Goal: Task Accomplishment & Management: Manage account settings

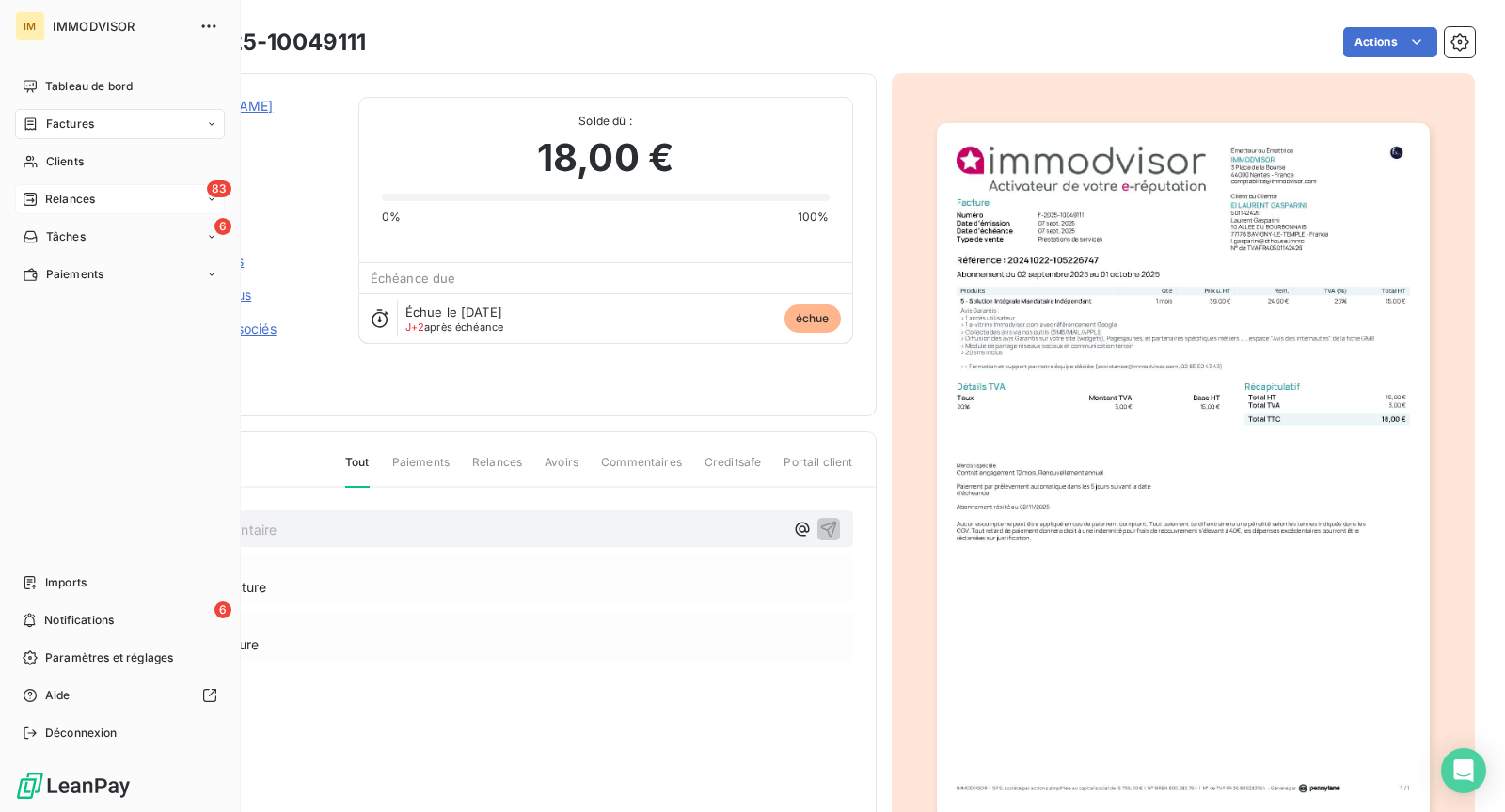
click at [34, 194] on icon at bounding box center [29, 199] width 13 height 13
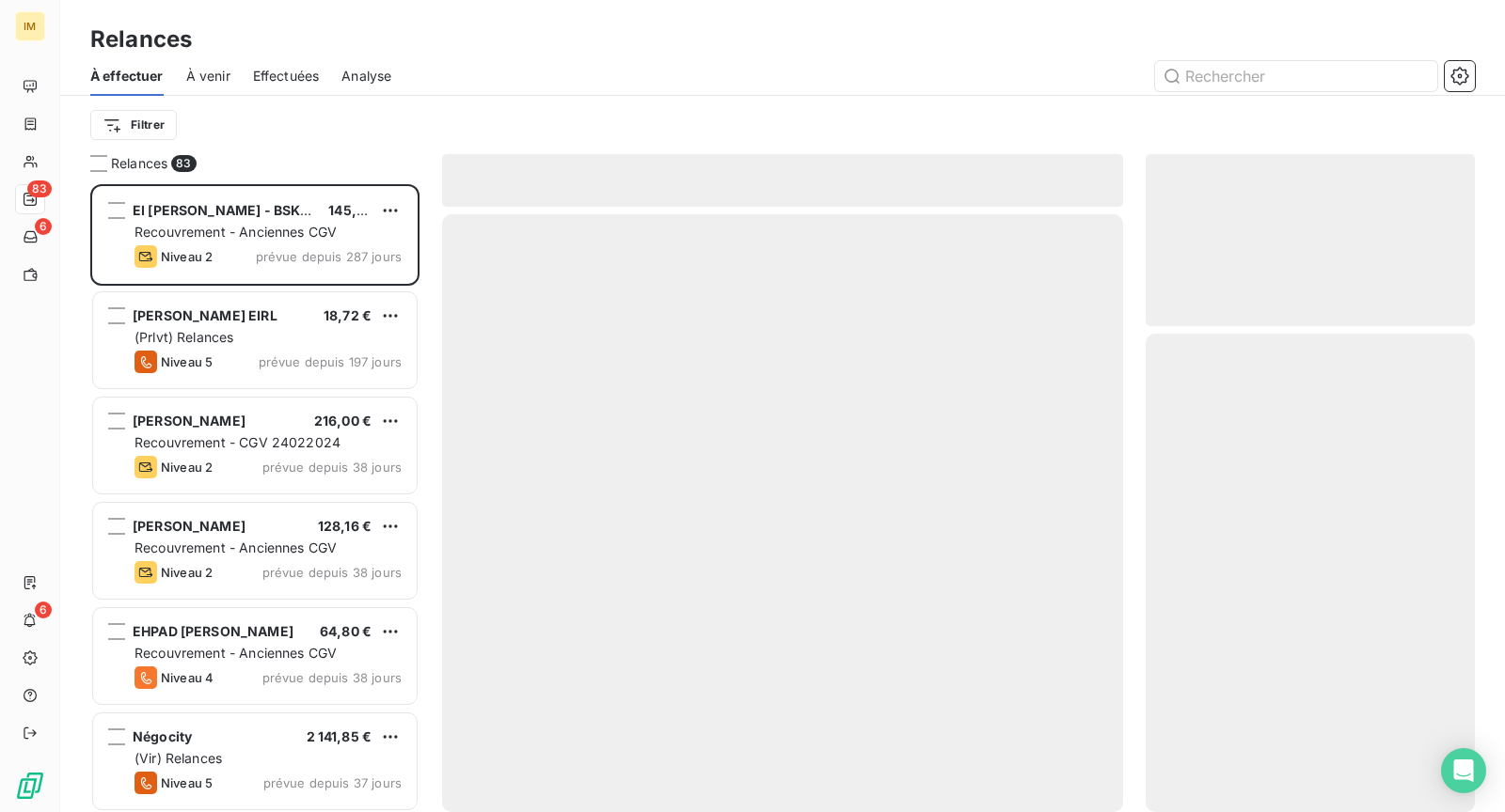
scroll to position [628, 330]
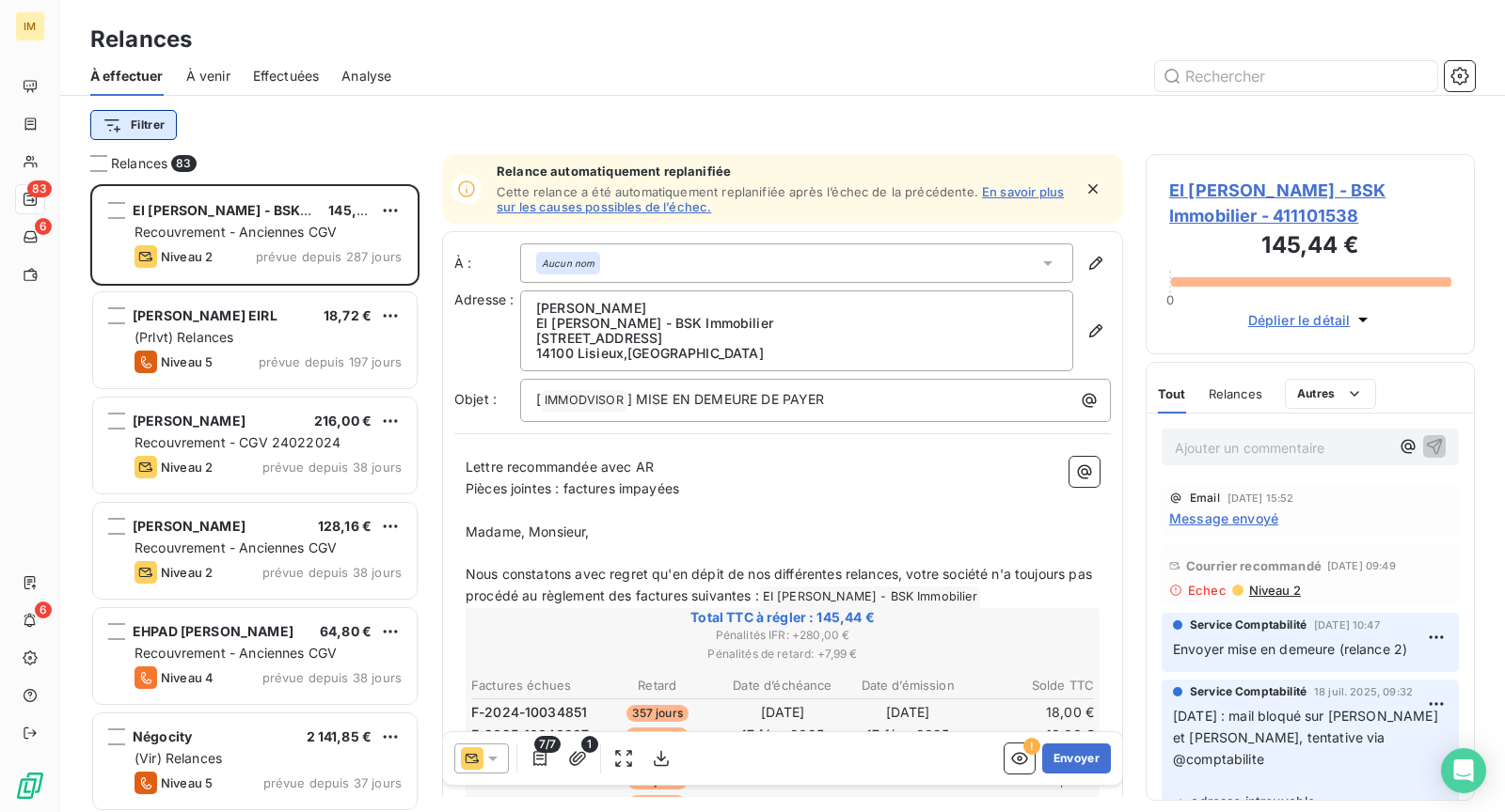
click at [153, 124] on html "IM 83 6 6 Relances À effectuer À venir Effectuées Analyse Filtrer Relances 83 E…" at bounding box center [752, 406] width 1505 height 812
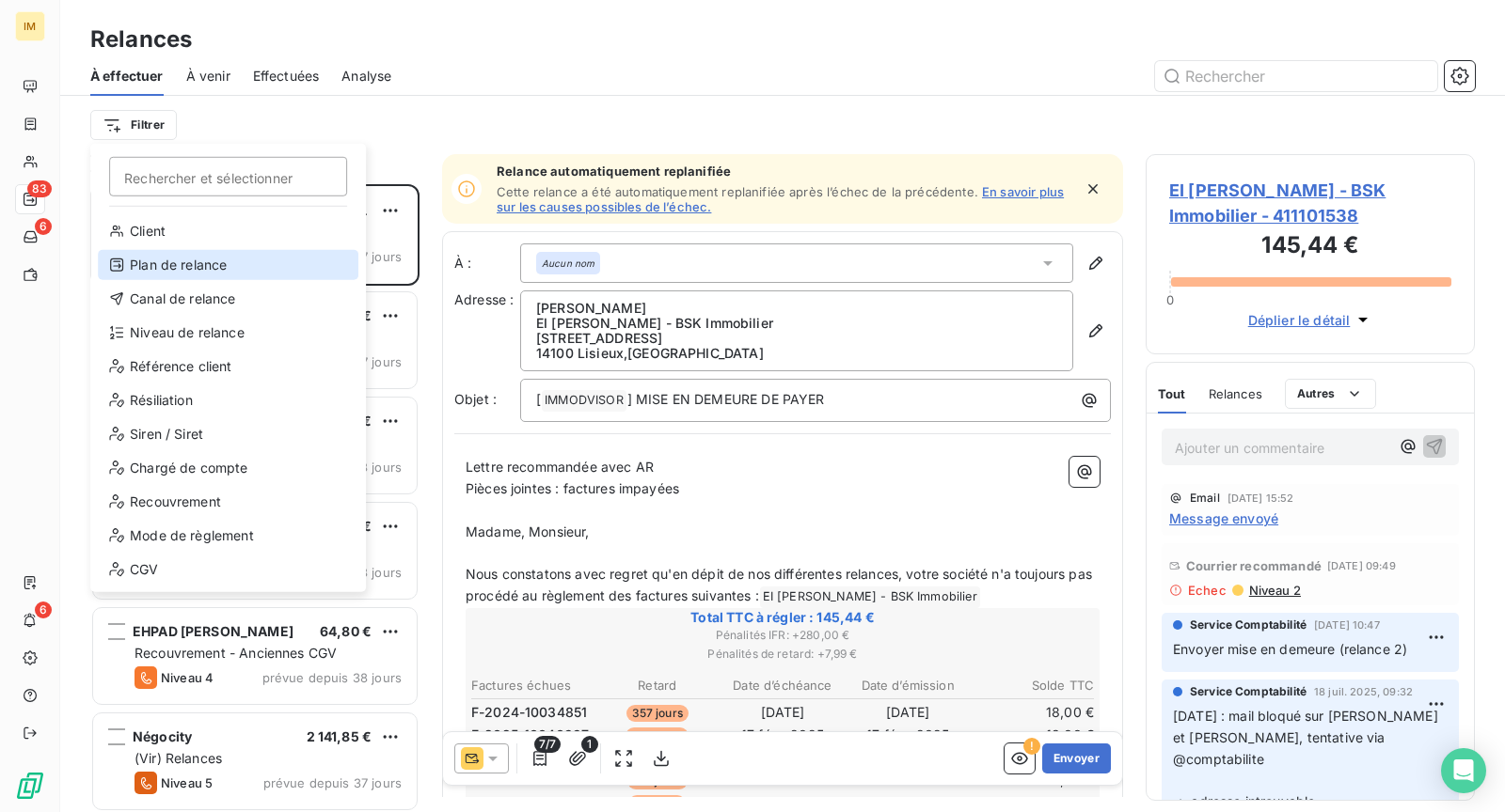
click at [254, 263] on div "Plan de relance" at bounding box center [229, 265] width 261 height 30
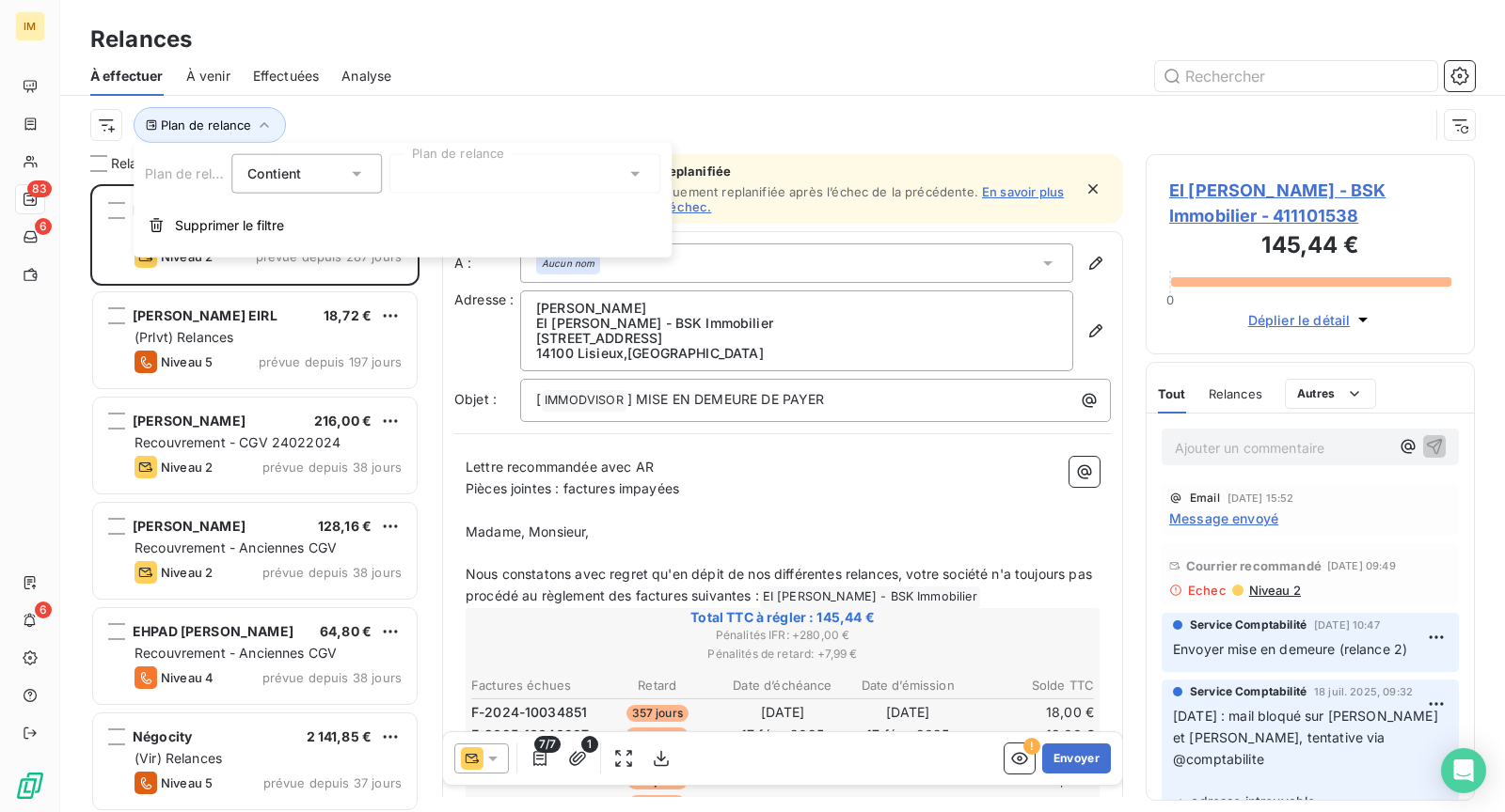
click at [474, 180] on div at bounding box center [525, 174] width 271 height 39
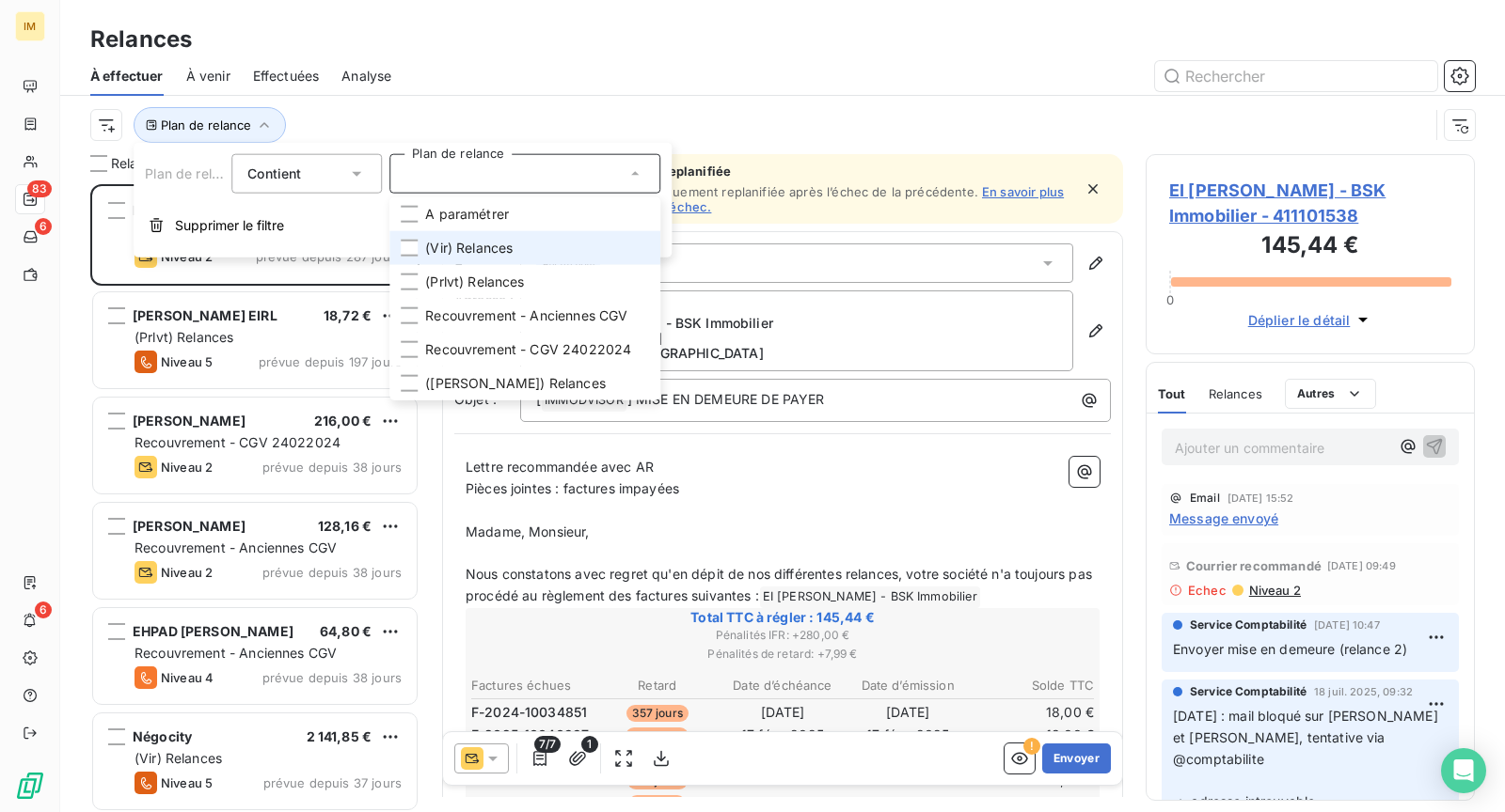
click at [492, 244] on span "(Vir) Relances" at bounding box center [468, 248] width 87 height 19
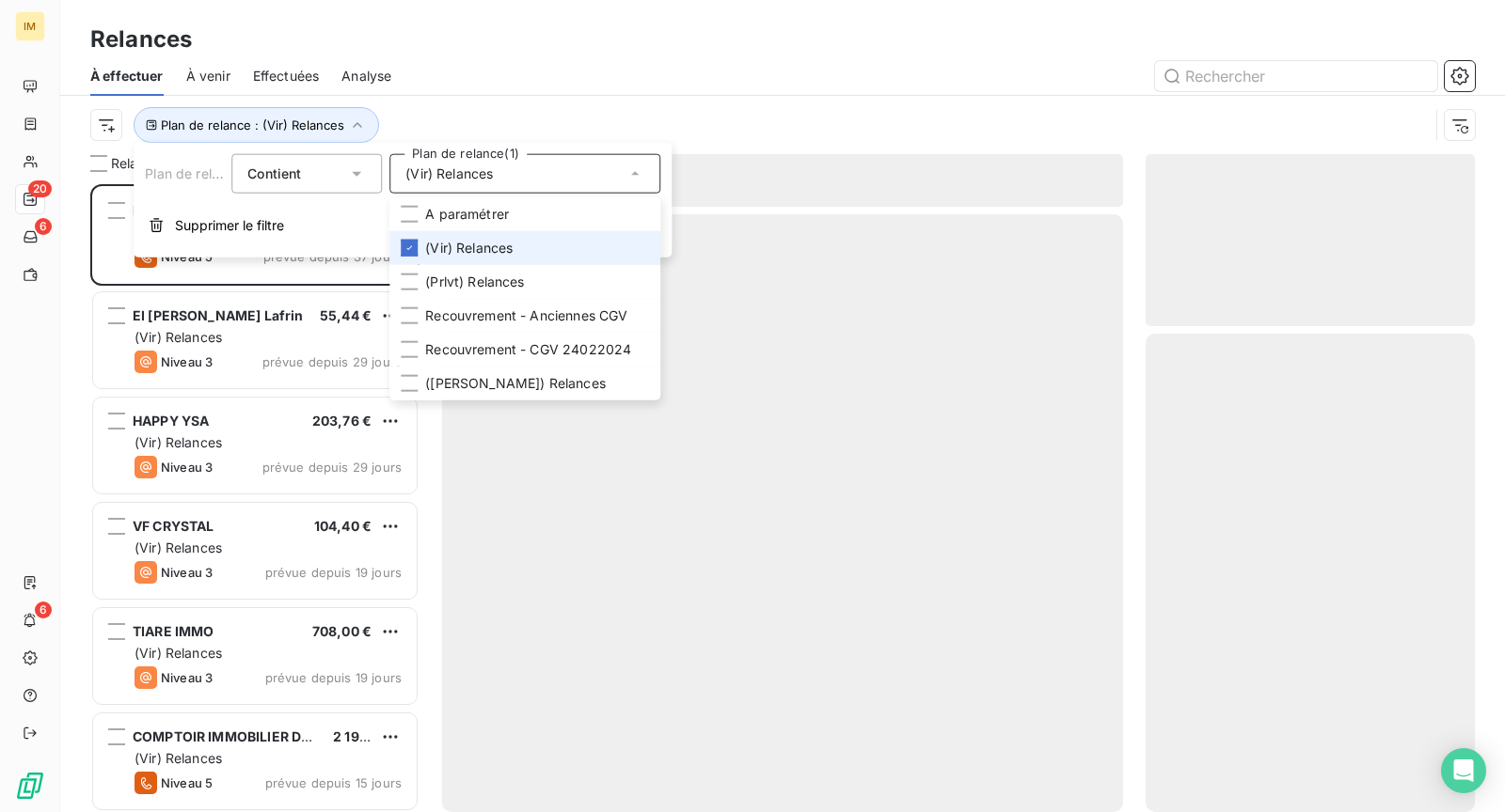
scroll to position [628, 330]
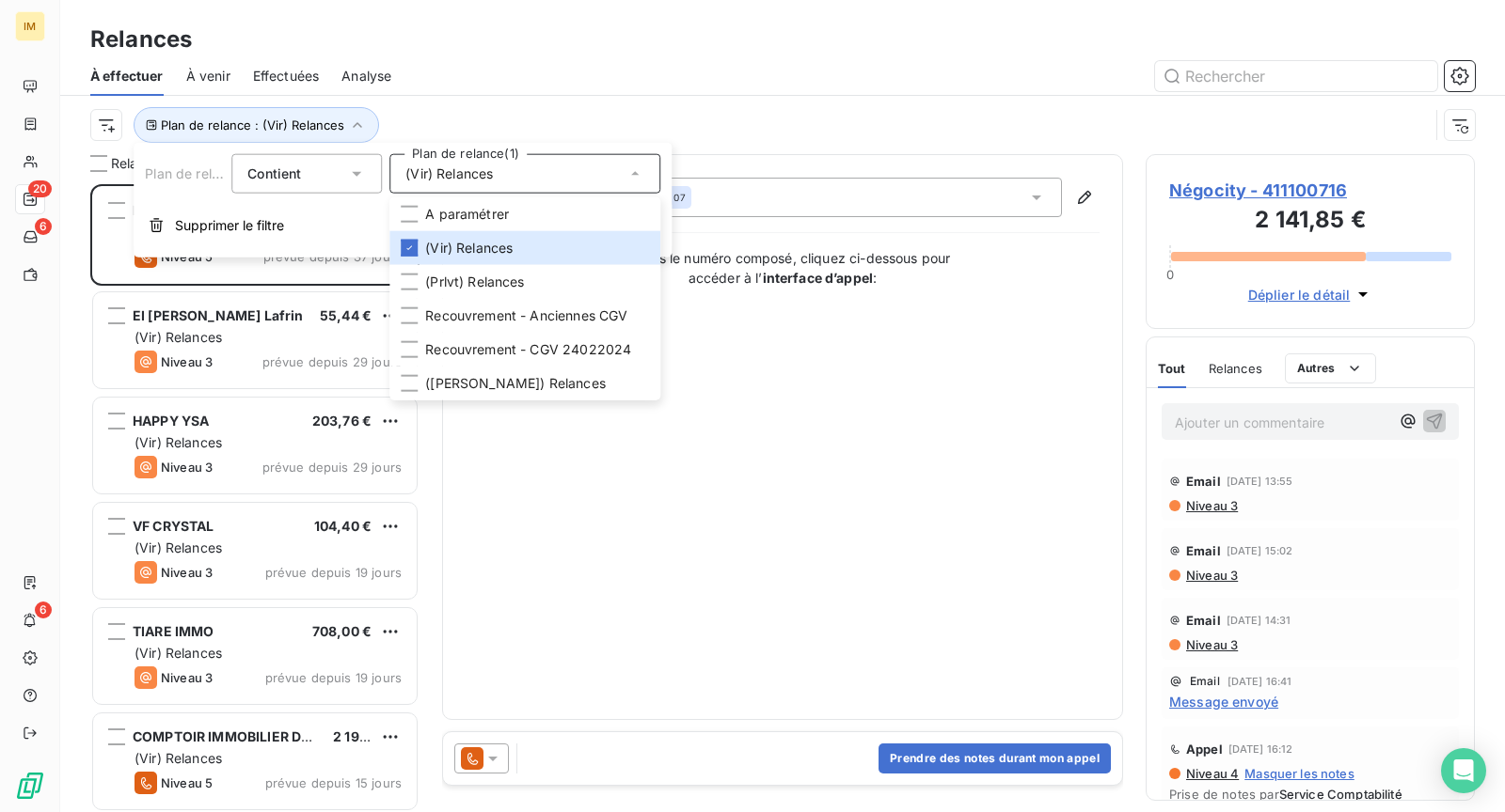
click at [566, 38] on div "Relances" at bounding box center [782, 39] width 1445 height 34
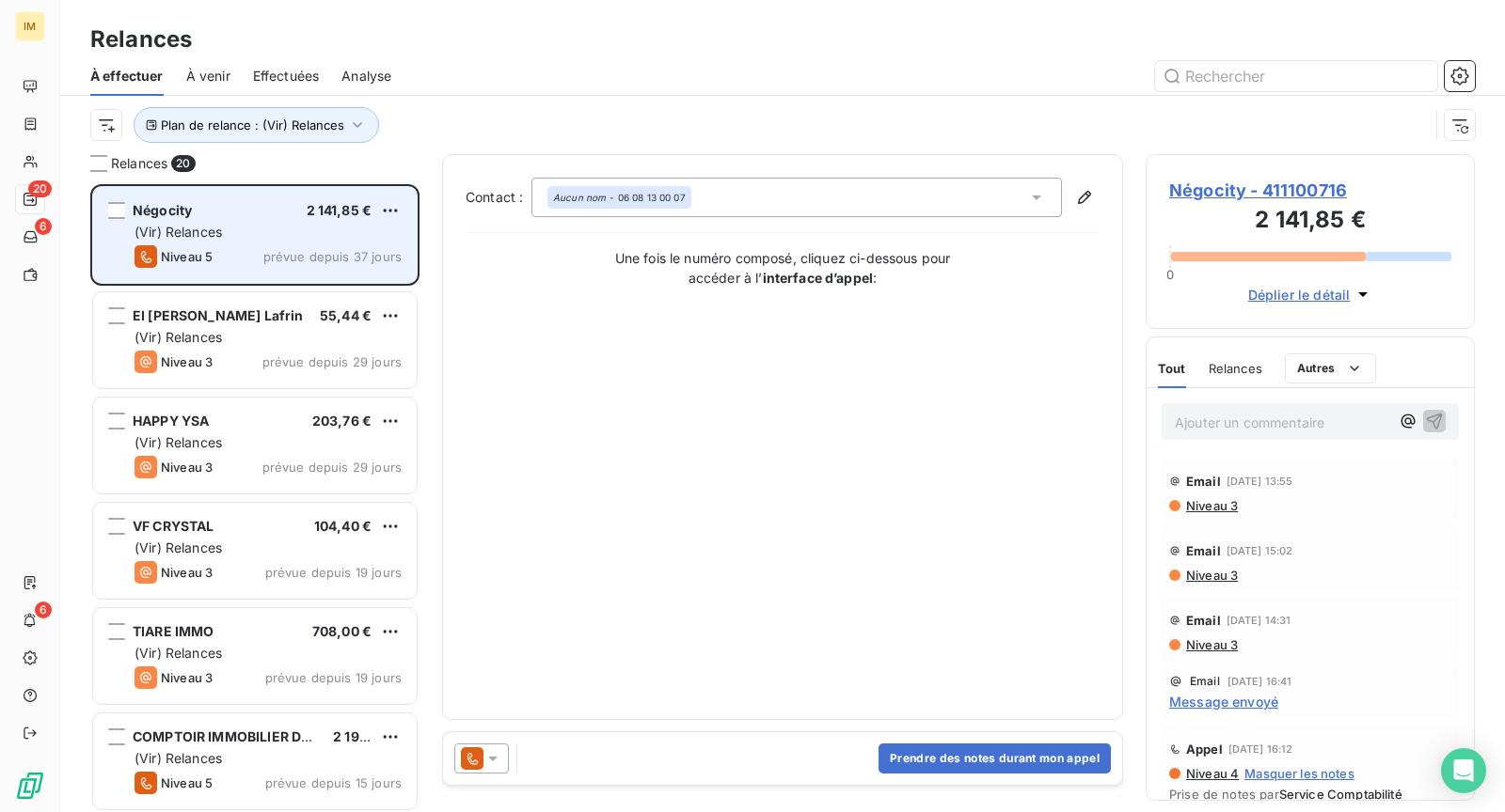
click at [190, 264] on div "Niveau 5" at bounding box center [174, 256] width 78 height 23
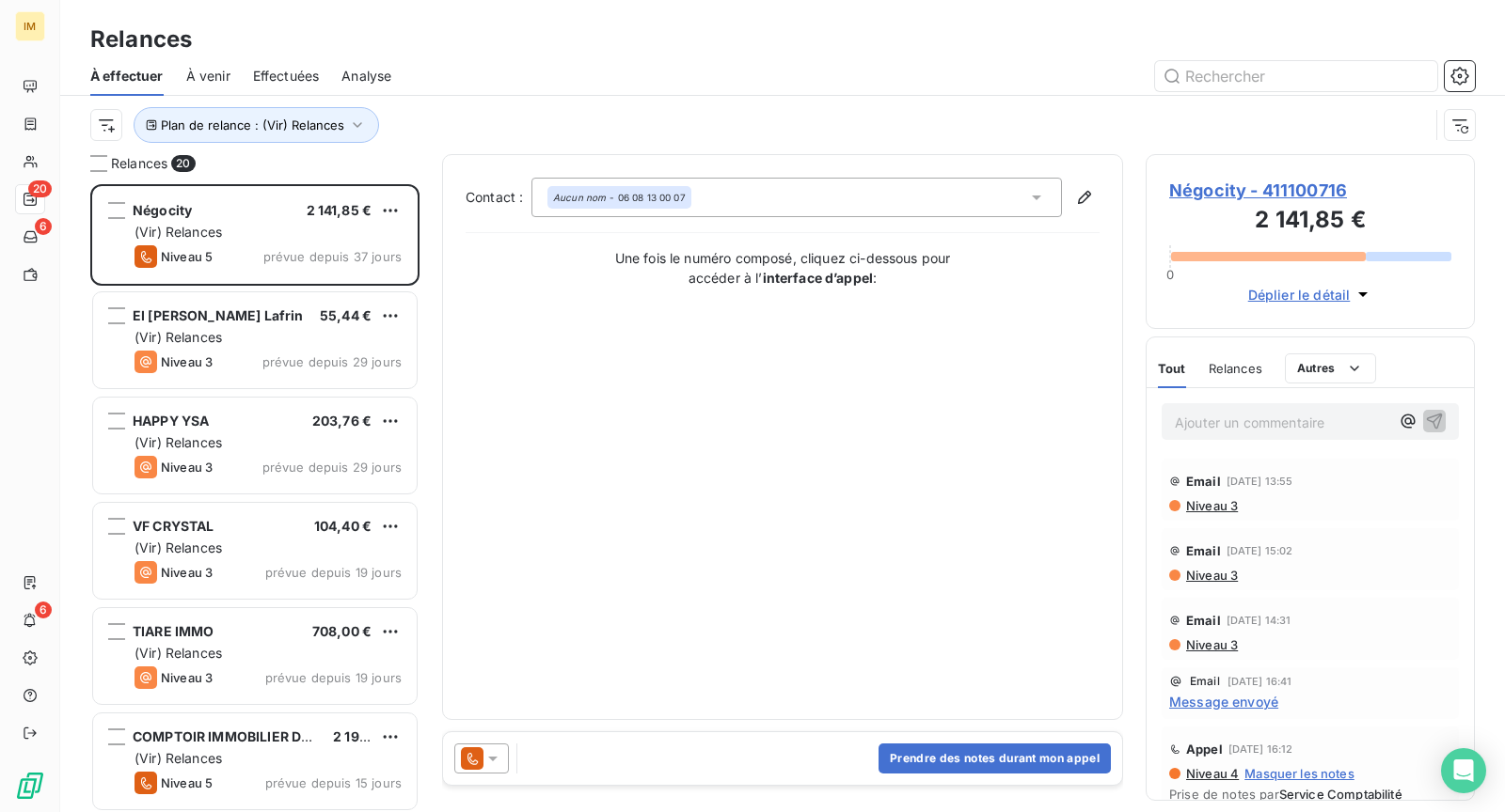
click at [1215, 510] on span "Niveau 3" at bounding box center [1211, 505] width 54 height 15
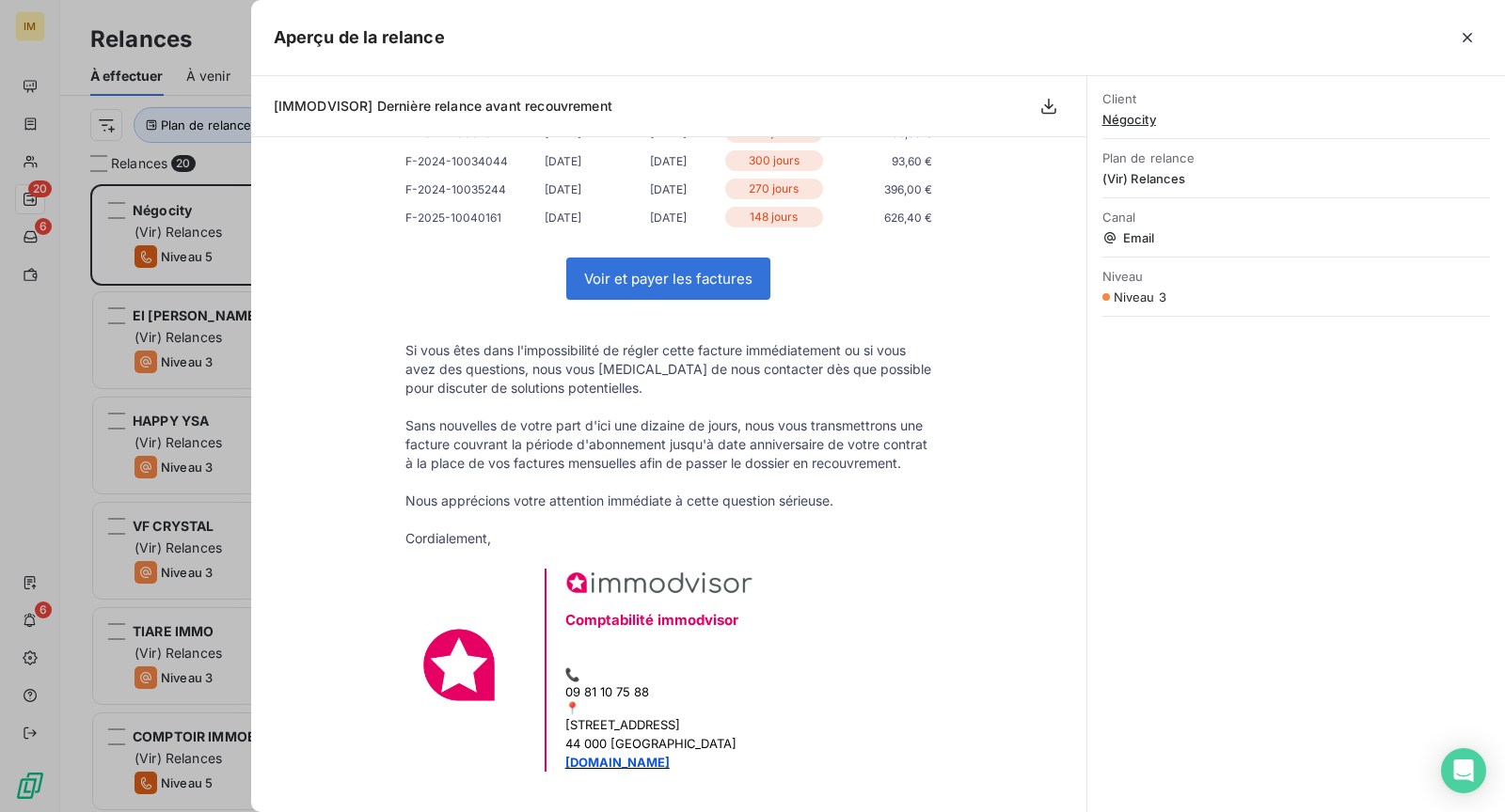
scroll to position [626, 0]
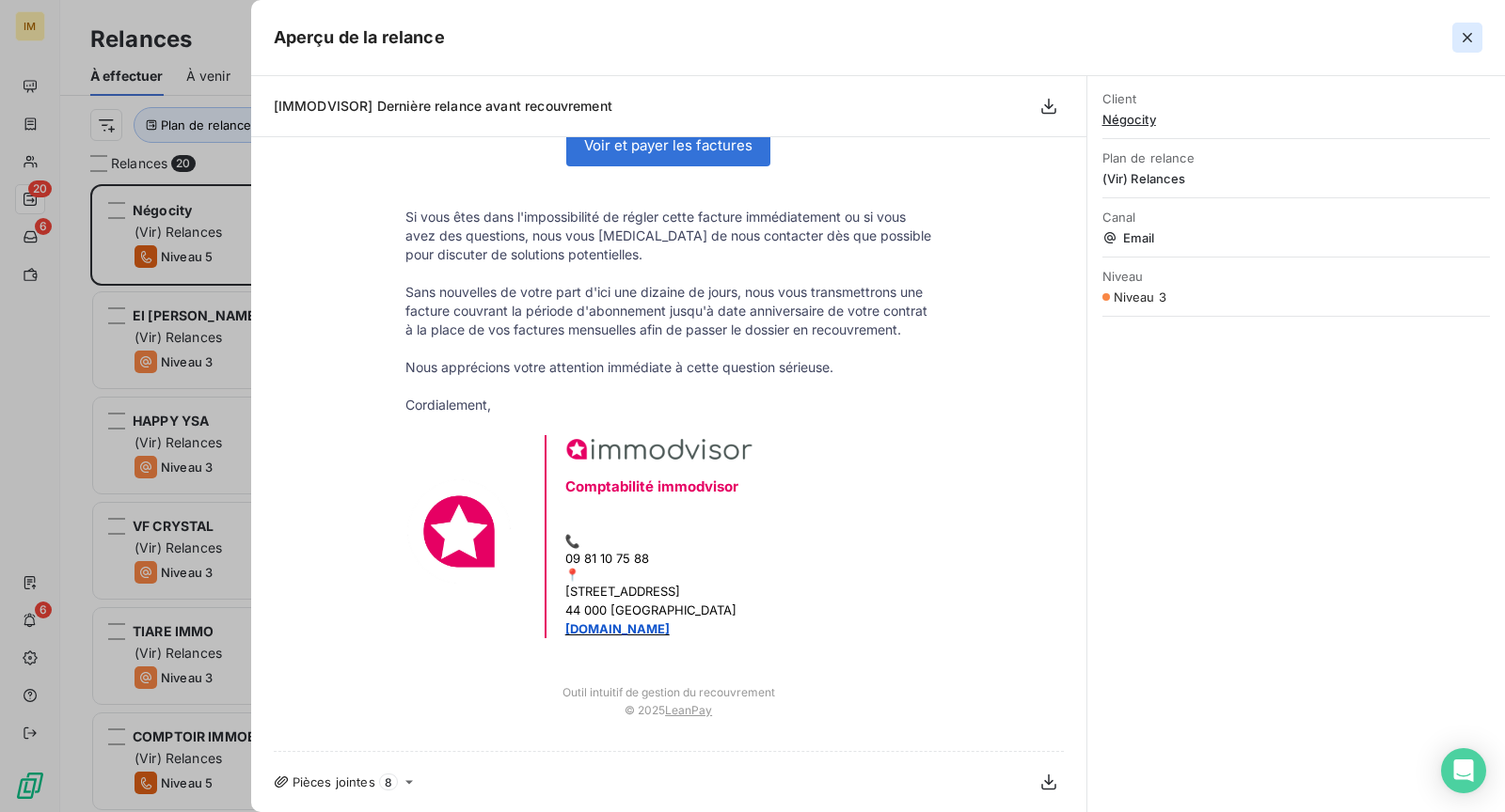
click at [1461, 37] on icon "button" at bounding box center [1467, 37] width 19 height 19
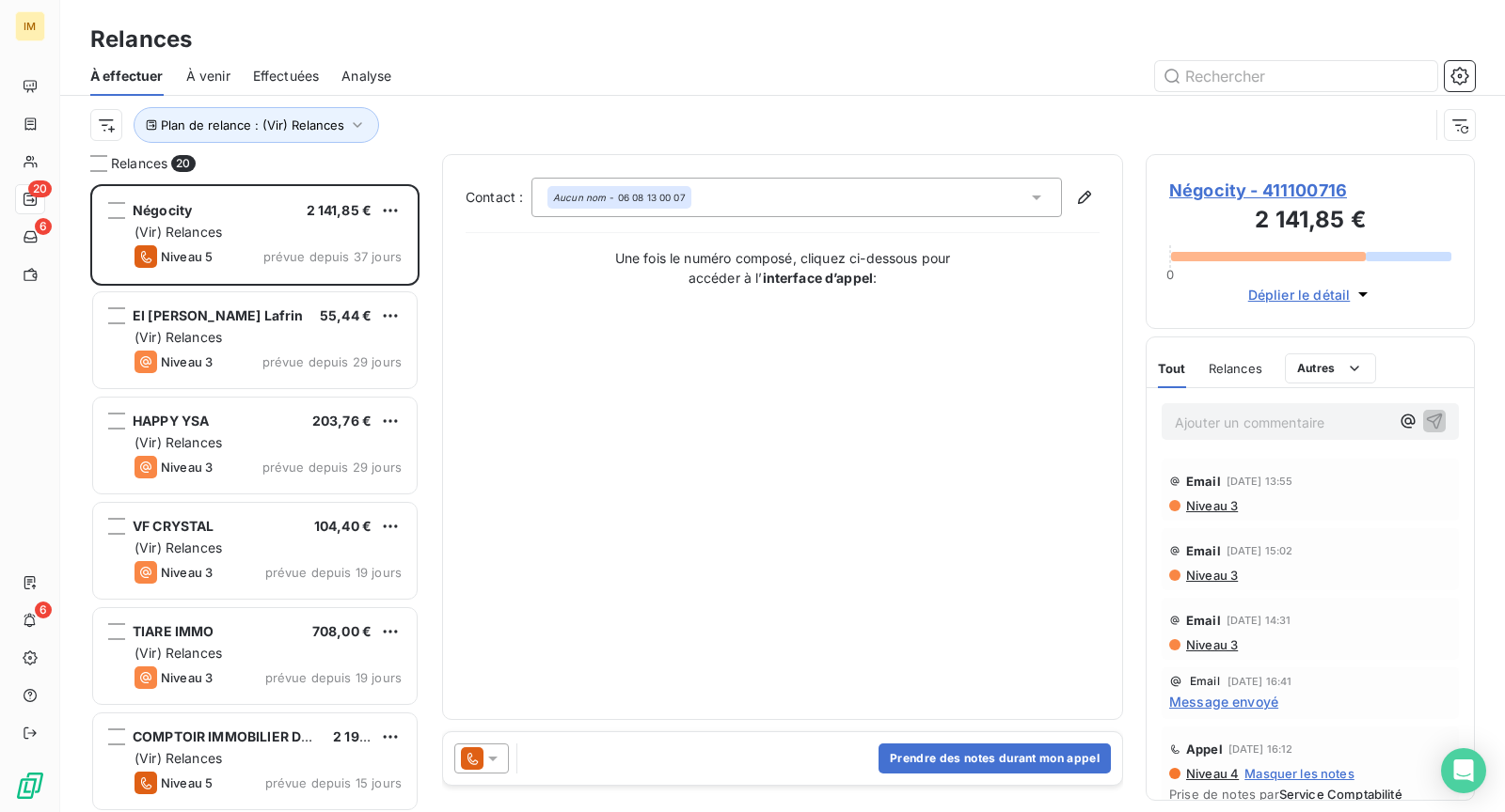
click at [464, 764] on icon at bounding box center [472, 758] width 23 height 23
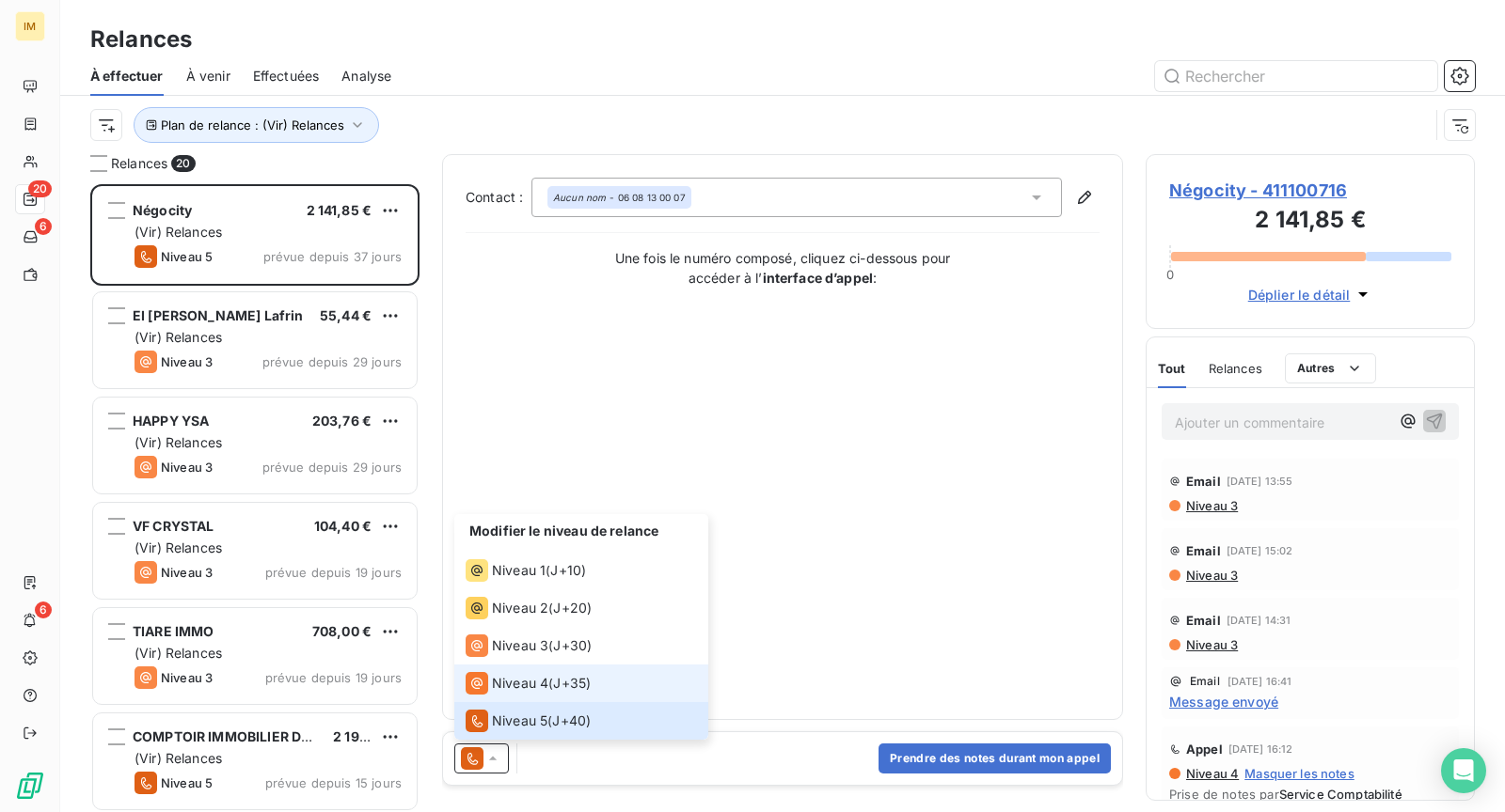
click at [507, 677] on span "Niveau 4" at bounding box center [520, 683] width 57 height 19
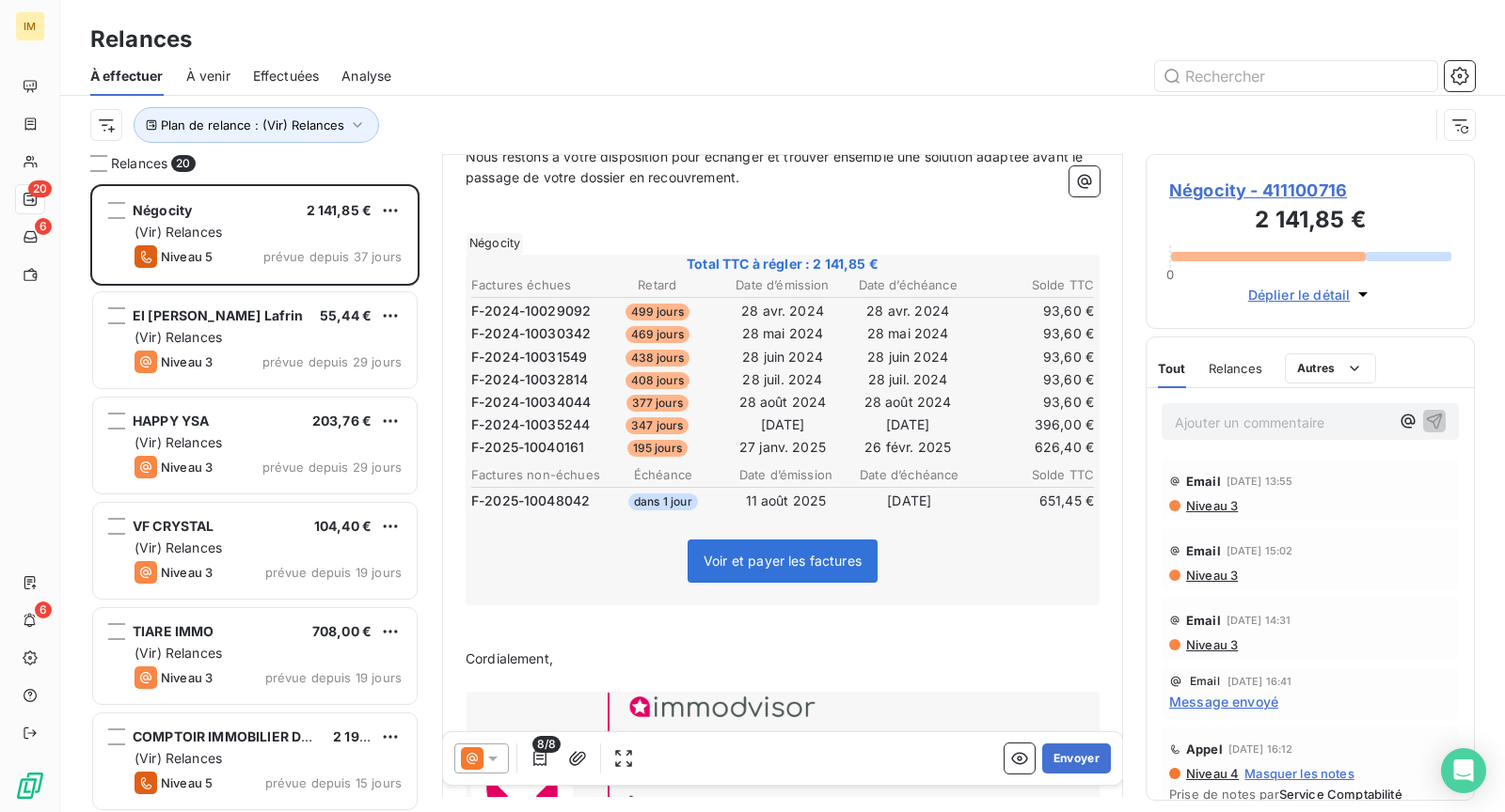
scroll to position [491, 0]
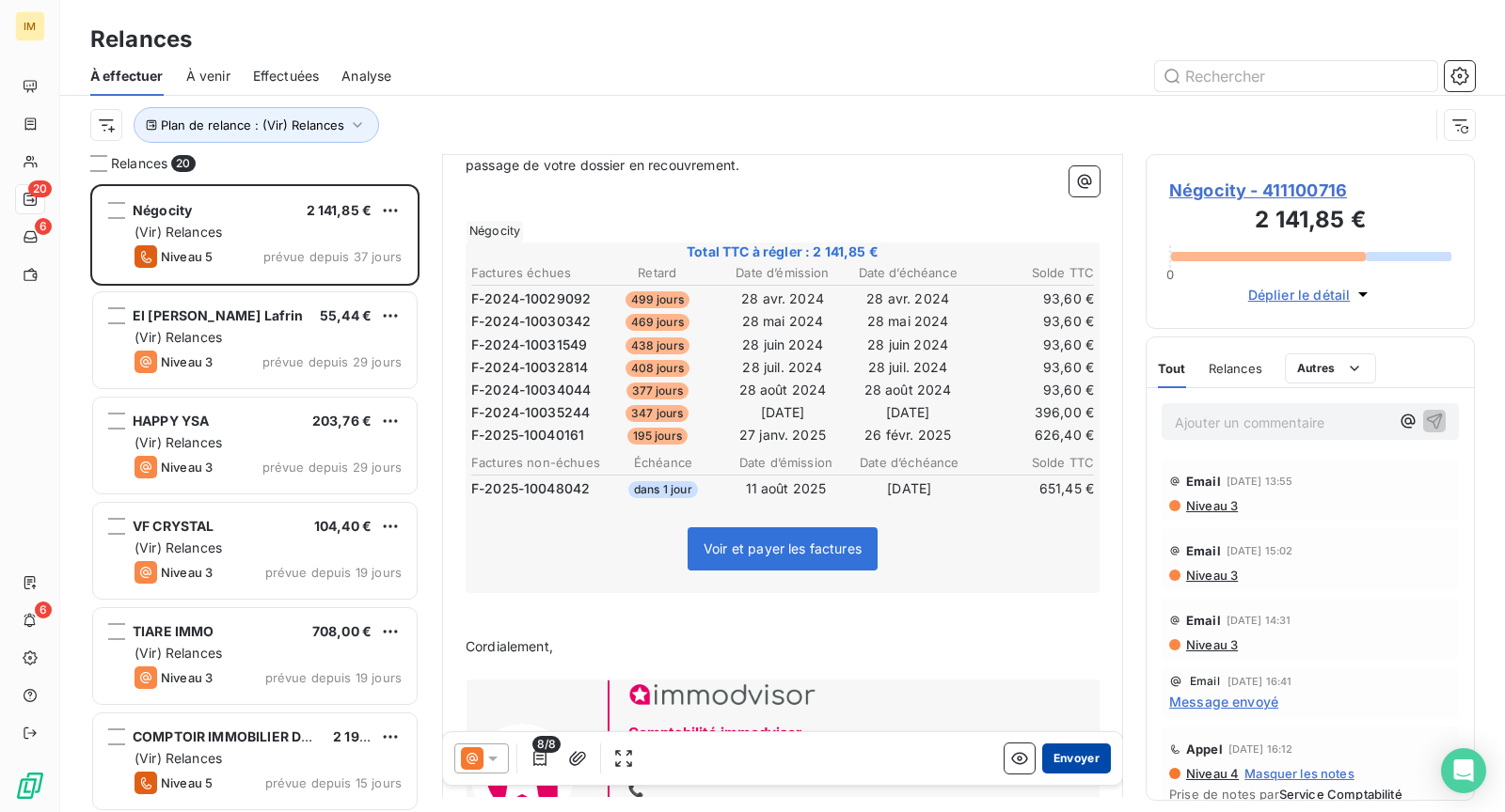
click at [1065, 756] on button "Envoyer" at bounding box center [1076, 758] width 69 height 30
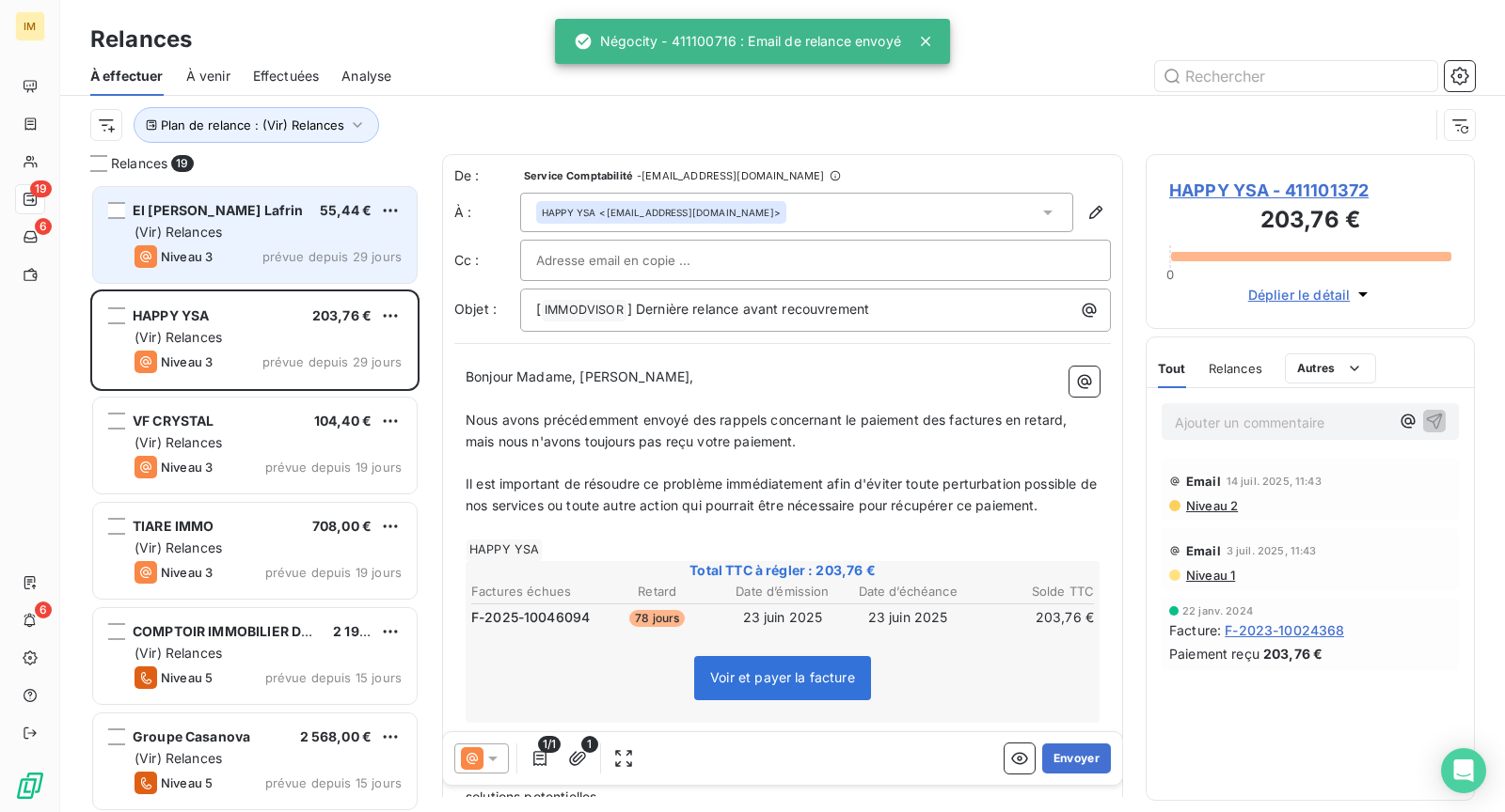
click at [289, 227] on div "(Vir) Relances" at bounding box center [268, 231] width 267 height 19
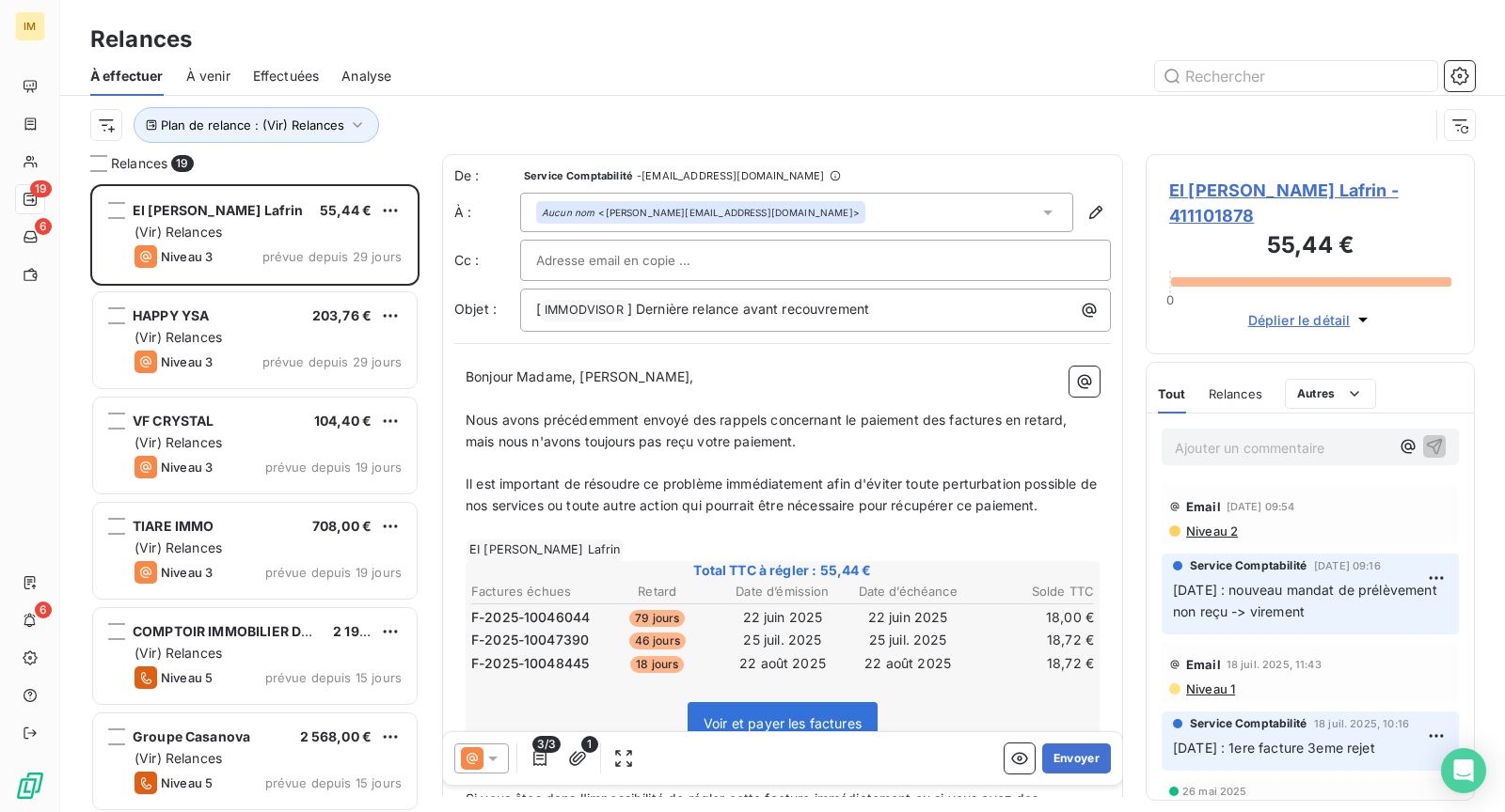
click at [493, 752] on icon at bounding box center [493, 758] width 19 height 19
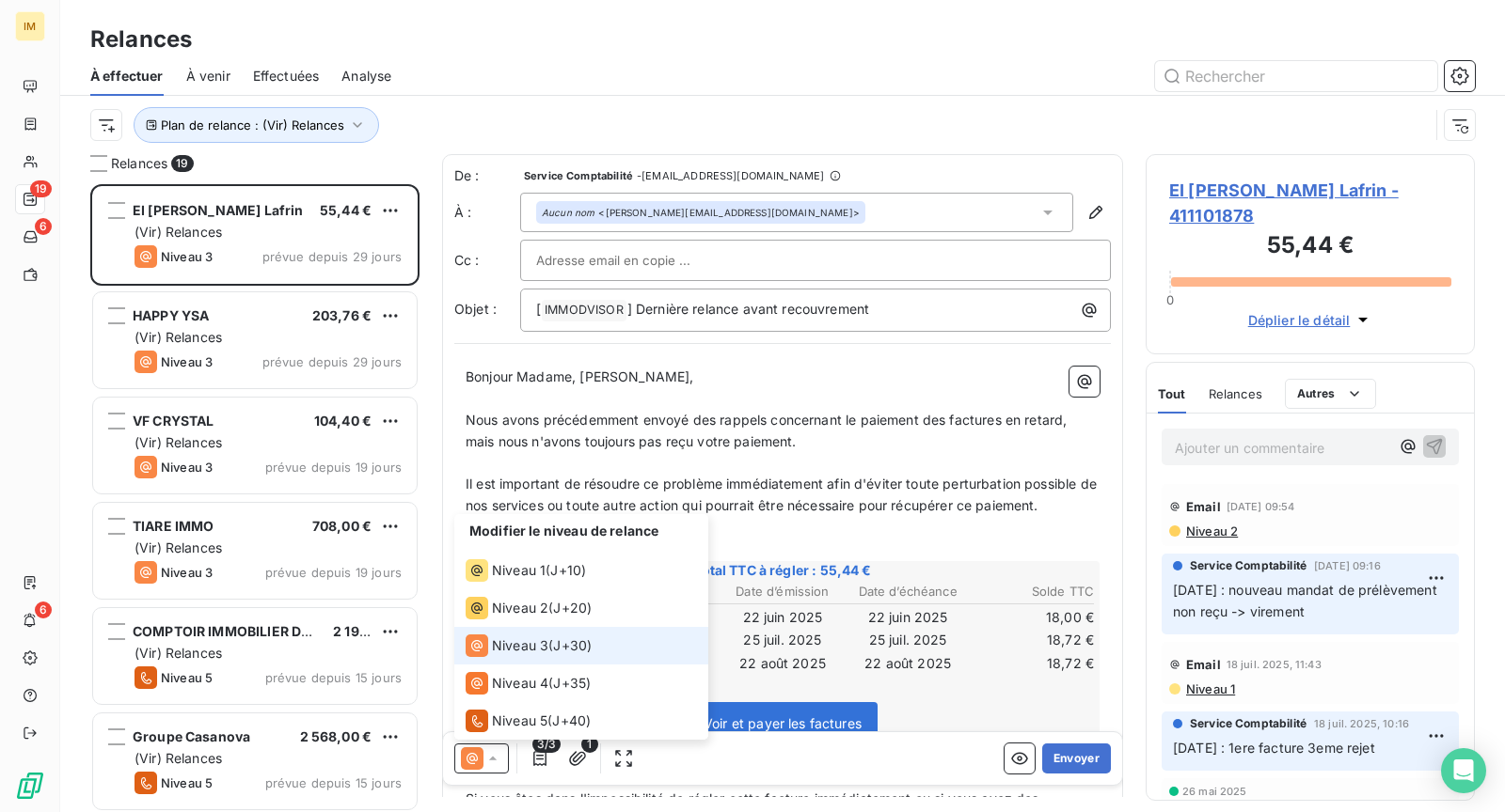
click at [538, 652] on span "Niveau 3" at bounding box center [520, 645] width 57 height 19
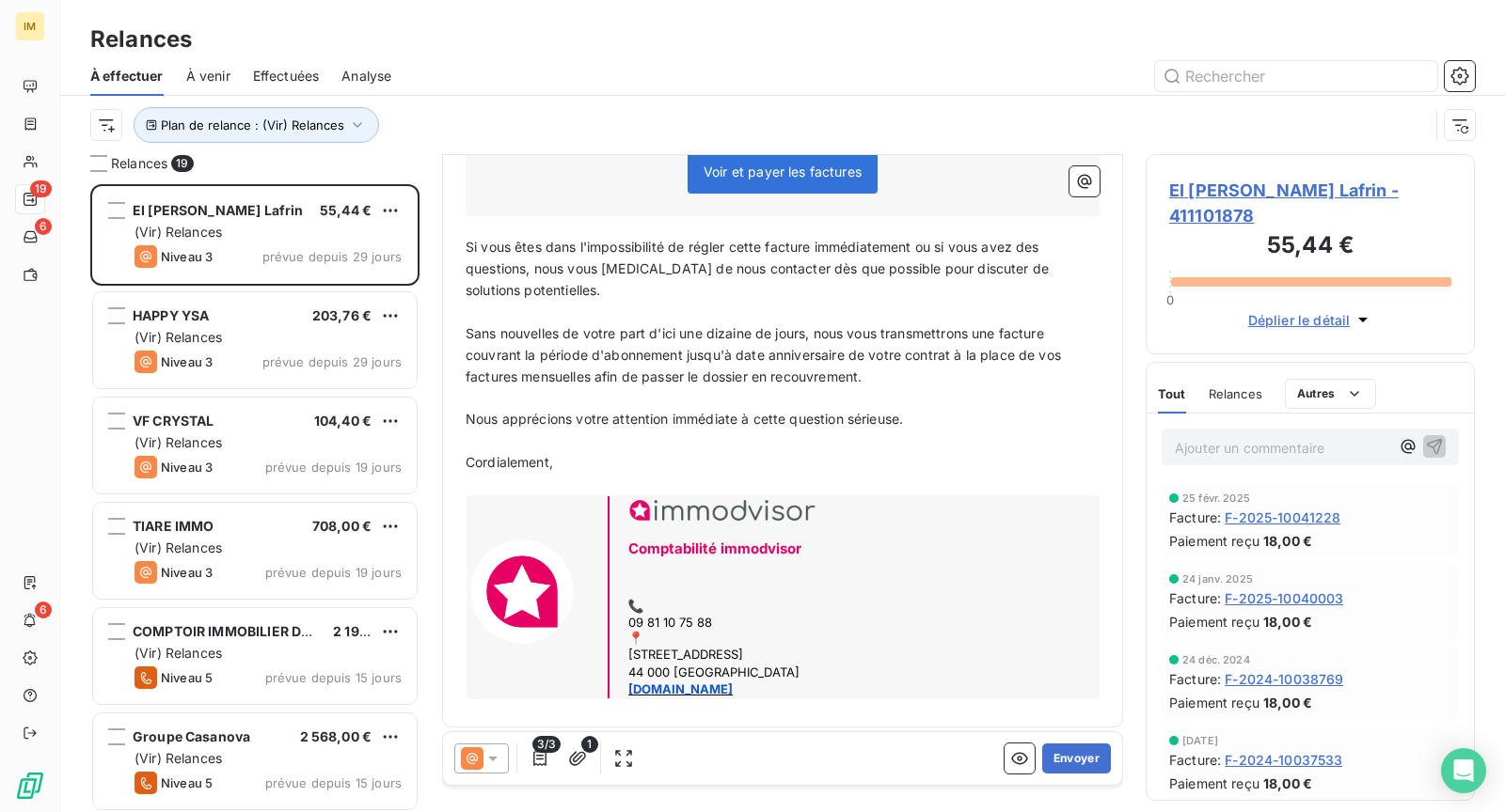
scroll to position [869, 0]
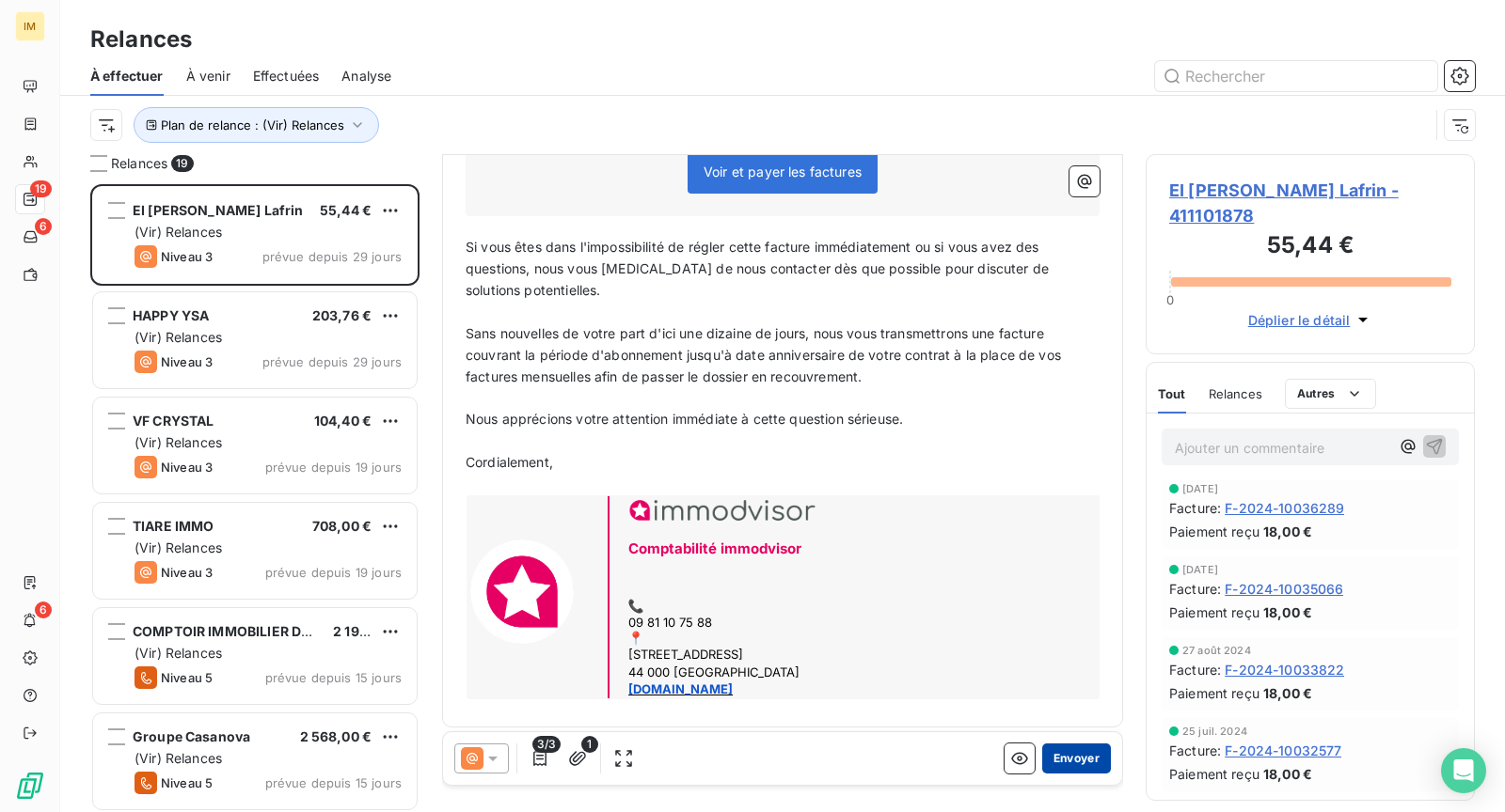
click at [1084, 746] on button "Envoyer" at bounding box center [1076, 758] width 69 height 30
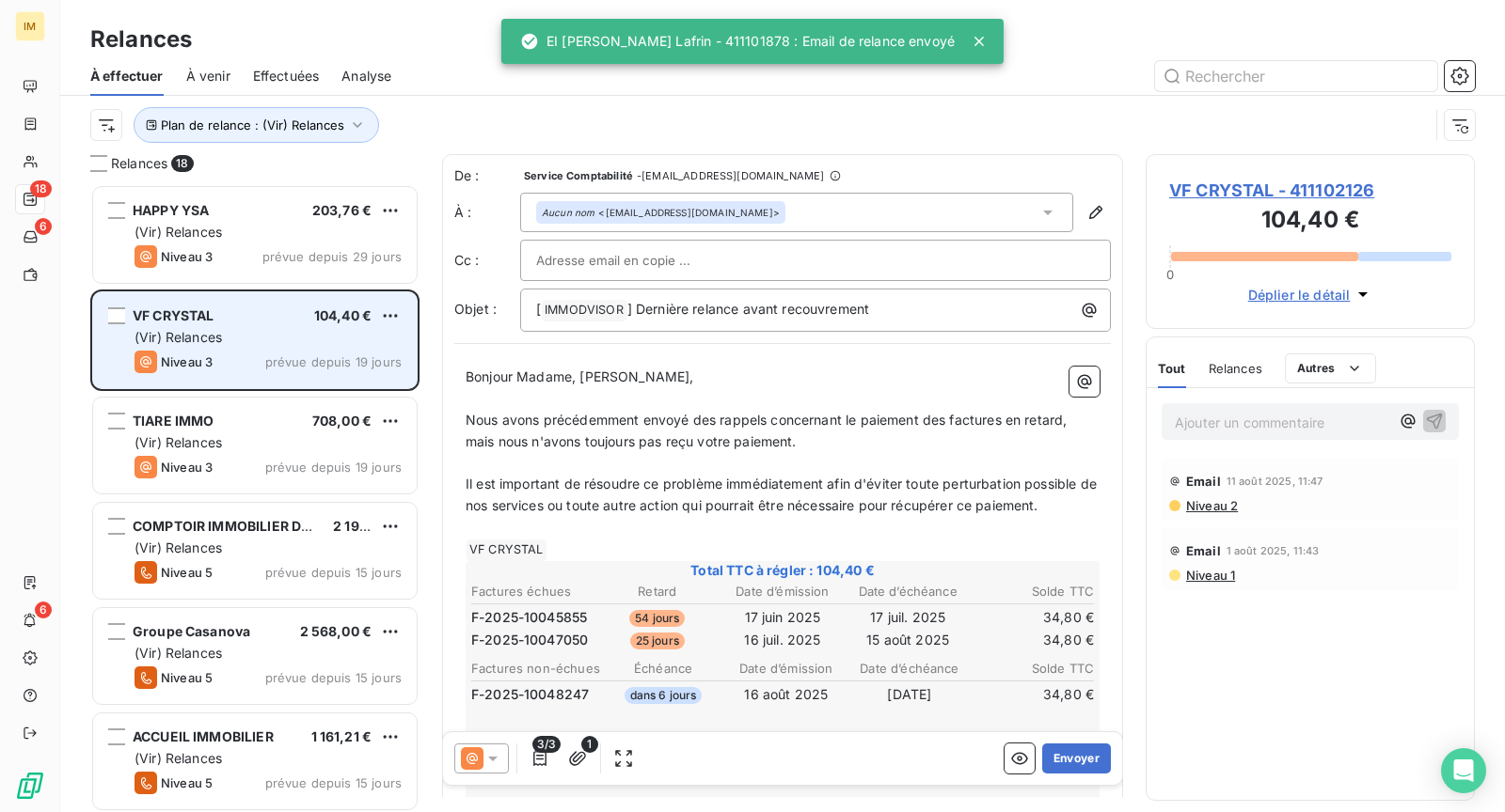
click at [232, 345] on div "(Vir) Relances" at bounding box center [268, 337] width 267 height 19
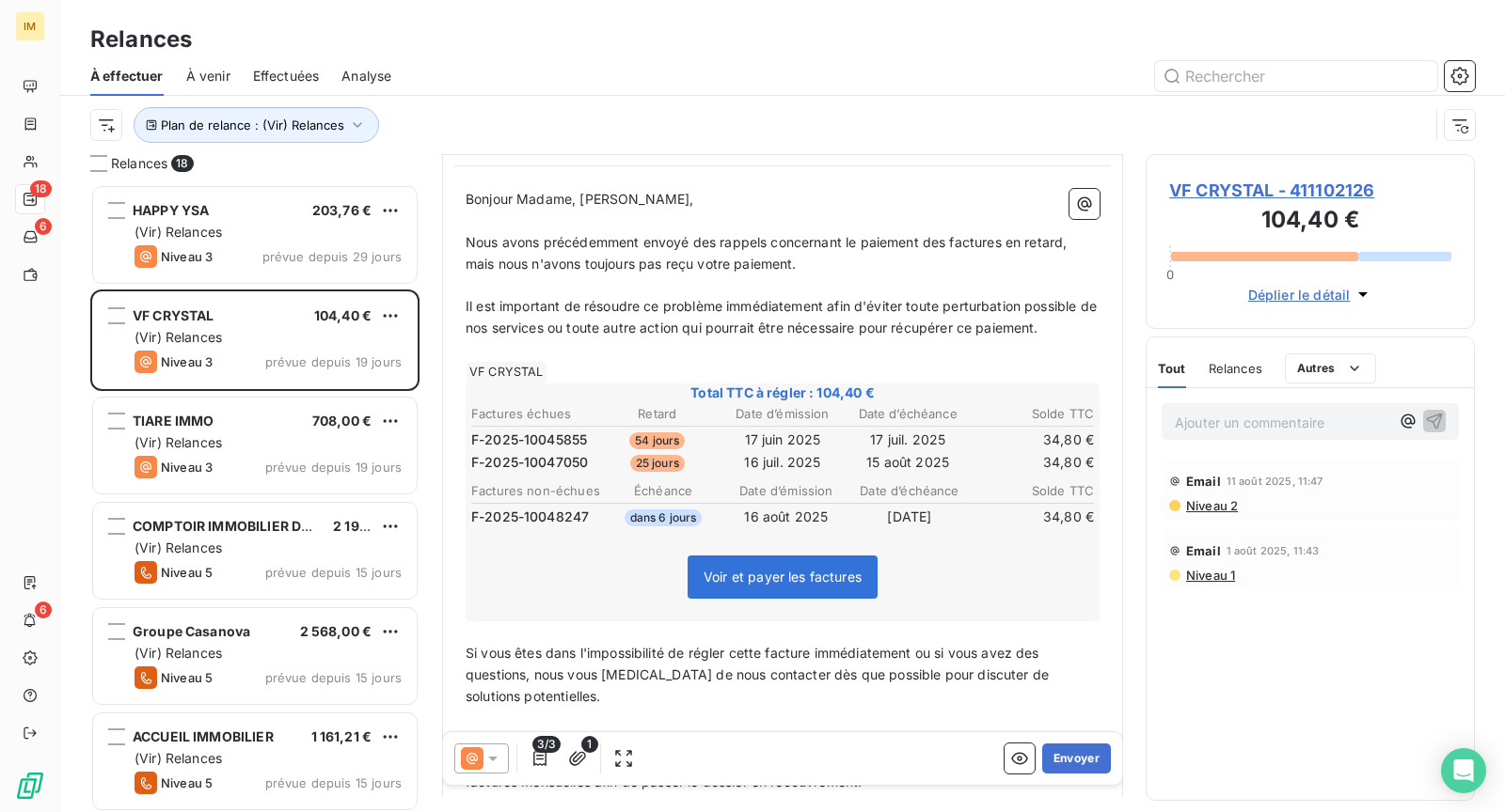
scroll to position [353, 0]
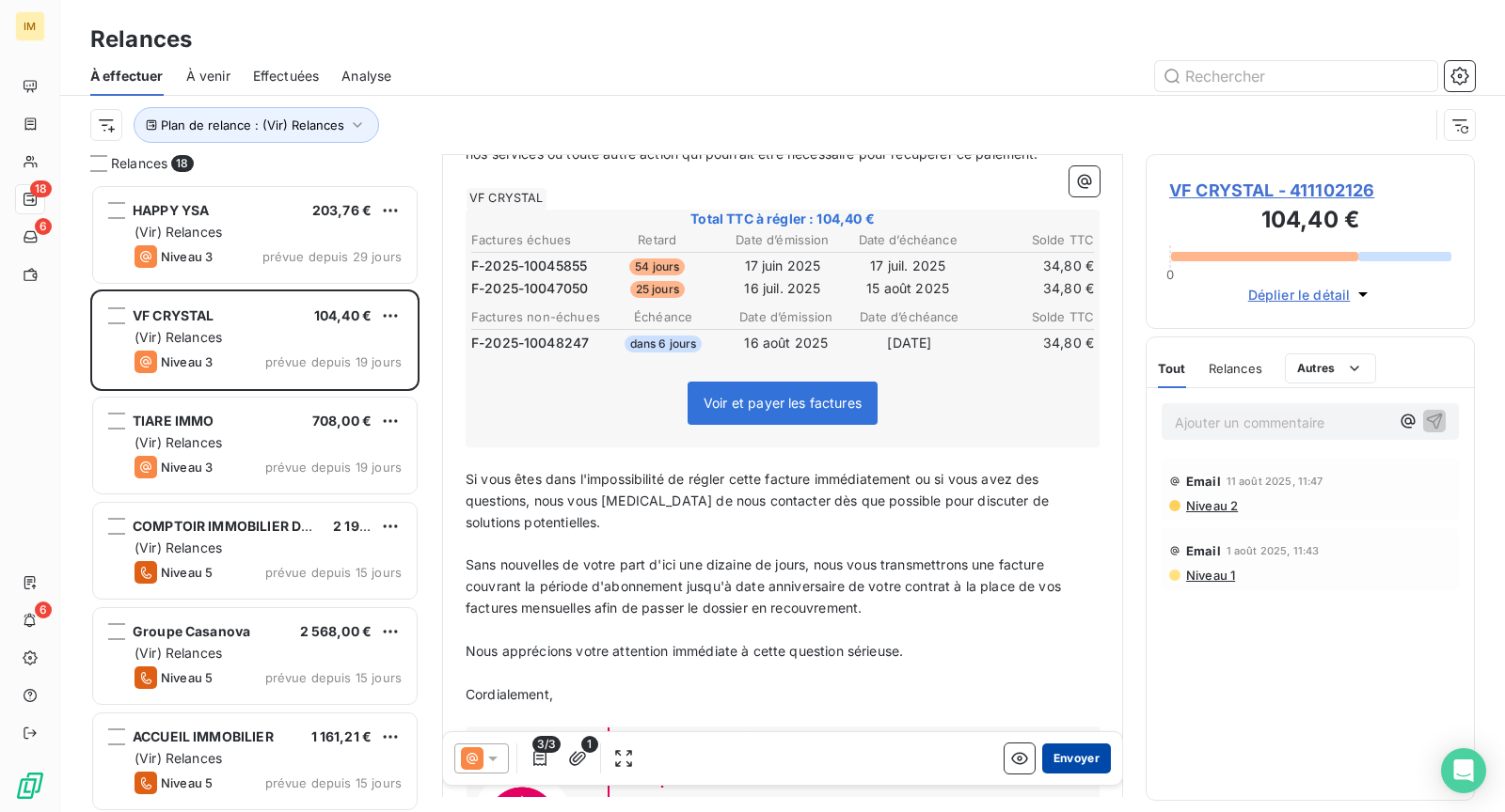
click at [1090, 765] on button "Envoyer" at bounding box center [1076, 758] width 69 height 30
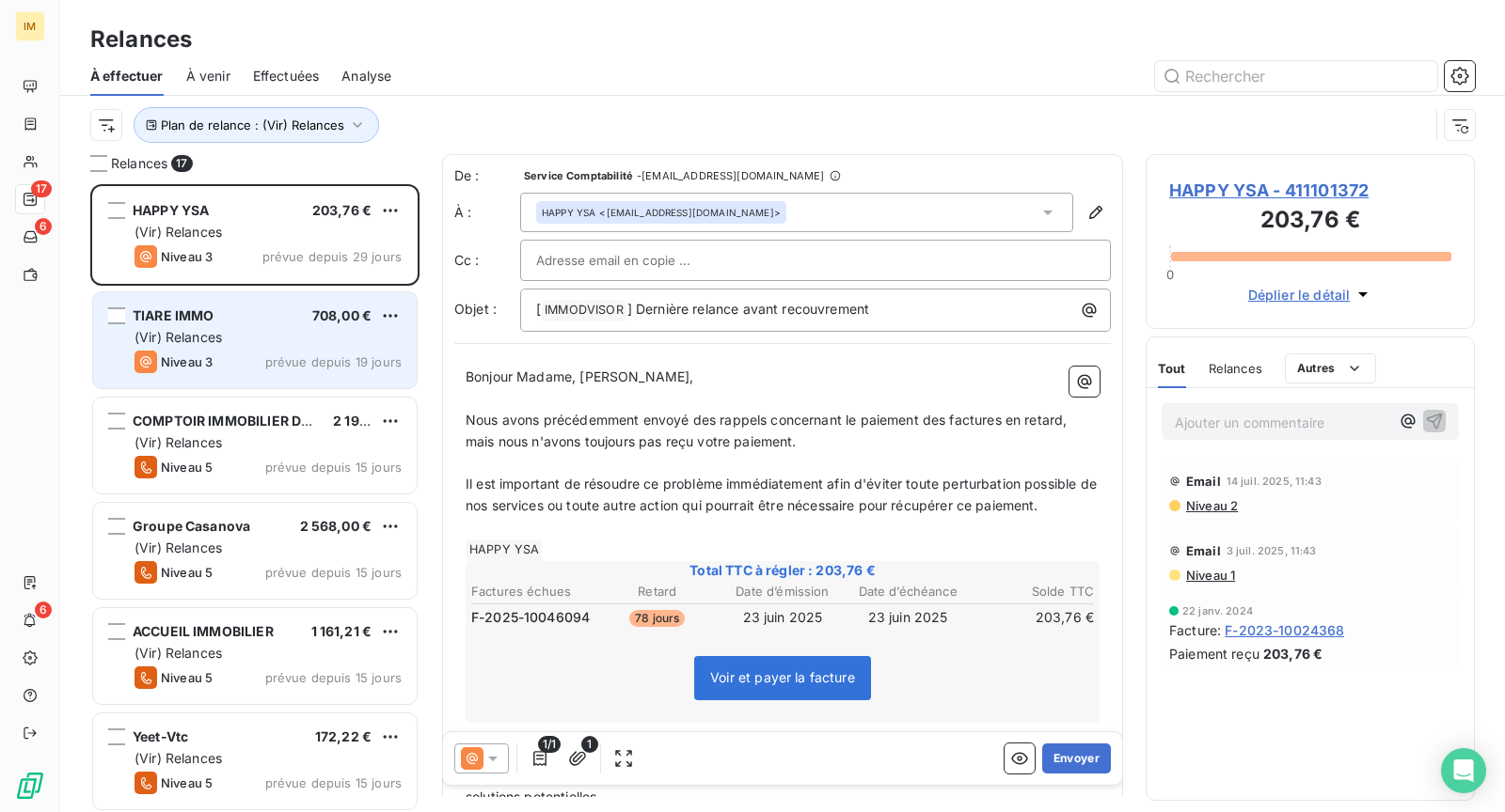
click at [221, 308] on div "TIARE IMMO 708,00 €" at bounding box center [268, 316] width 267 height 17
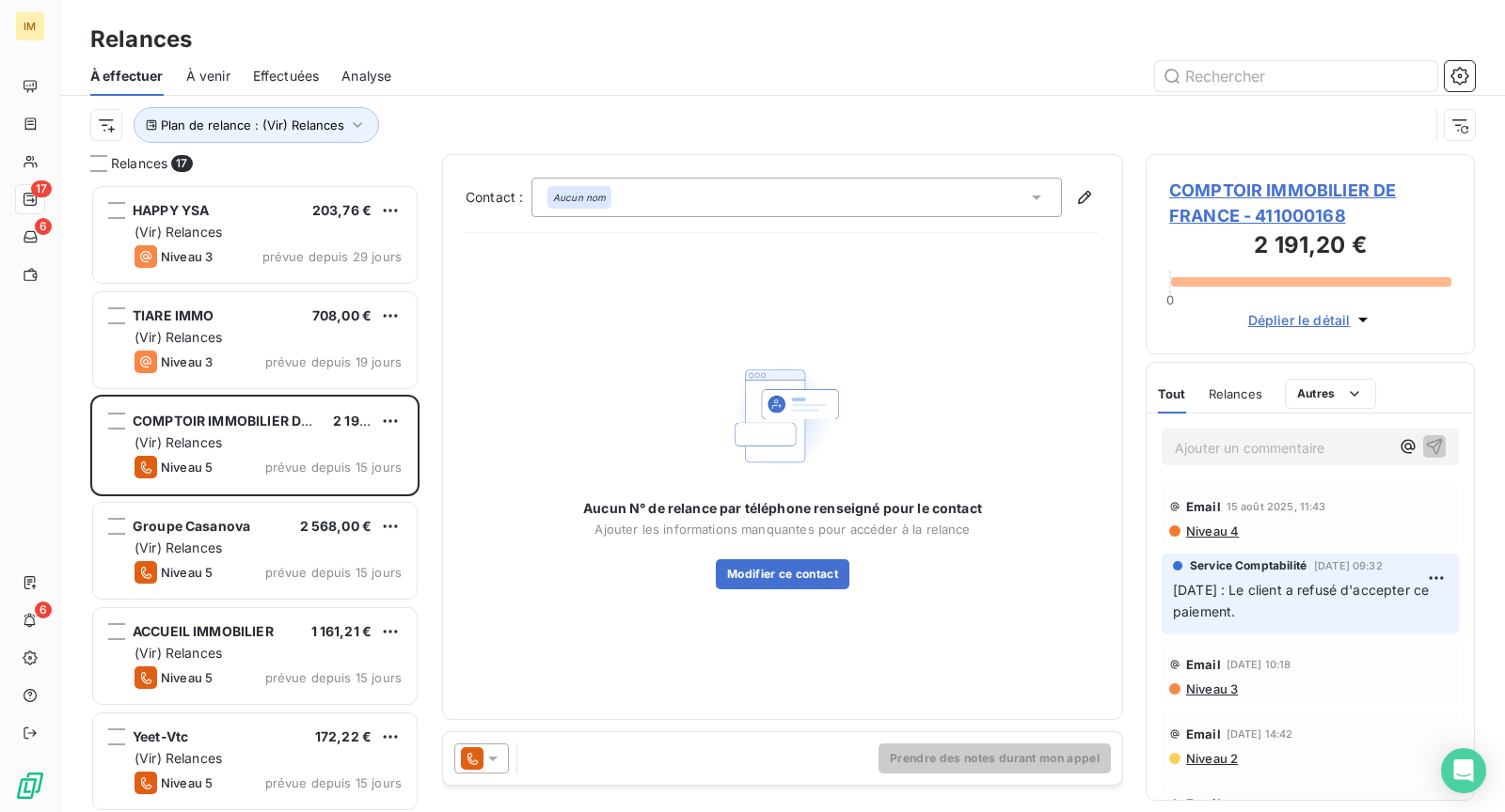
click at [1221, 529] on span "Niveau 4" at bounding box center [1212, 531] width 55 height 15
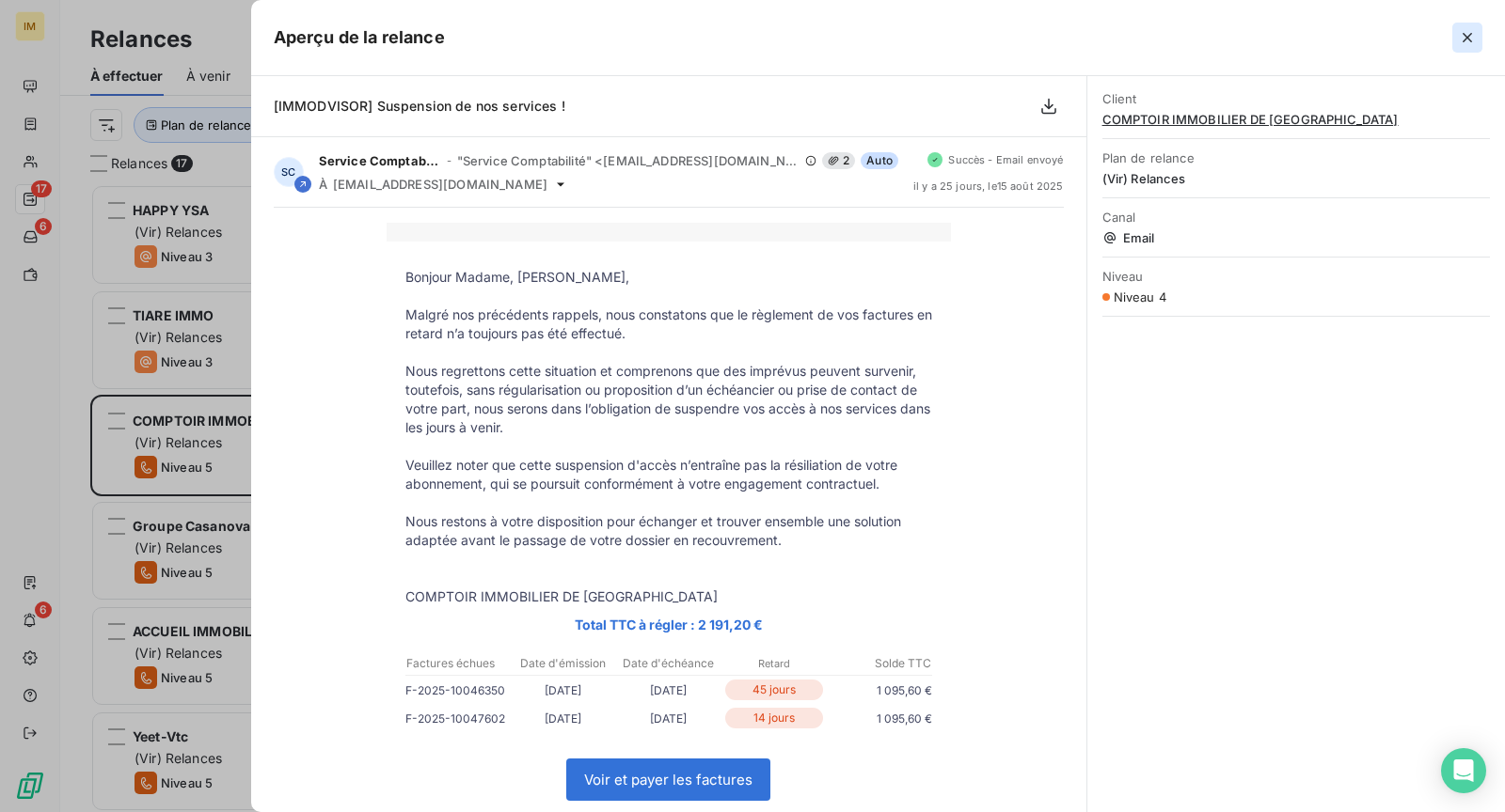
click at [1464, 45] on icon "button" at bounding box center [1467, 37] width 19 height 19
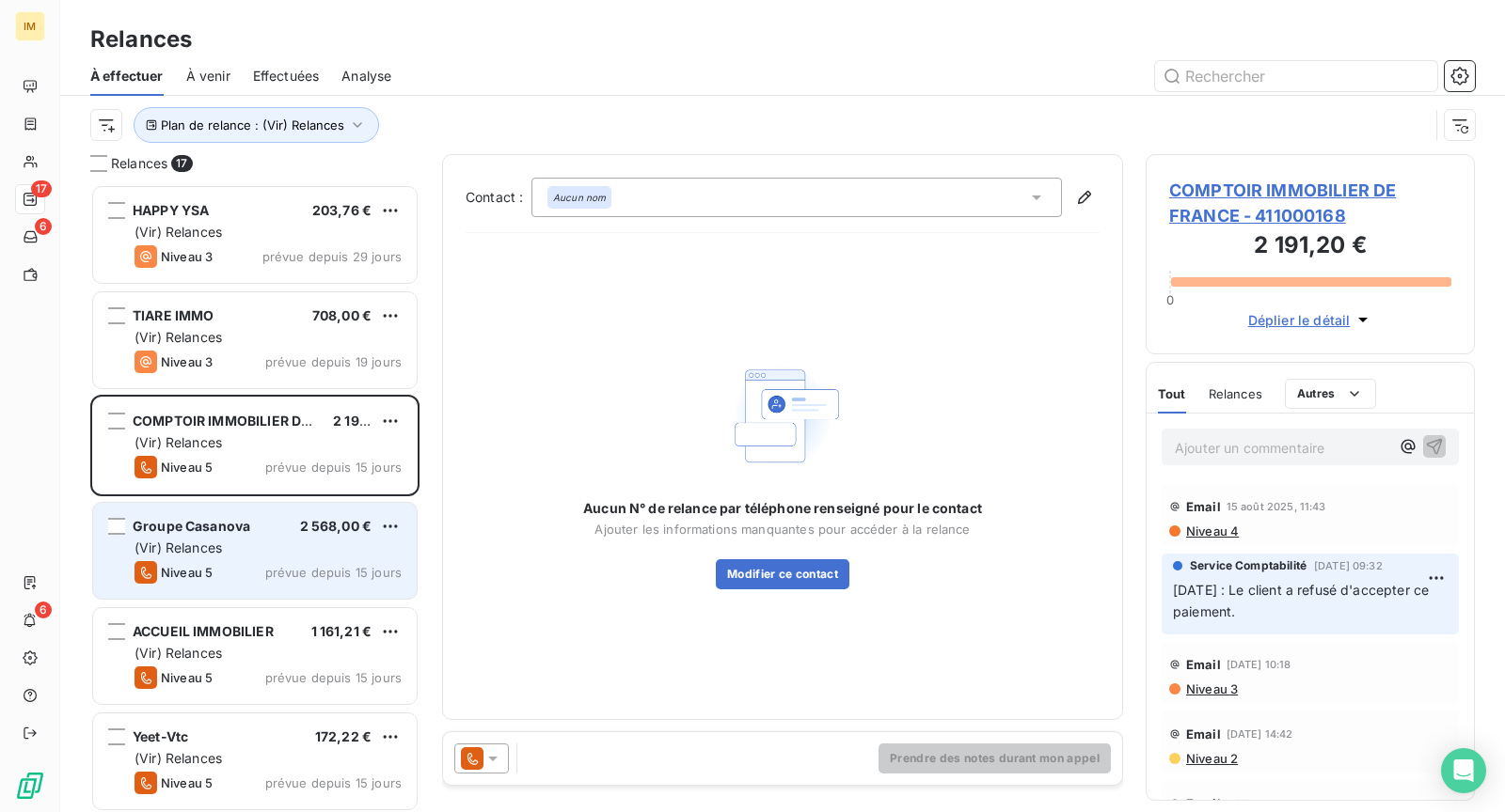
click at [266, 545] on div "(Vir) Relances" at bounding box center [268, 547] width 267 height 19
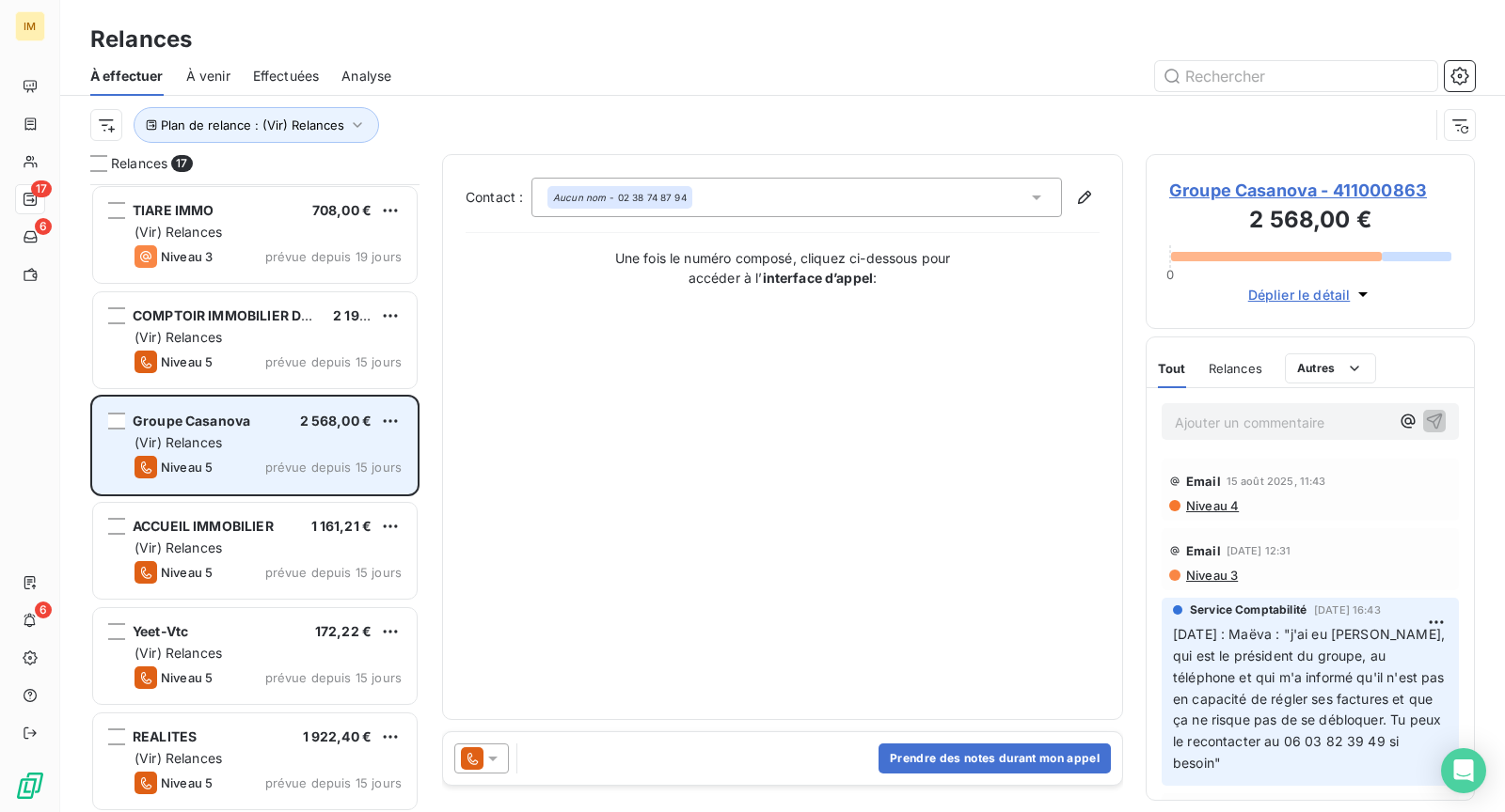
scroll to position [106, 0]
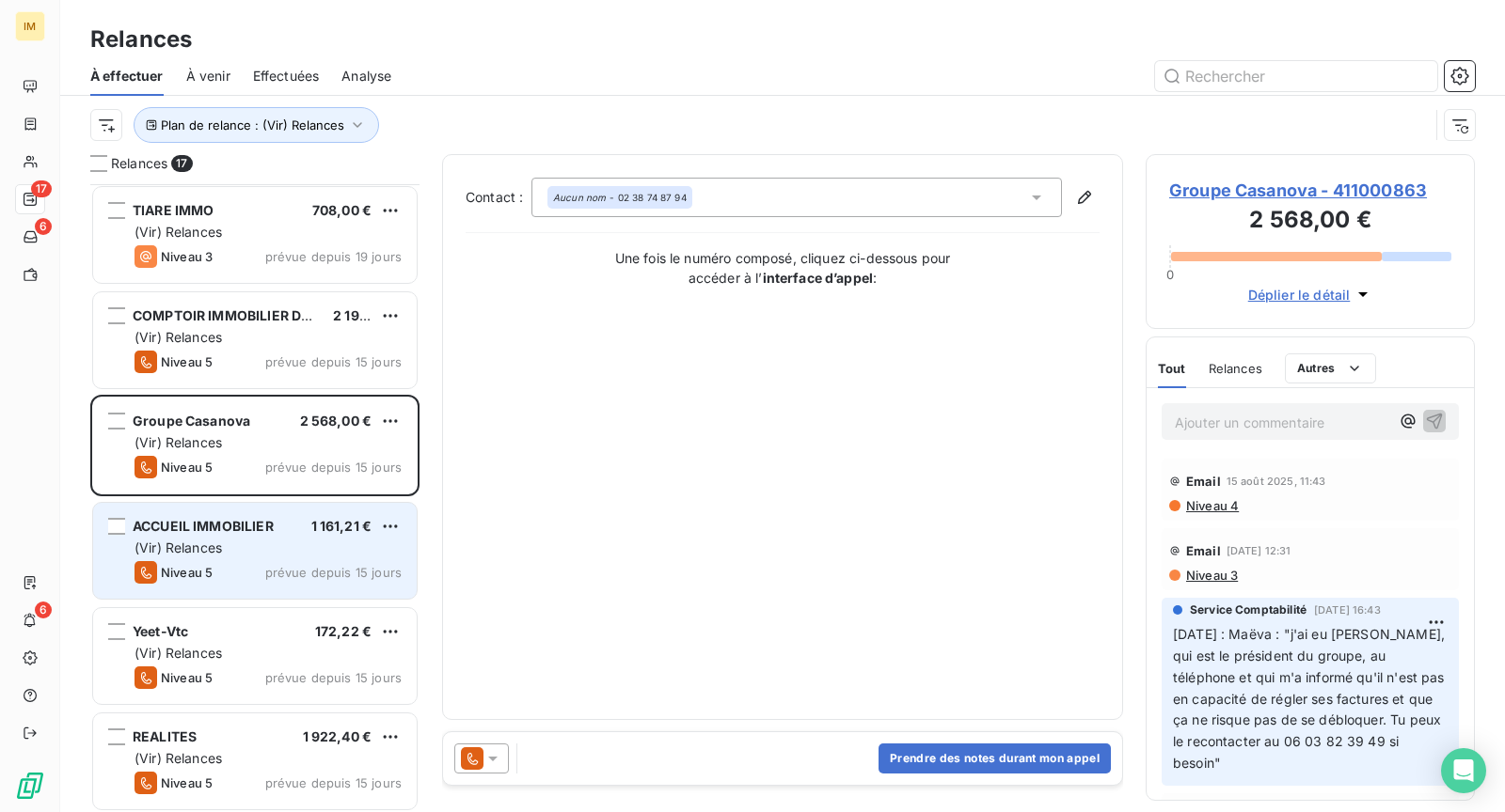
click at [275, 526] on div "ACCUEIL IMMOBILIER 1 161,21 €" at bounding box center [268, 526] width 267 height 17
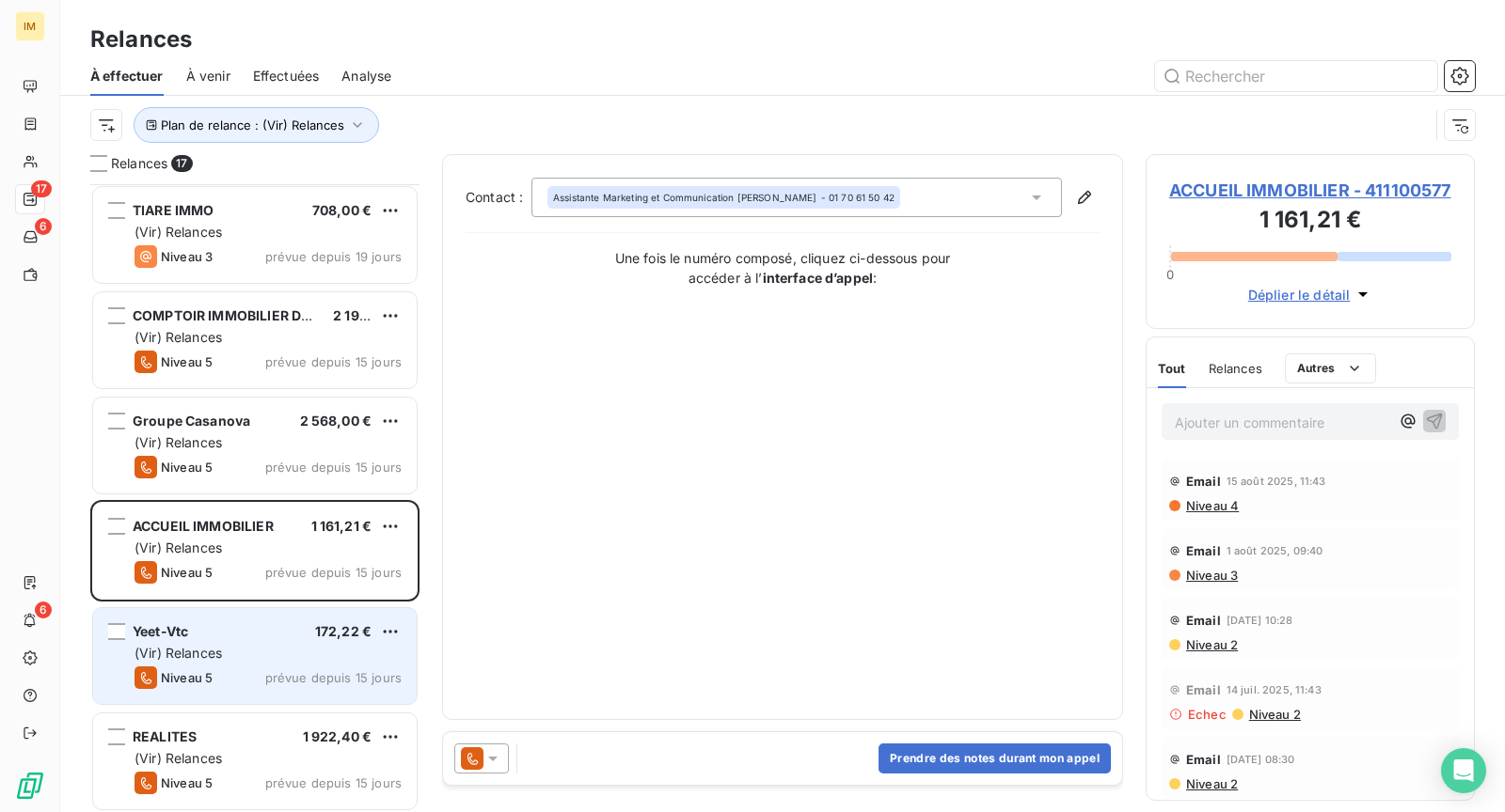
click at [242, 645] on div "(Vir) Relances" at bounding box center [268, 653] width 267 height 19
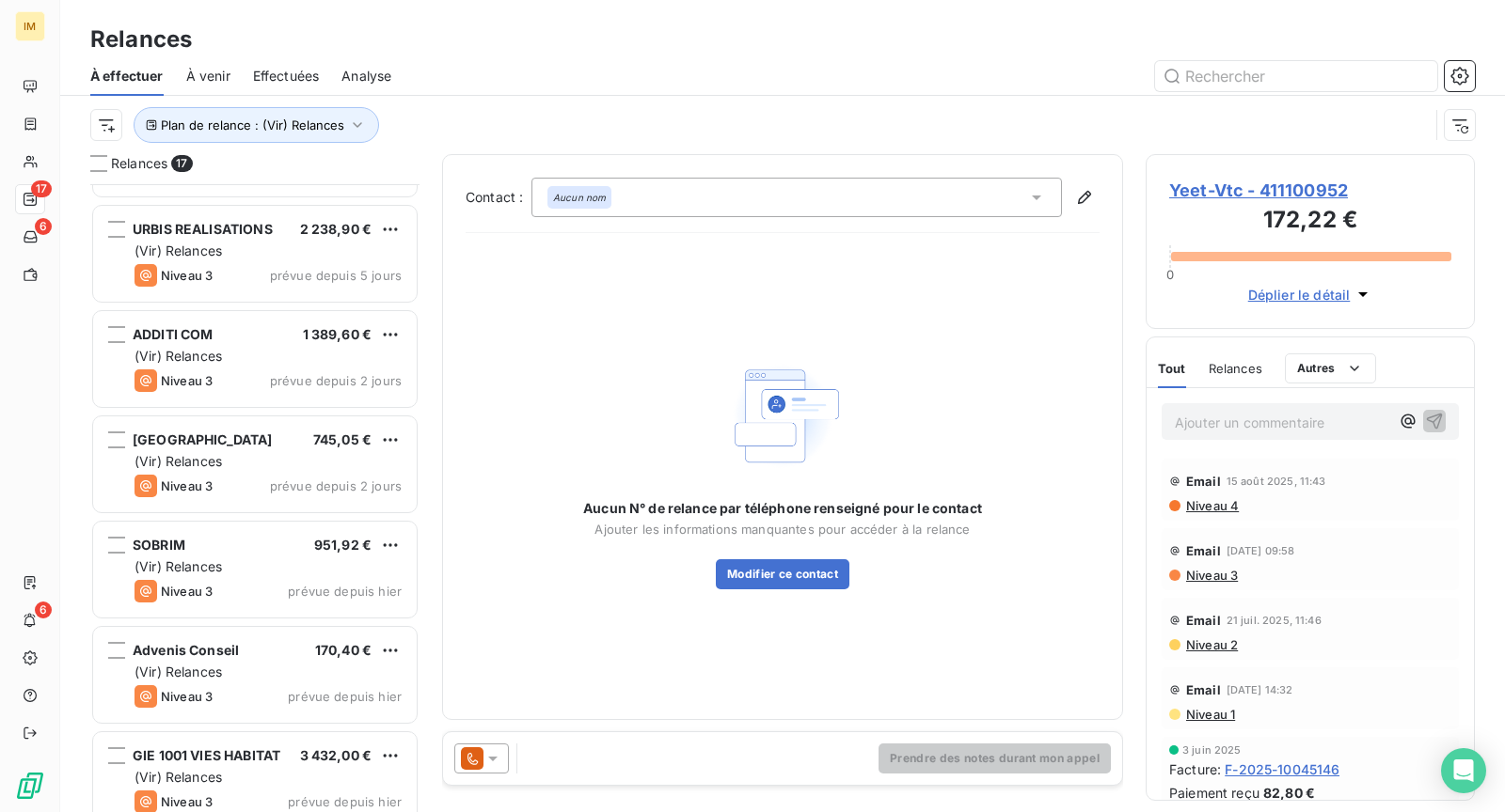
scroll to position [1162, 0]
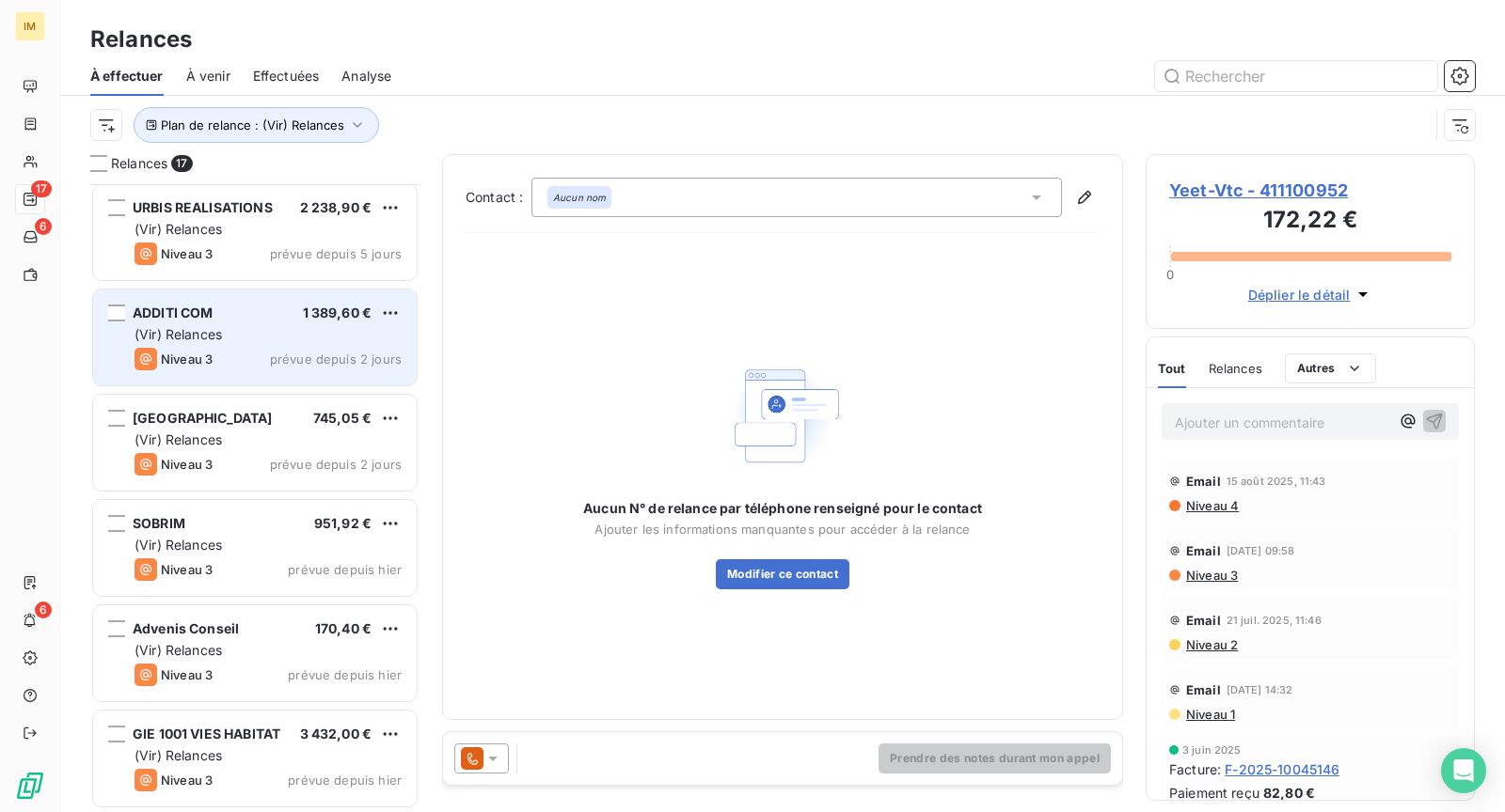
click at [264, 354] on div "Niveau 3 prévue depuis 2 jours" at bounding box center [268, 359] width 267 height 23
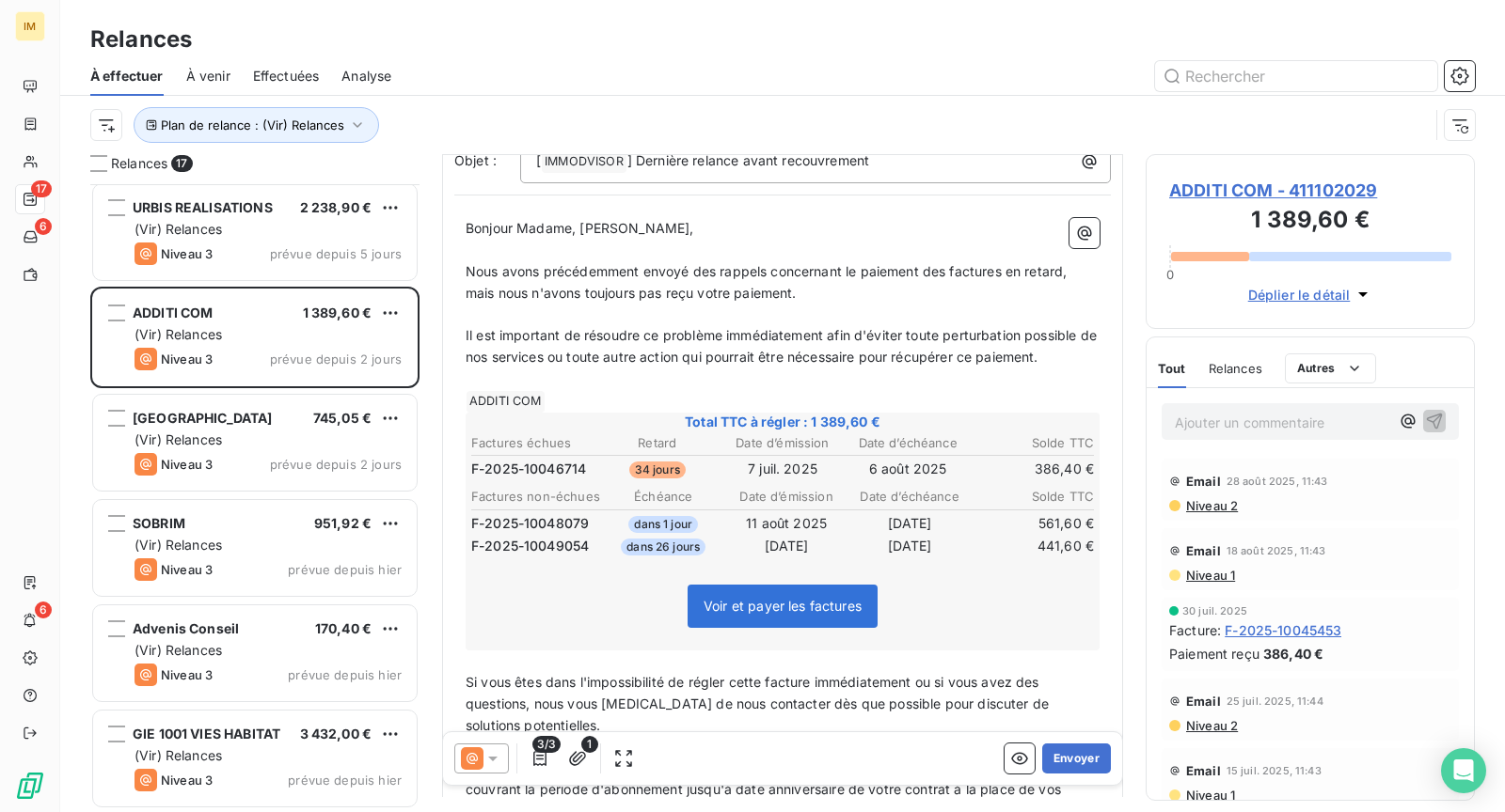
scroll to position [150, 0]
click at [1056, 760] on button "Envoyer" at bounding box center [1076, 758] width 69 height 30
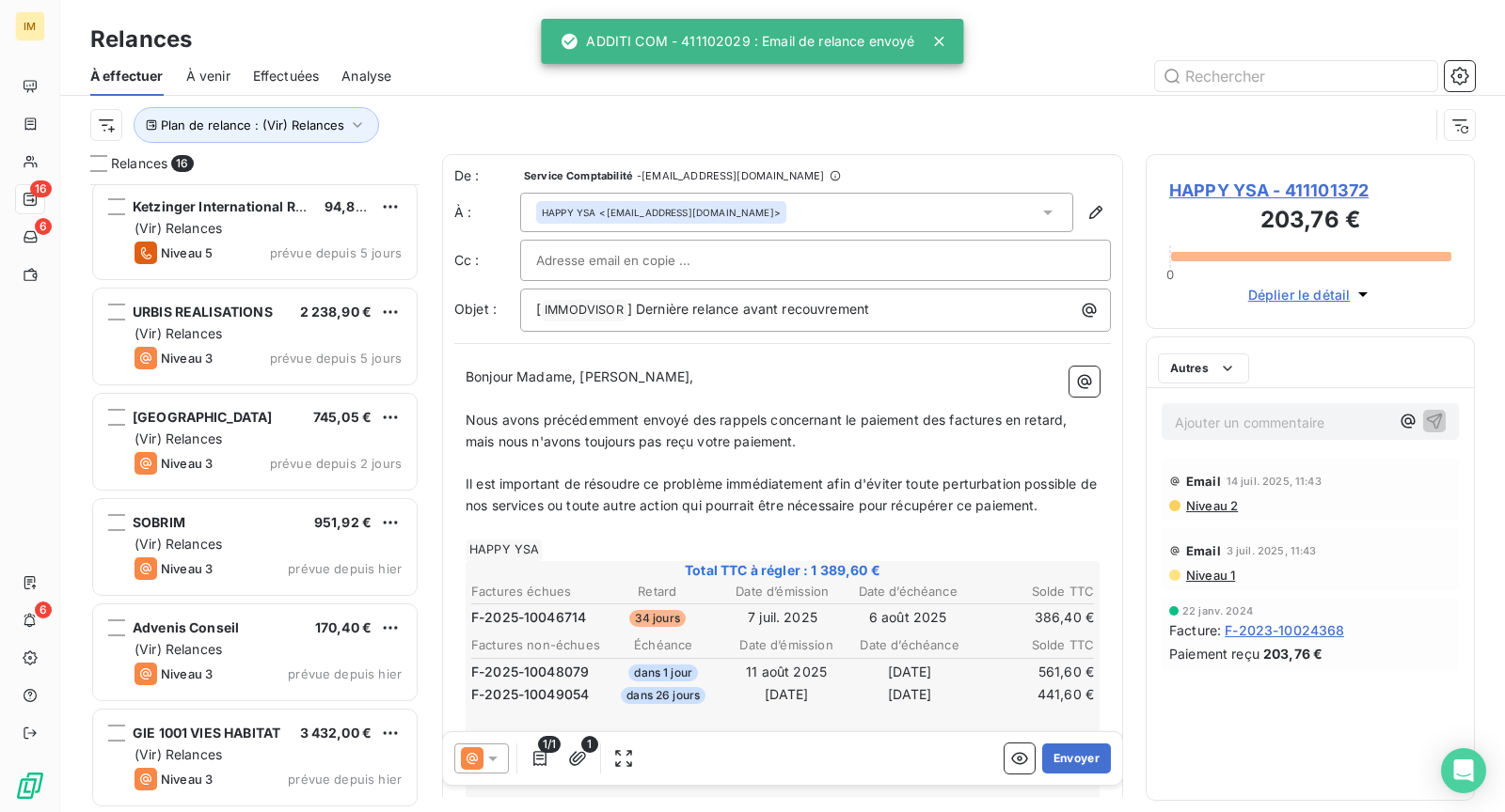
scroll to position [1056, 0]
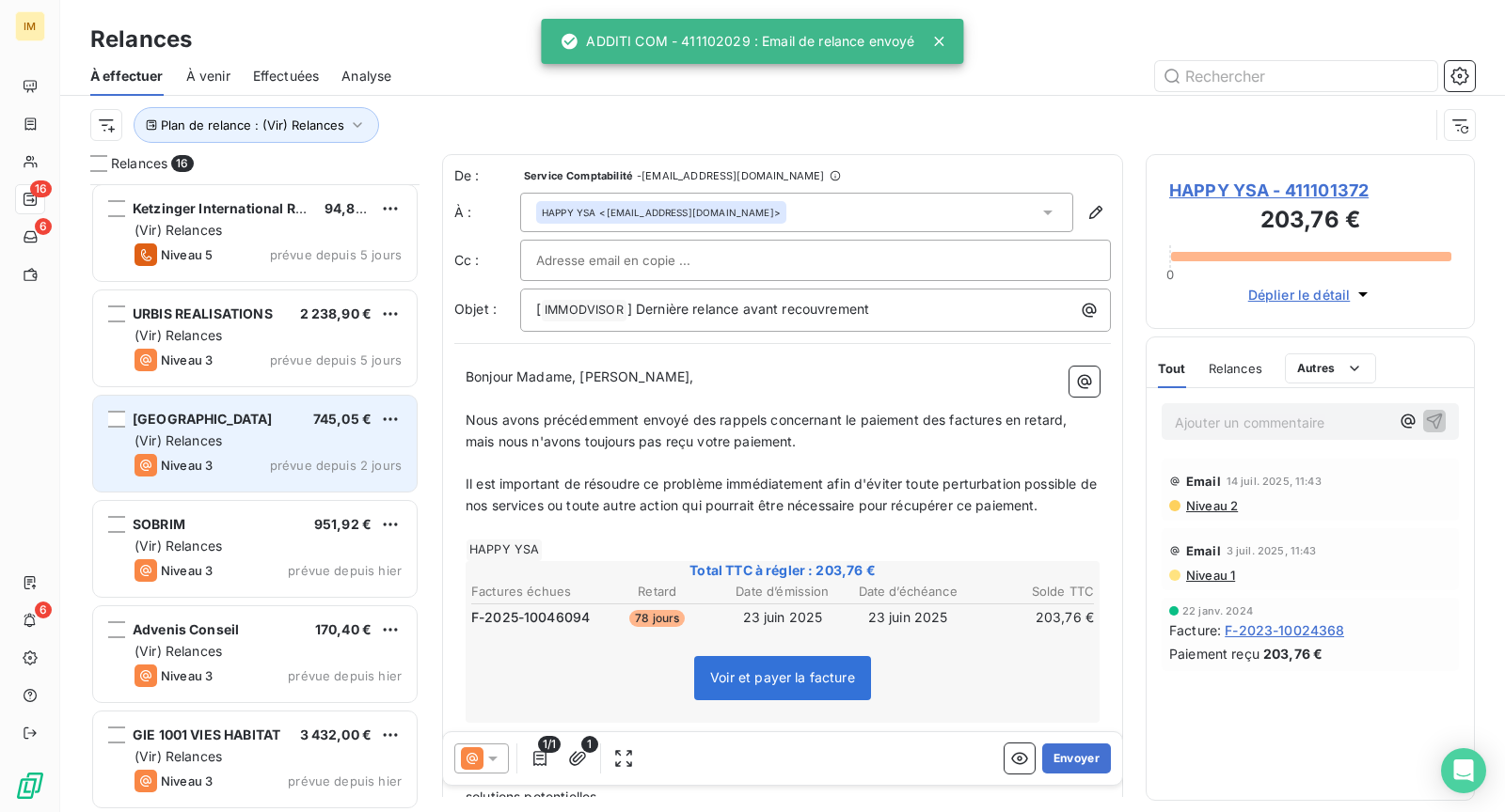
click at [322, 420] on span "745,05 €" at bounding box center [341, 419] width 58 height 16
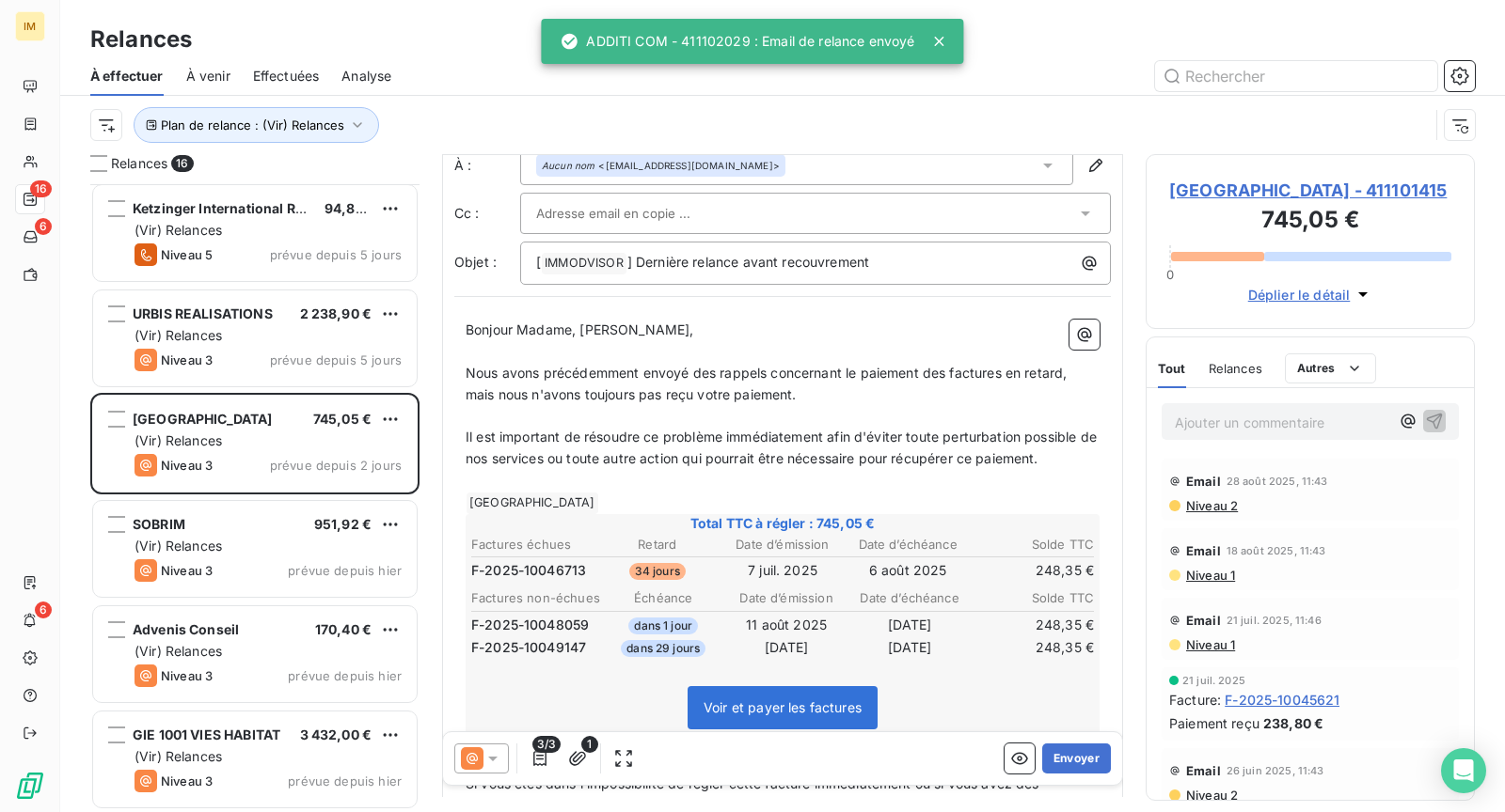
scroll to position [66, 0]
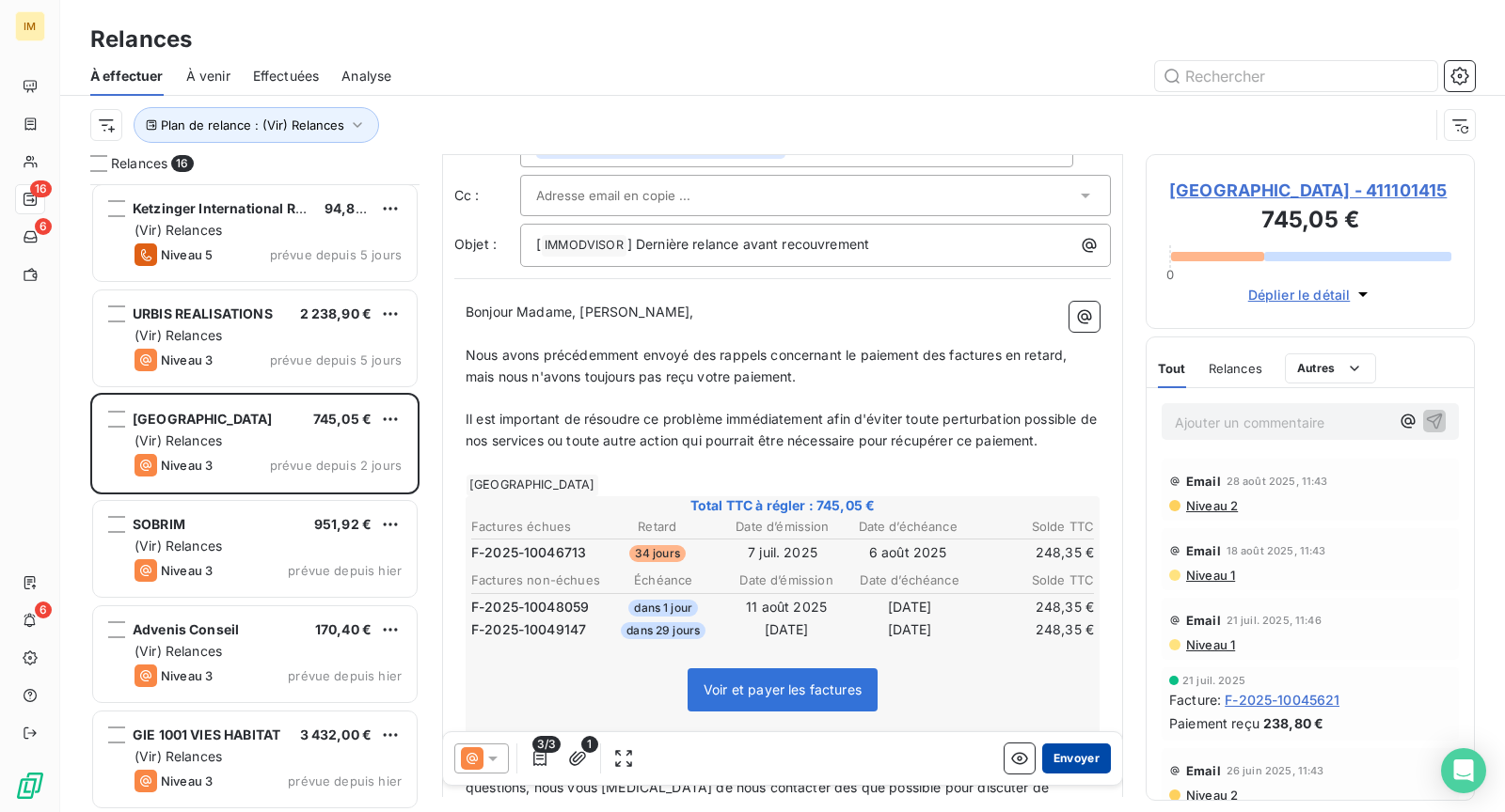
click at [1063, 751] on button "Envoyer" at bounding box center [1076, 758] width 69 height 30
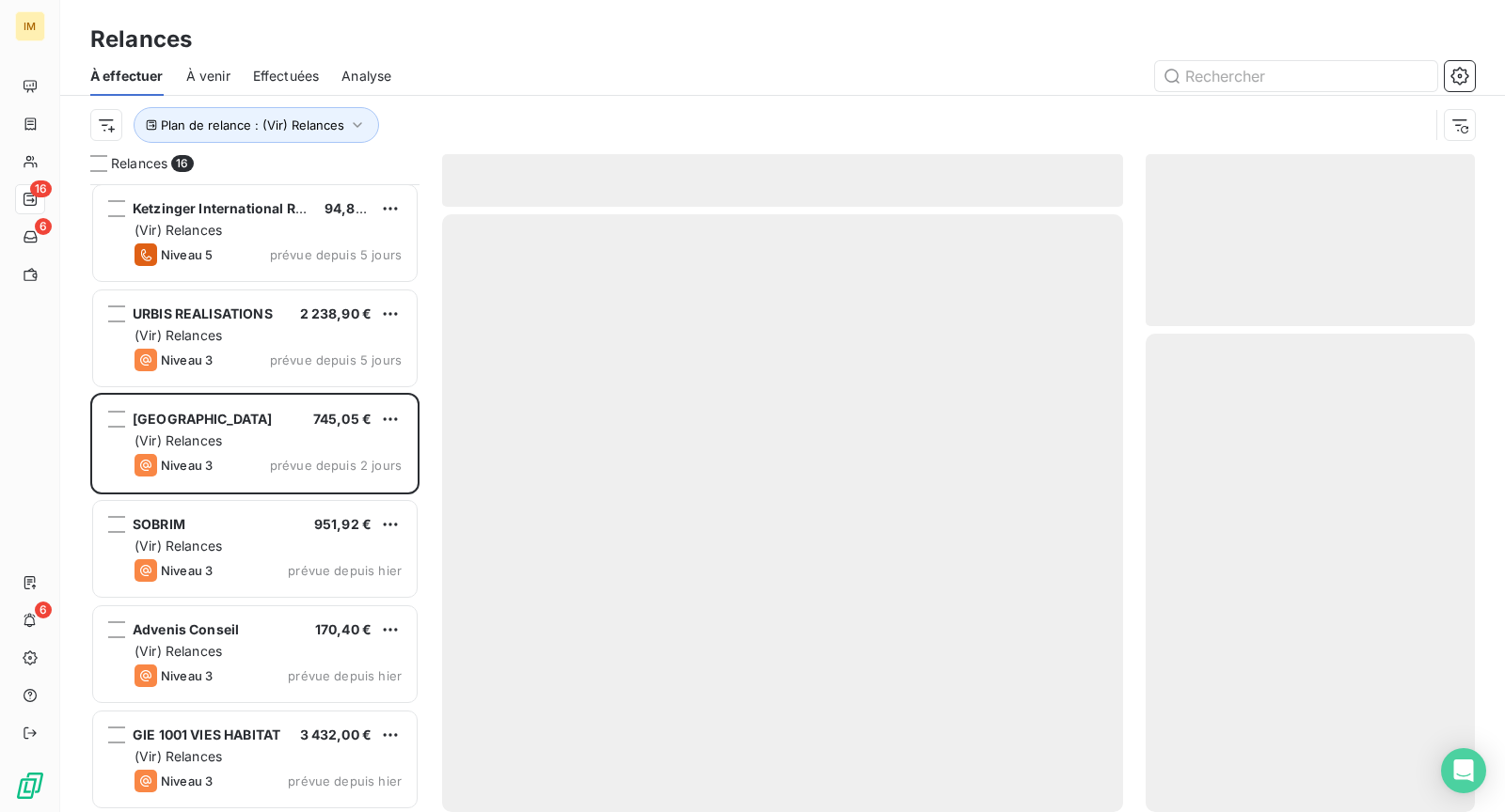
scroll to position [951, 0]
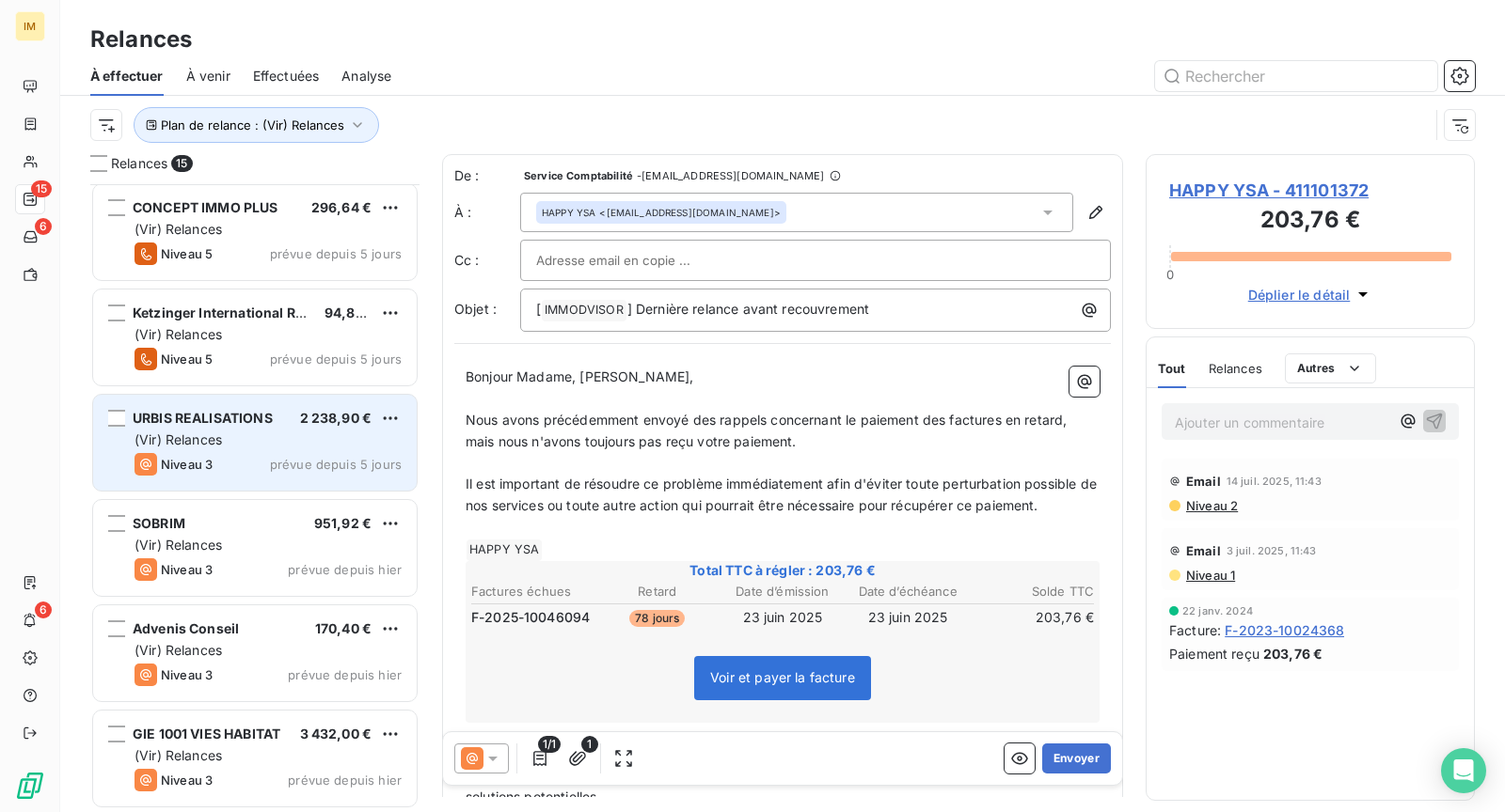
click at [301, 428] on div "URBIS REALISATIONS 2 238,90 € (Vir) Relances Niveau 3 prévue depuis 5 jours" at bounding box center [255, 443] width 324 height 96
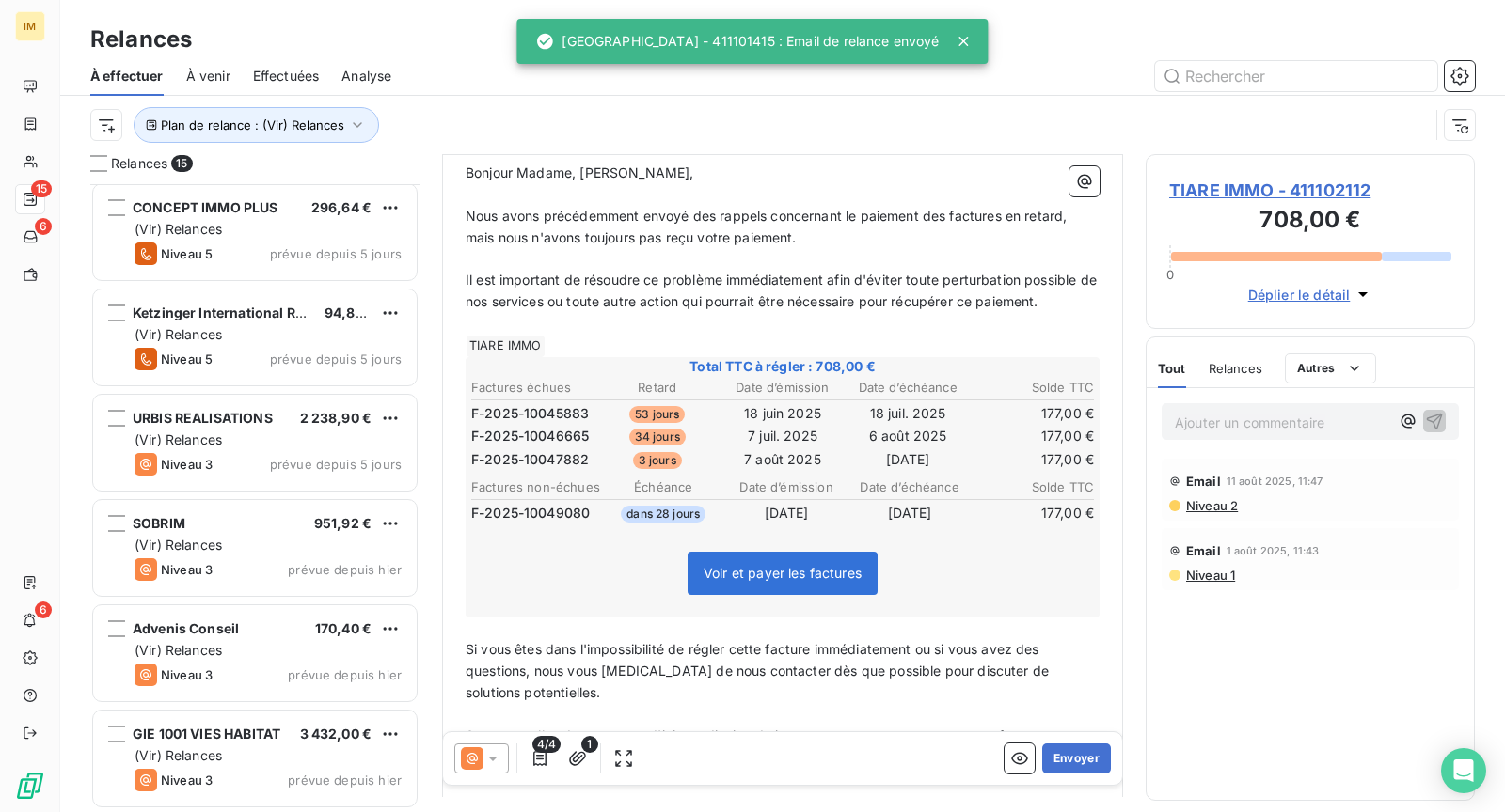
scroll to position [208, 0]
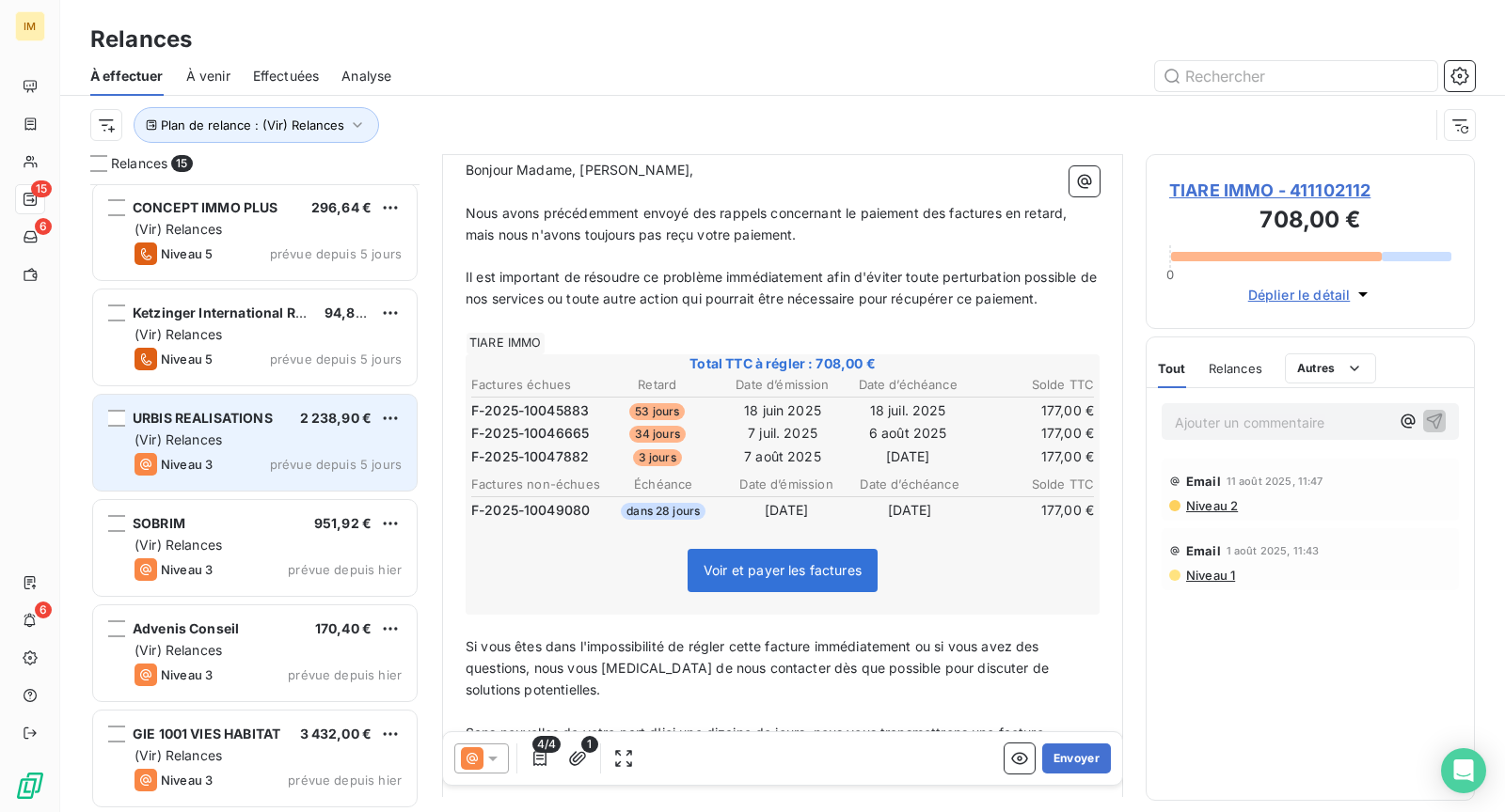
click at [340, 423] on span "2 238,90 €" at bounding box center [337, 418] width 73 height 16
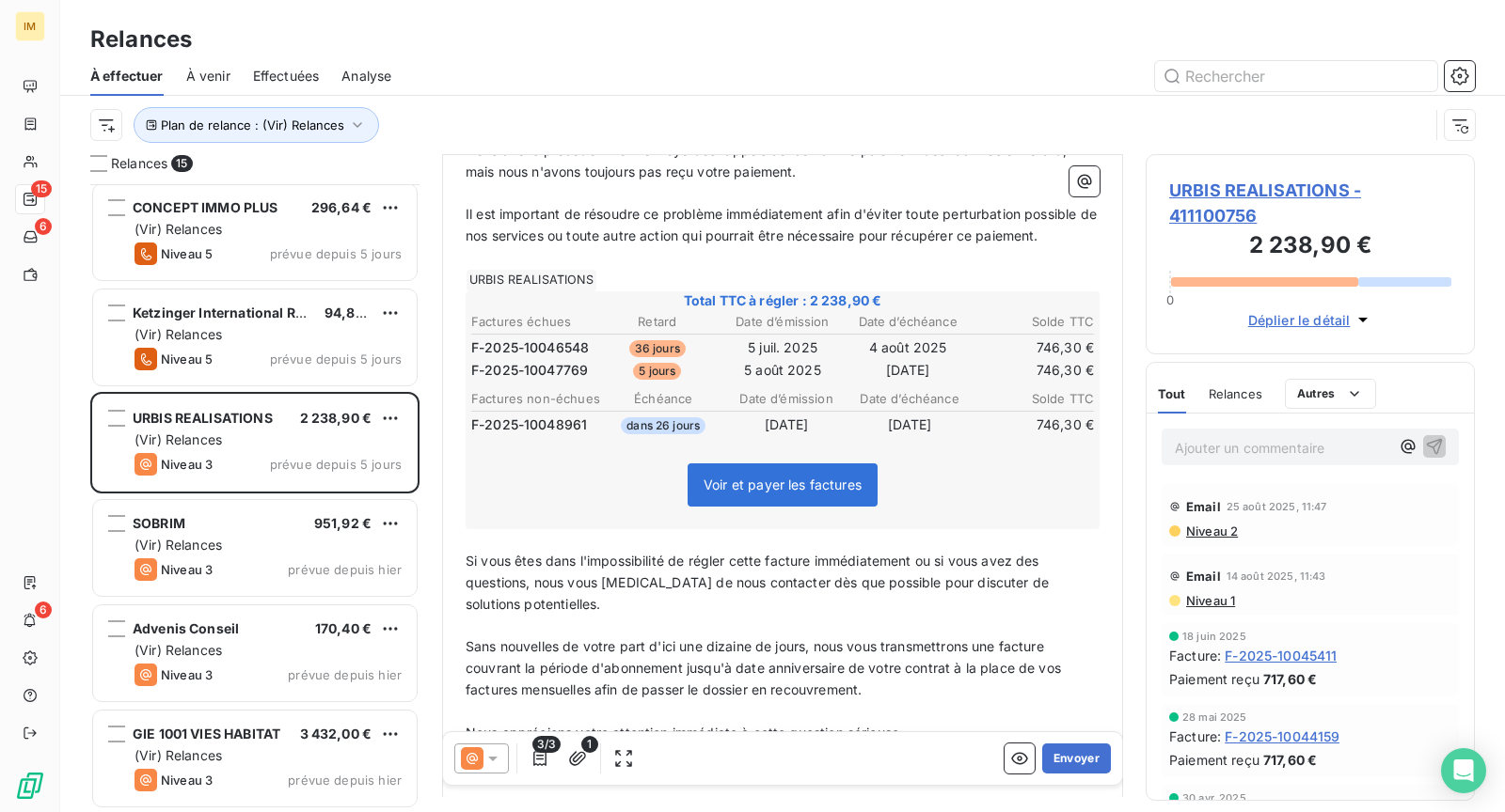
scroll to position [285, 0]
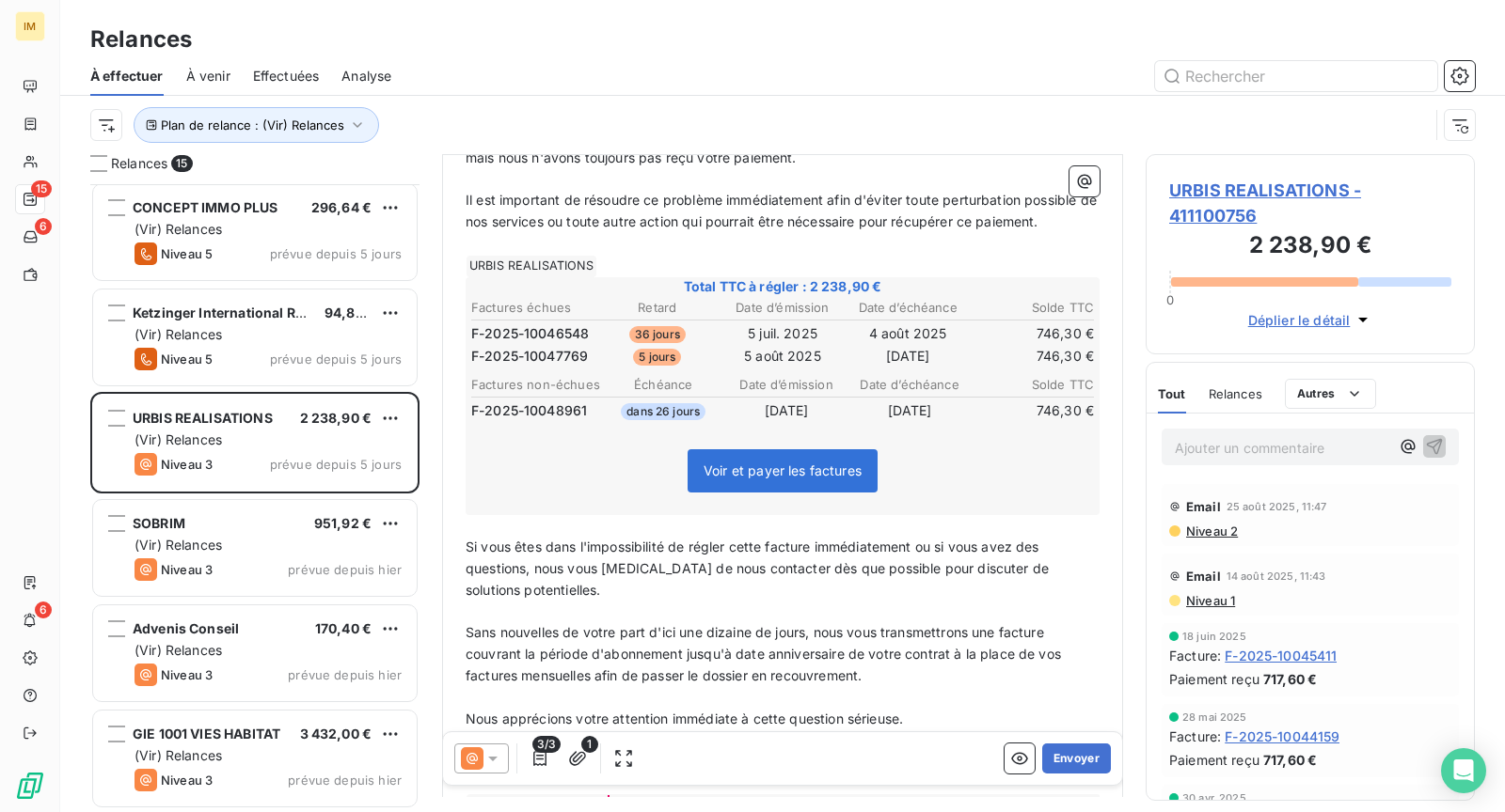
click at [1072, 779] on div "3/3 1 Envoyer" at bounding box center [783, 759] width 679 height 53
click at [1064, 765] on button "Envoyer" at bounding box center [1076, 758] width 69 height 30
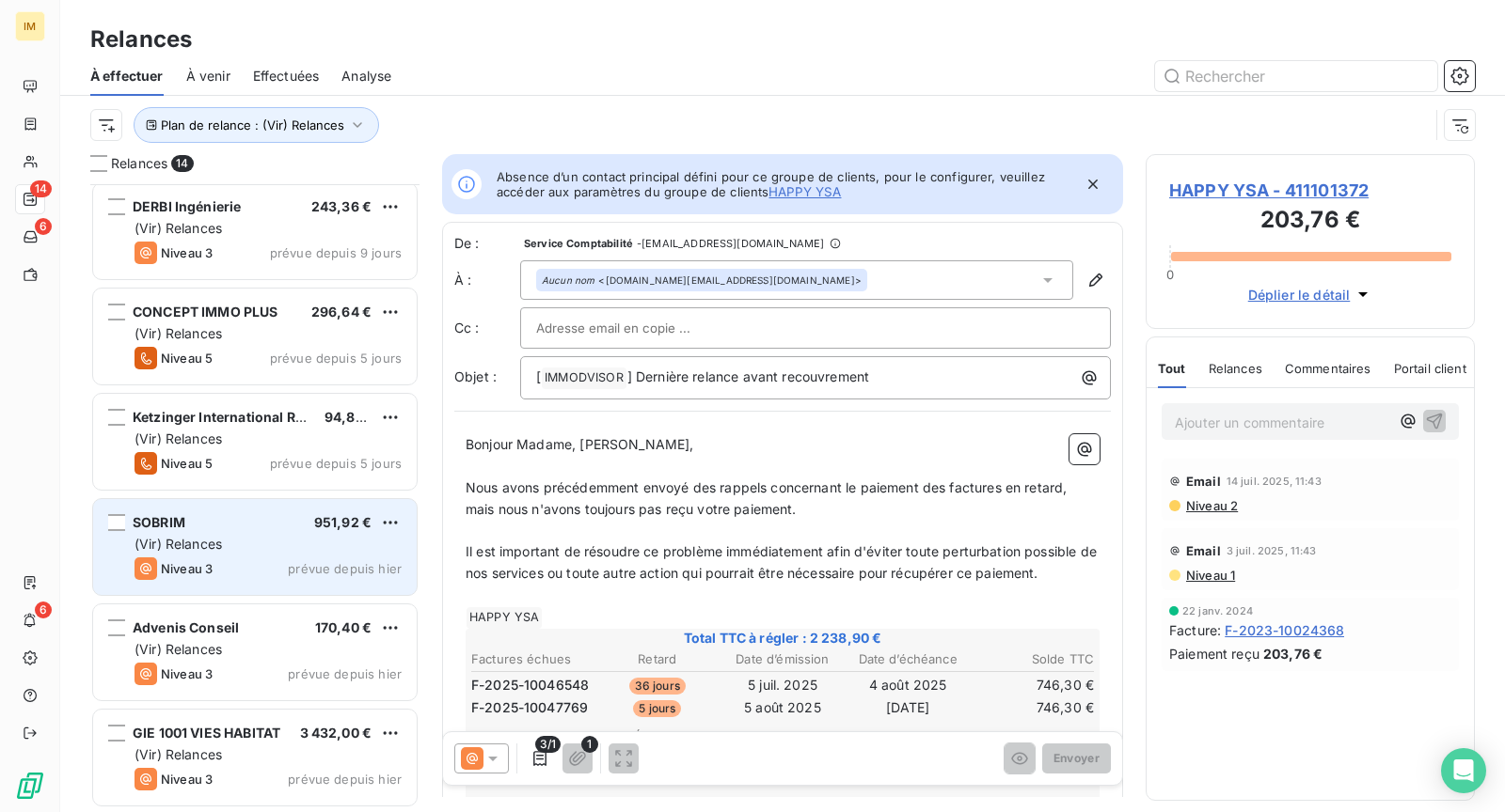
scroll to position [846, 0]
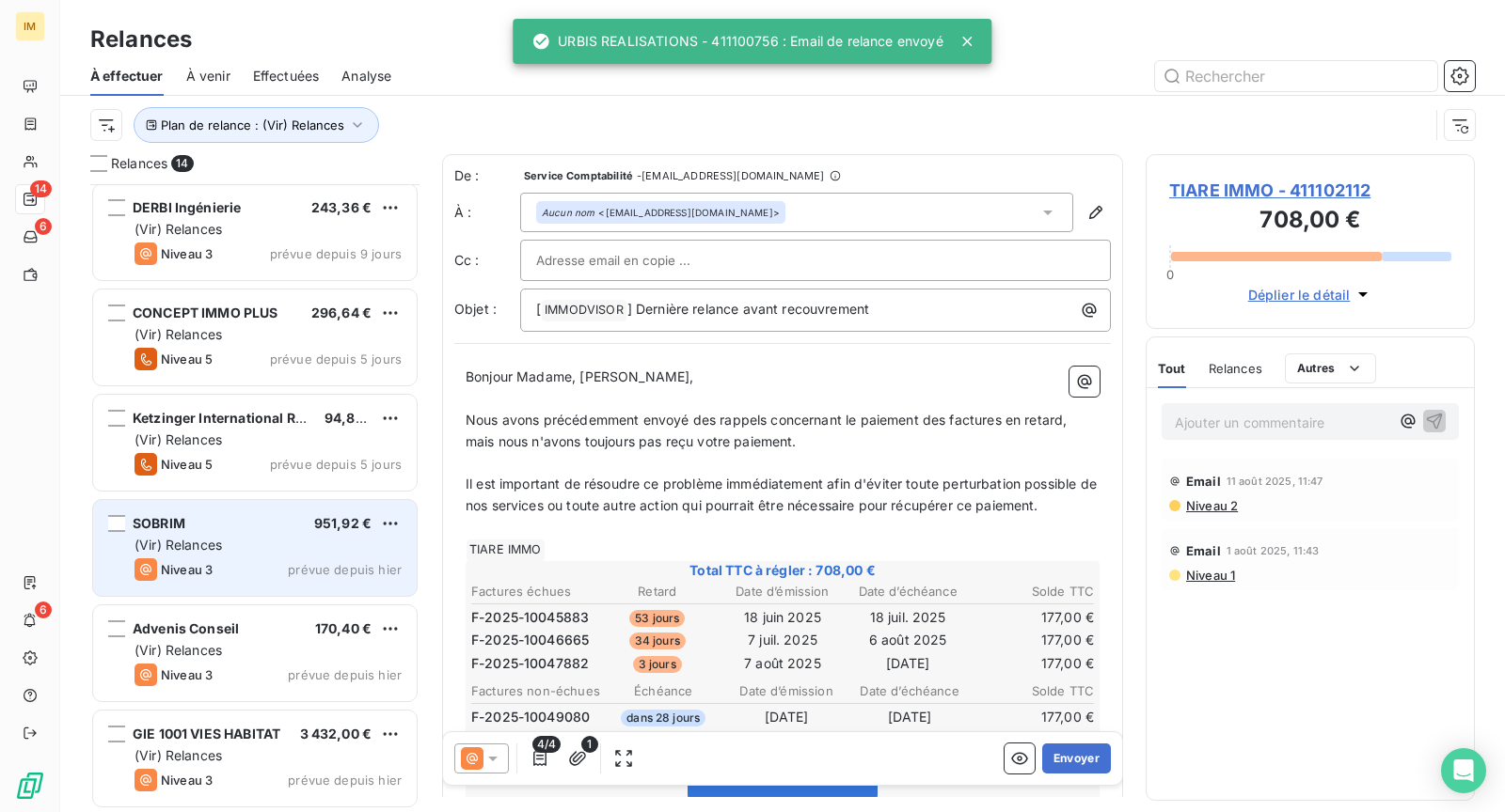
click at [266, 512] on div "SOBRIM 951,92 € (Vir) Relances Niveau 3 prévue depuis [DATE]" at bounding box center [255, 548] width 324 height 96
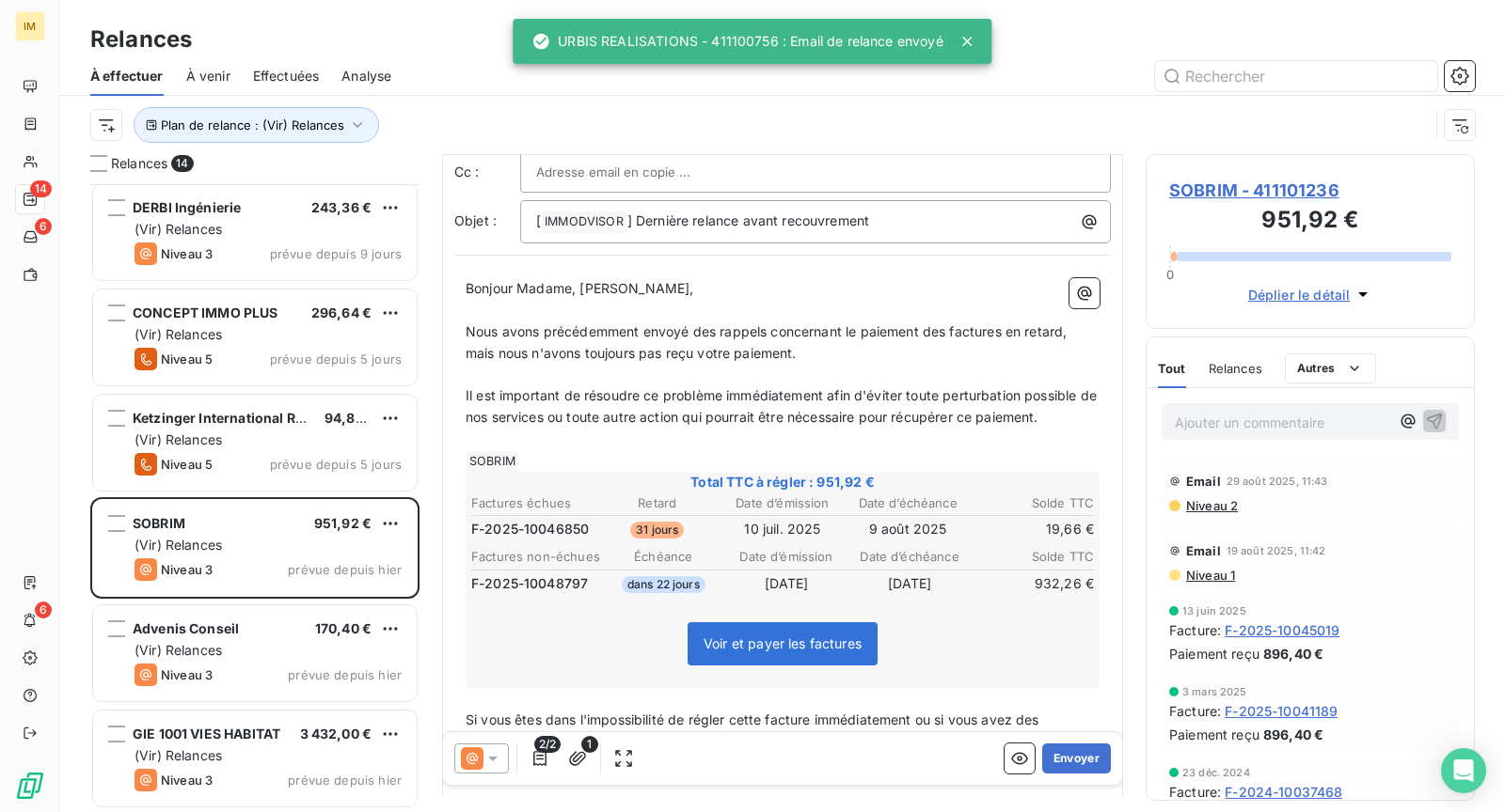
scroll to position [90, 0]
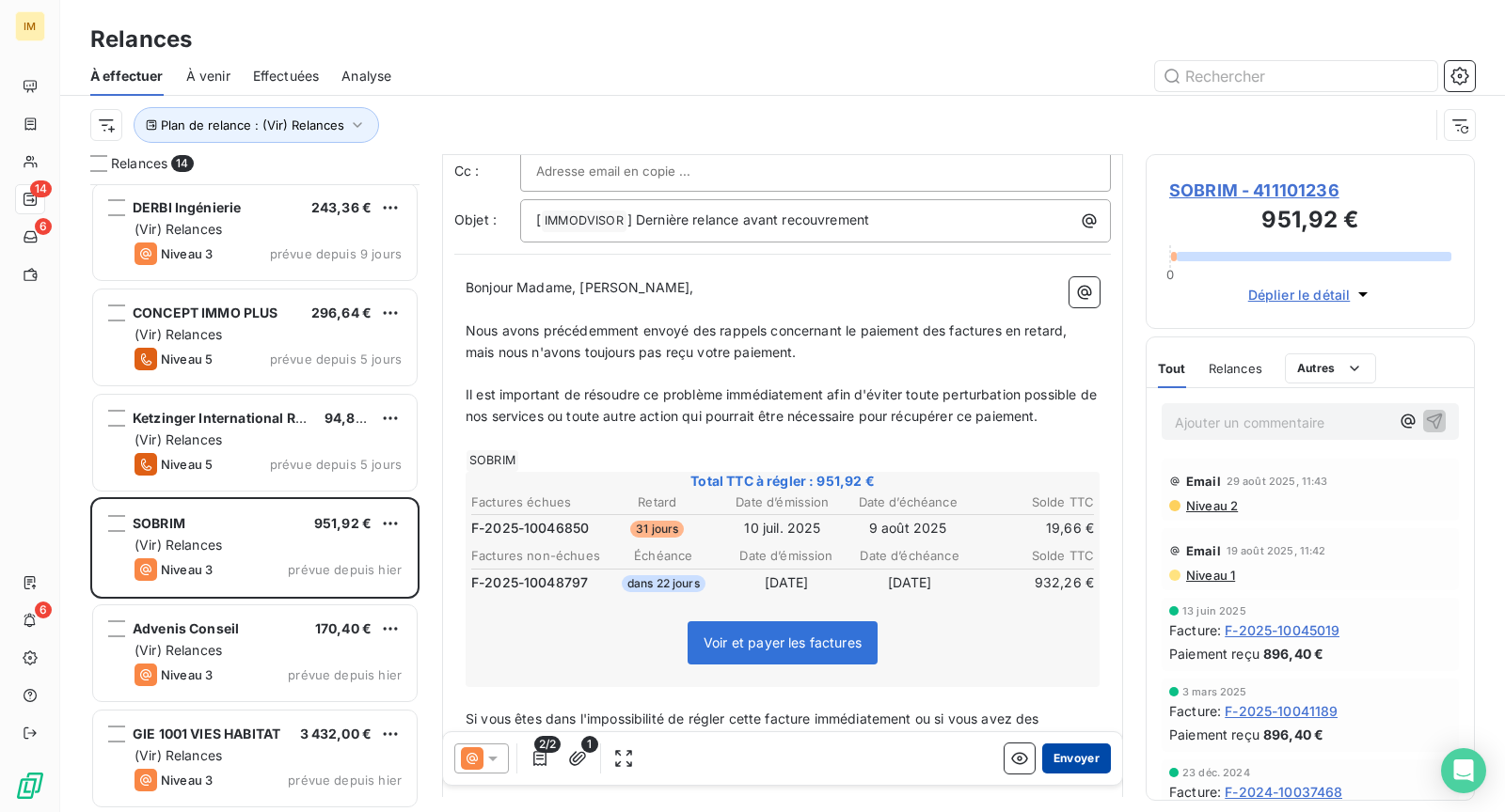
click at [1083, 761] on button "Envoyer" at bounding box center [1076, 758] width 69 height 30
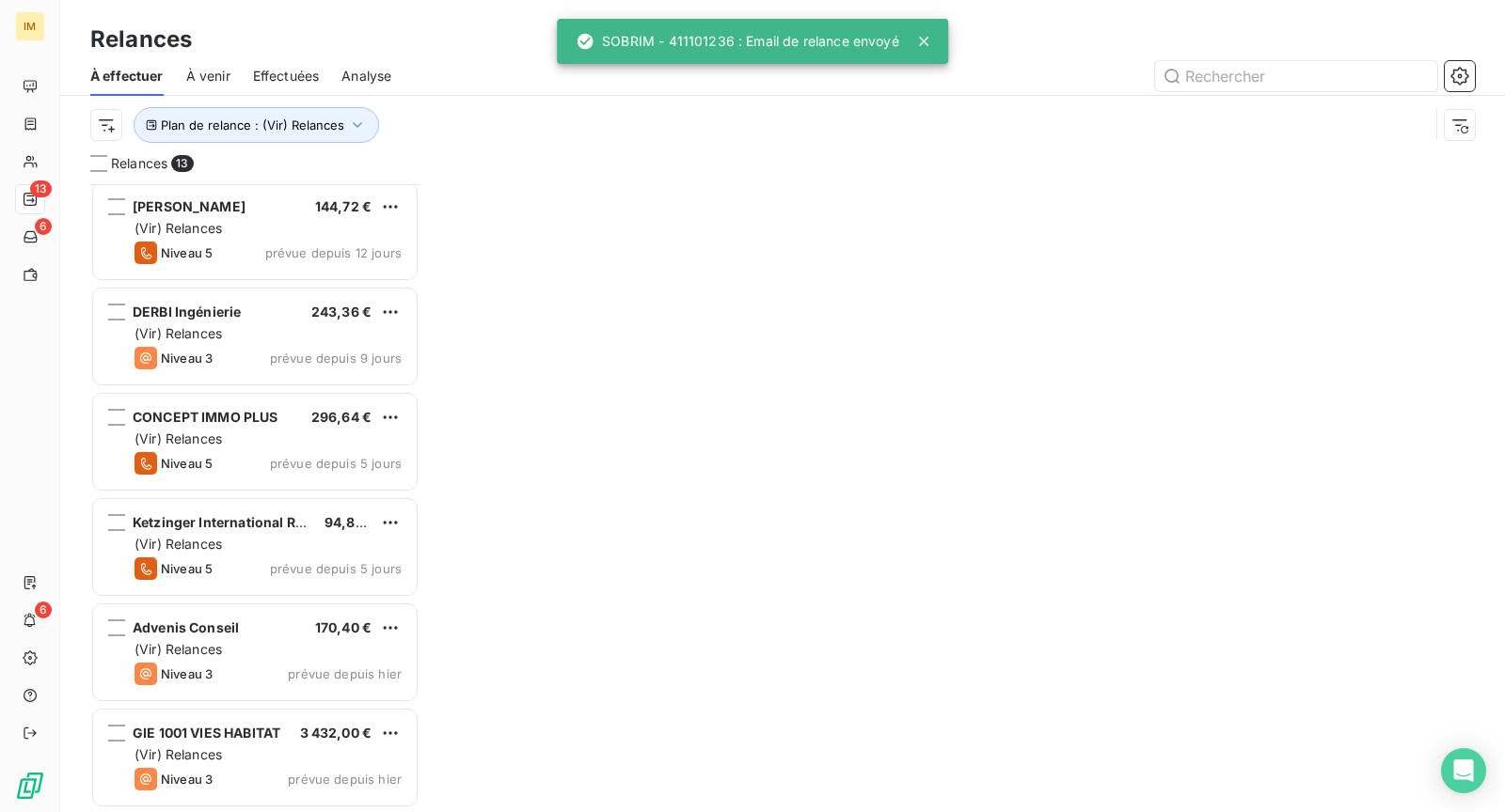
scroll to position [740, 0]
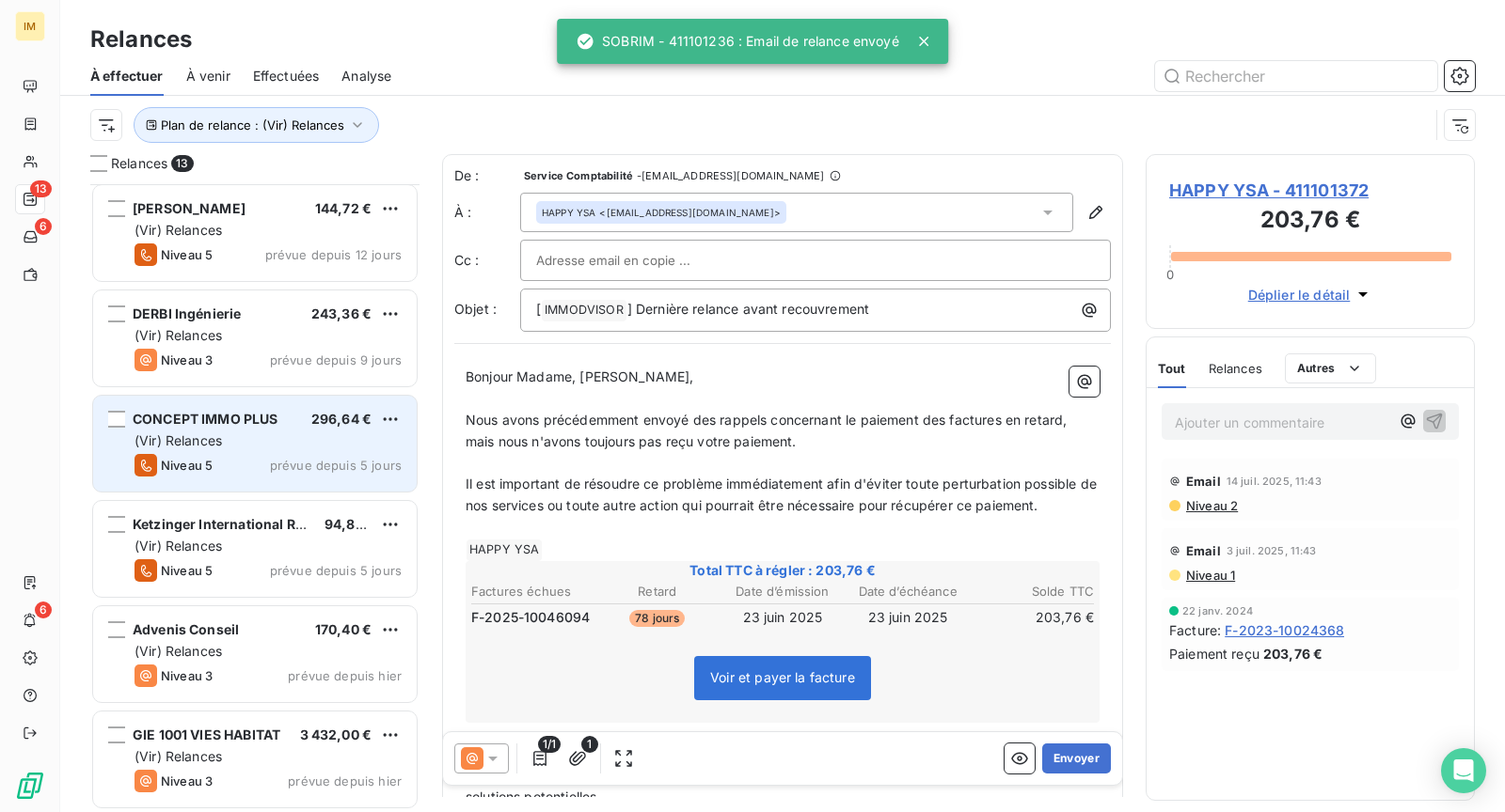
click at [316, 439] on div "(Vir) Relances" at bounding box center [268, 440] width 267 height 19
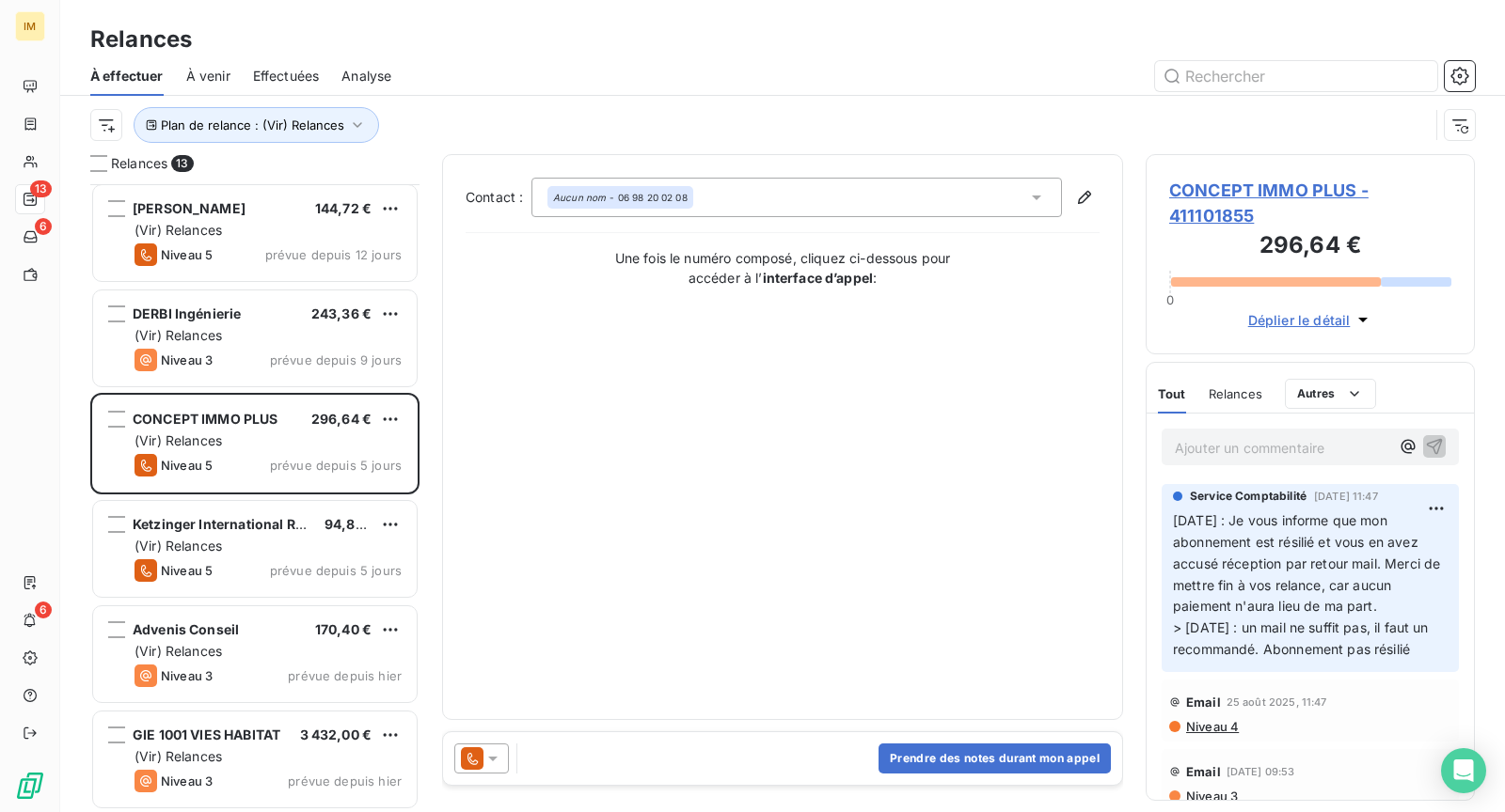
click at [488, 749] on icon at bounding box center [493, 758] width 19 height 19
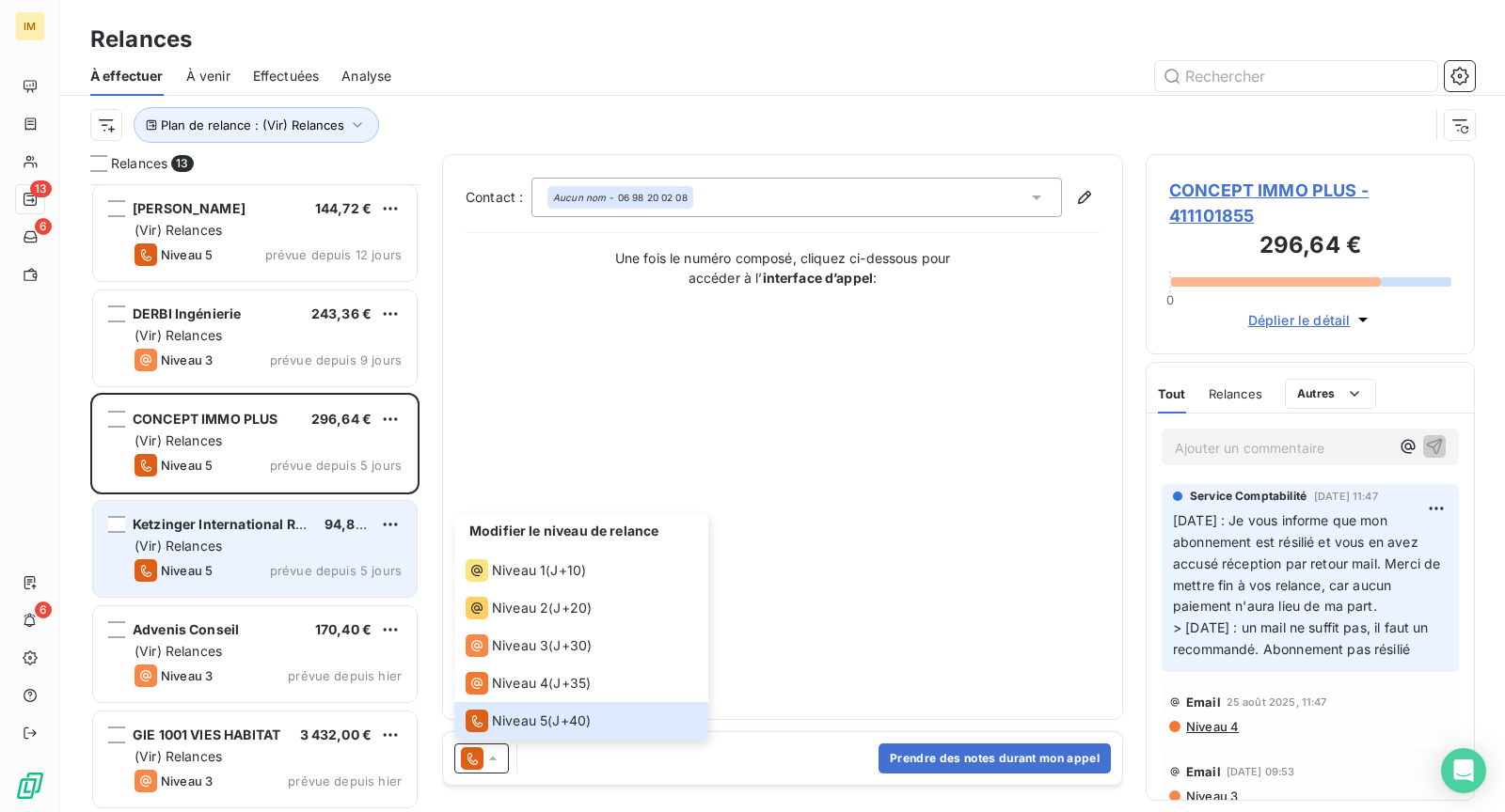
click at [292, 529] on span "Ketzinger International Realty" at bounding box center [230, 524] width 194 height 16
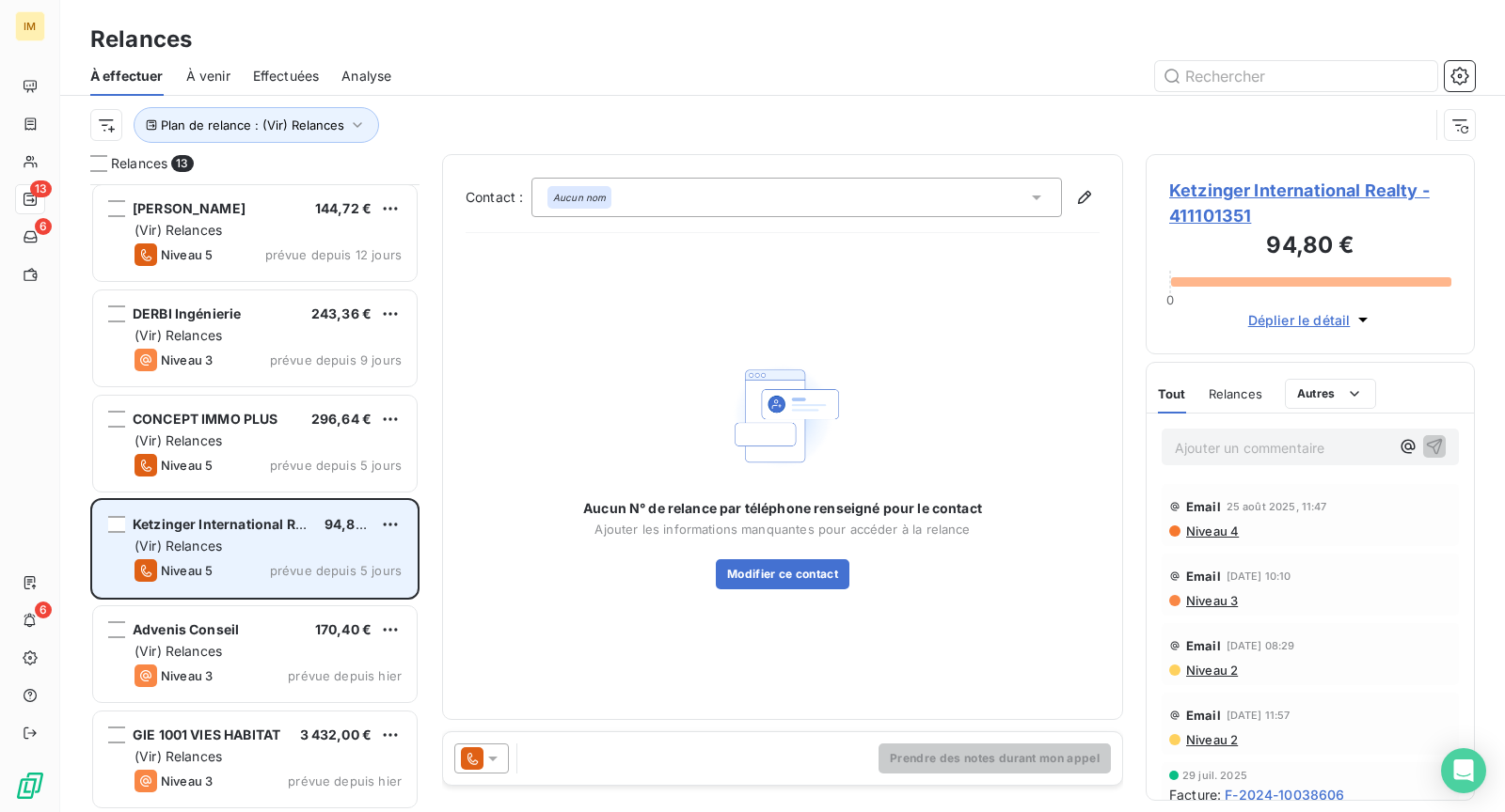
scroll to position [741, 0]
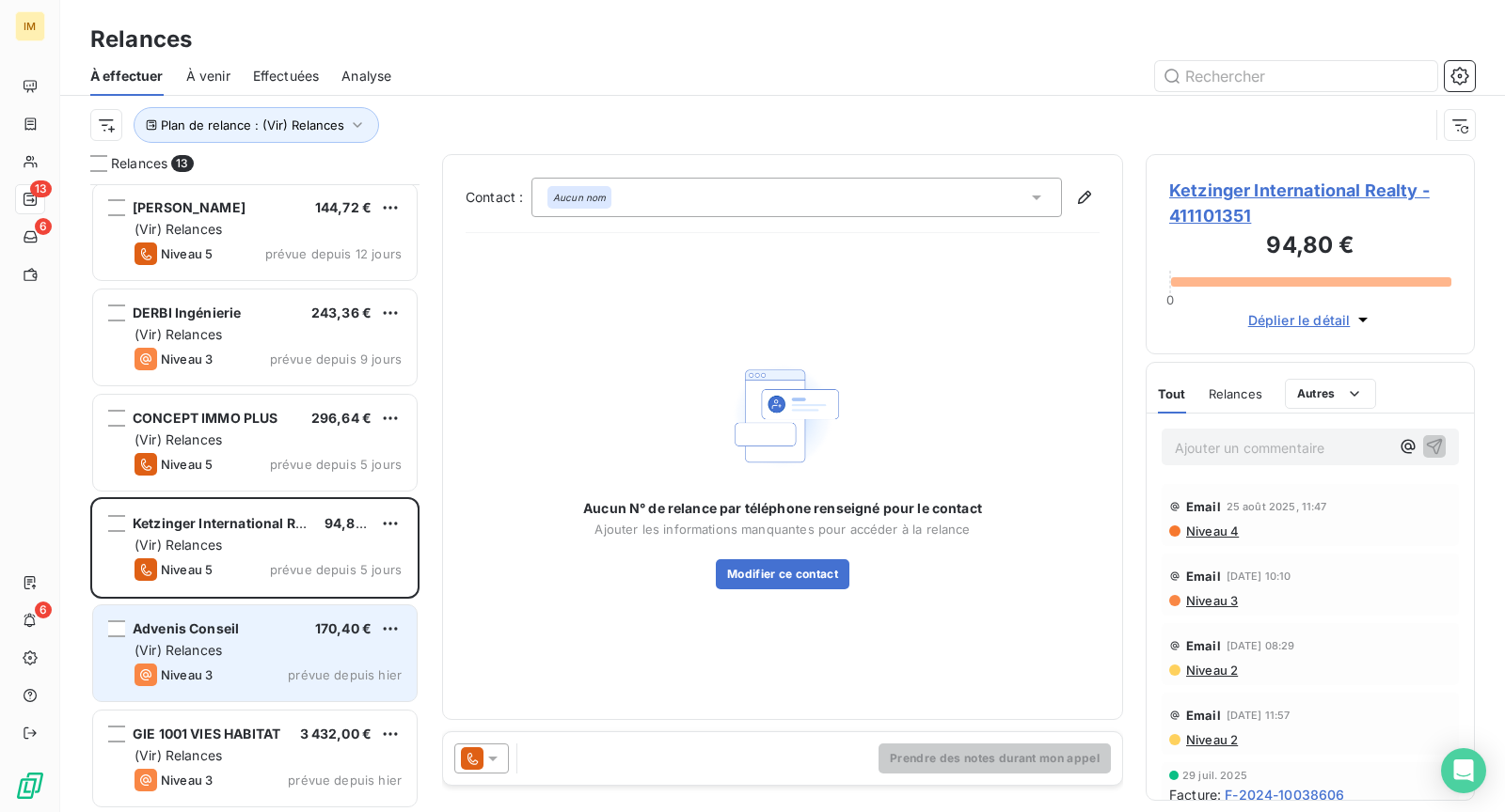
click at [248, 650] on div "(Vir) Relances" at bounding box center [268, 650] width 267 height 19
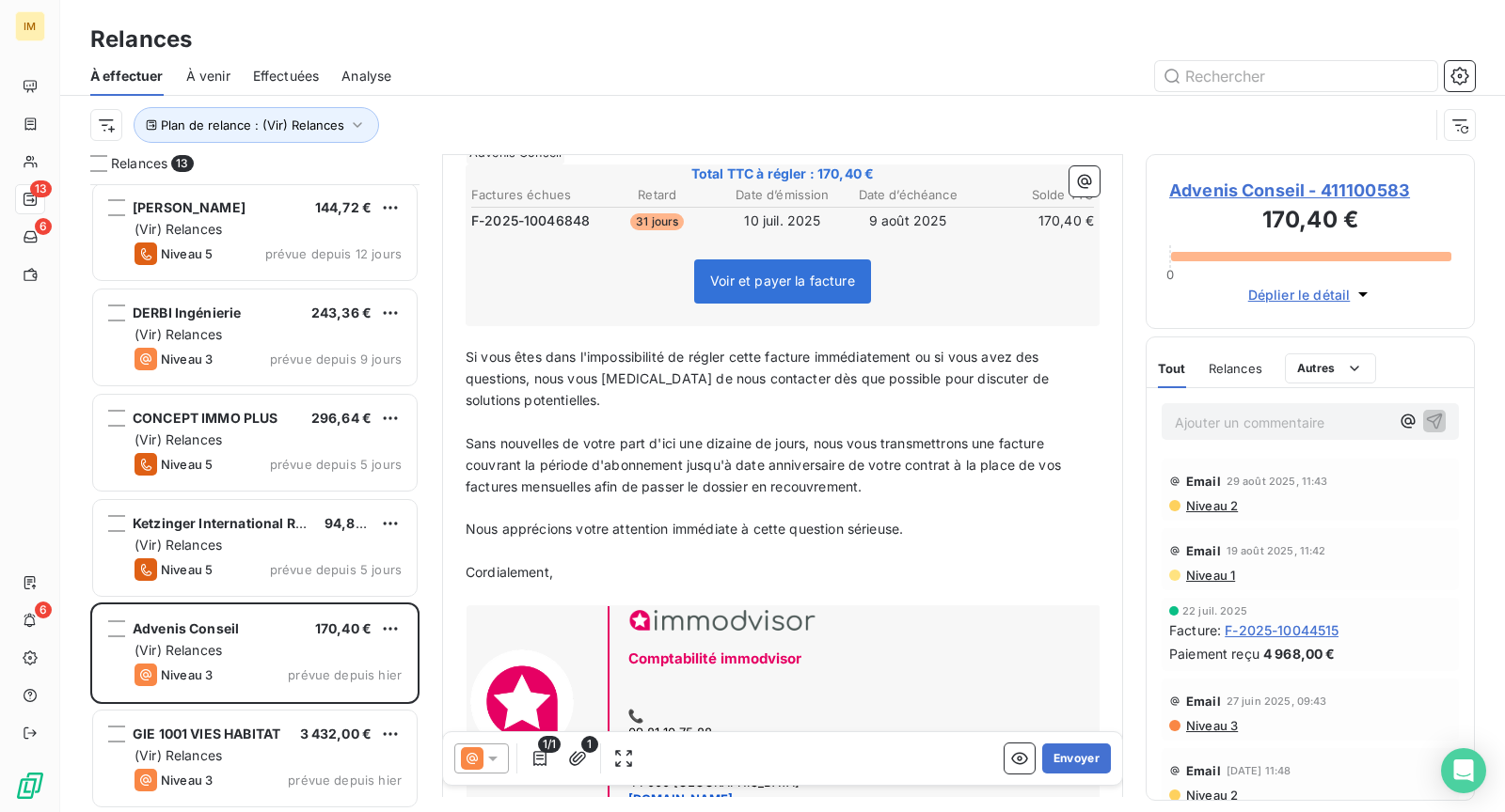
scroll to position [402, 0]
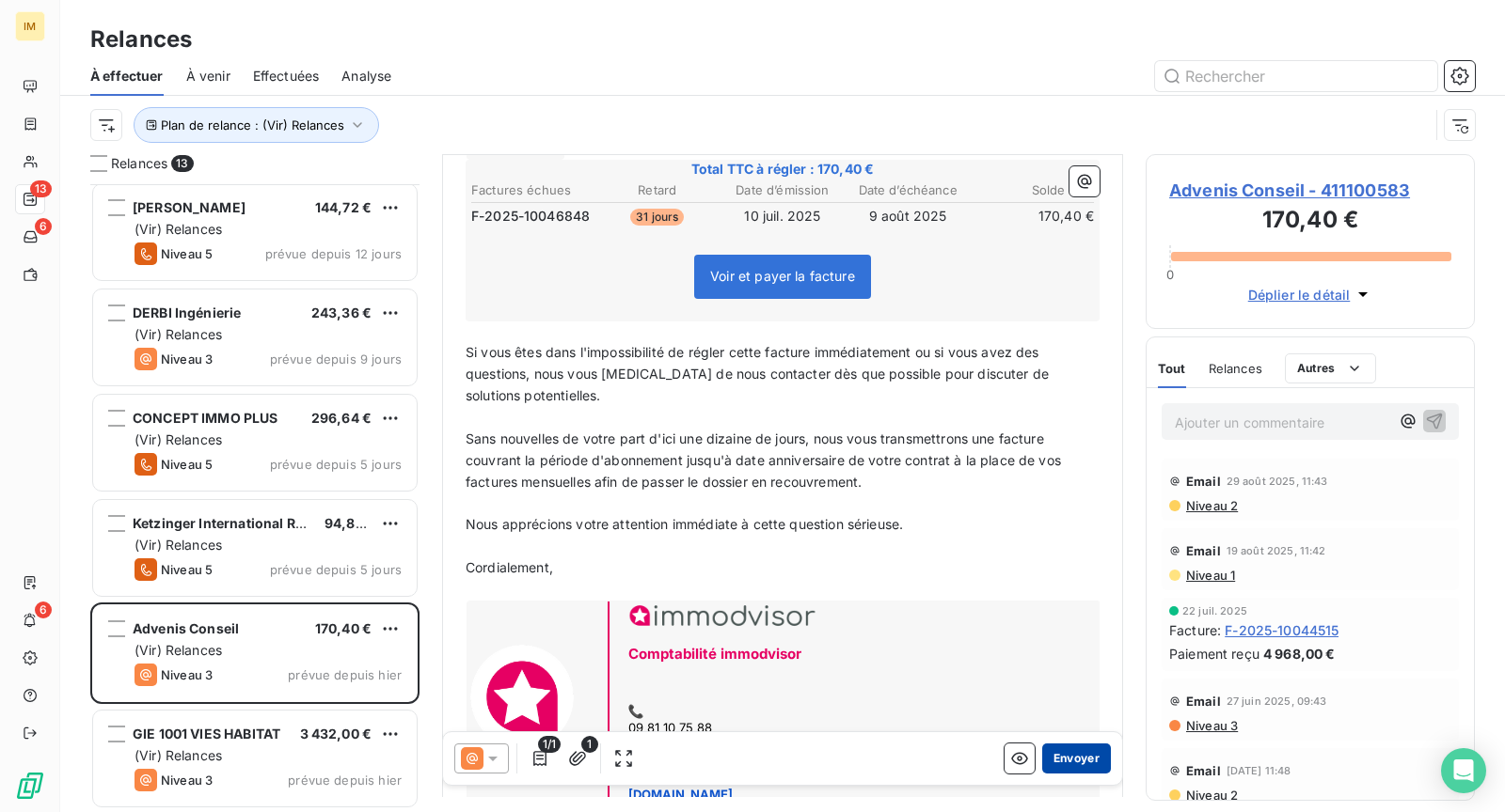
click at [1051, 744] on button "Envoyer" at bounding box center [1076, 758] width 69 height 30
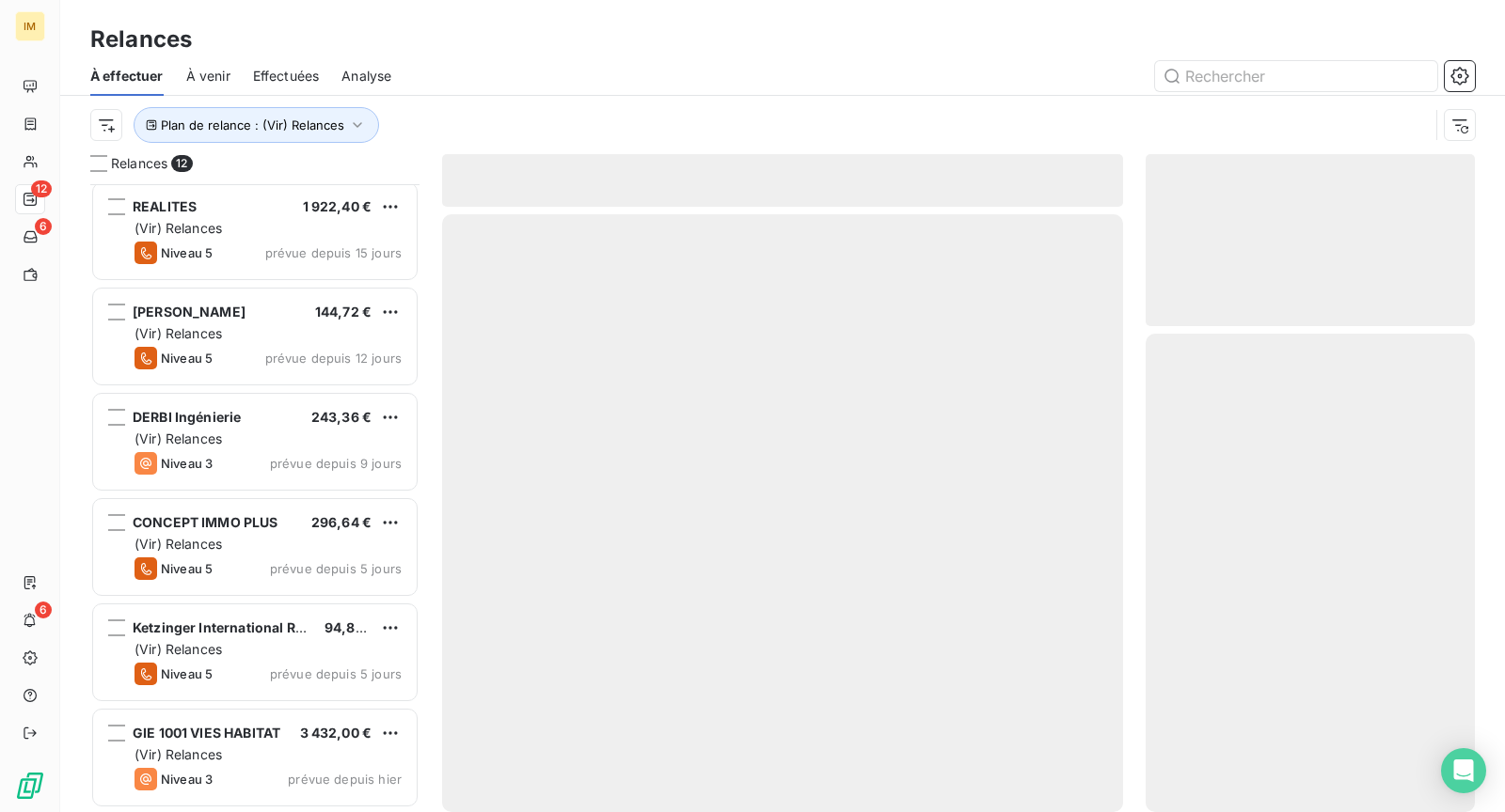
scroll to position [635, 0]
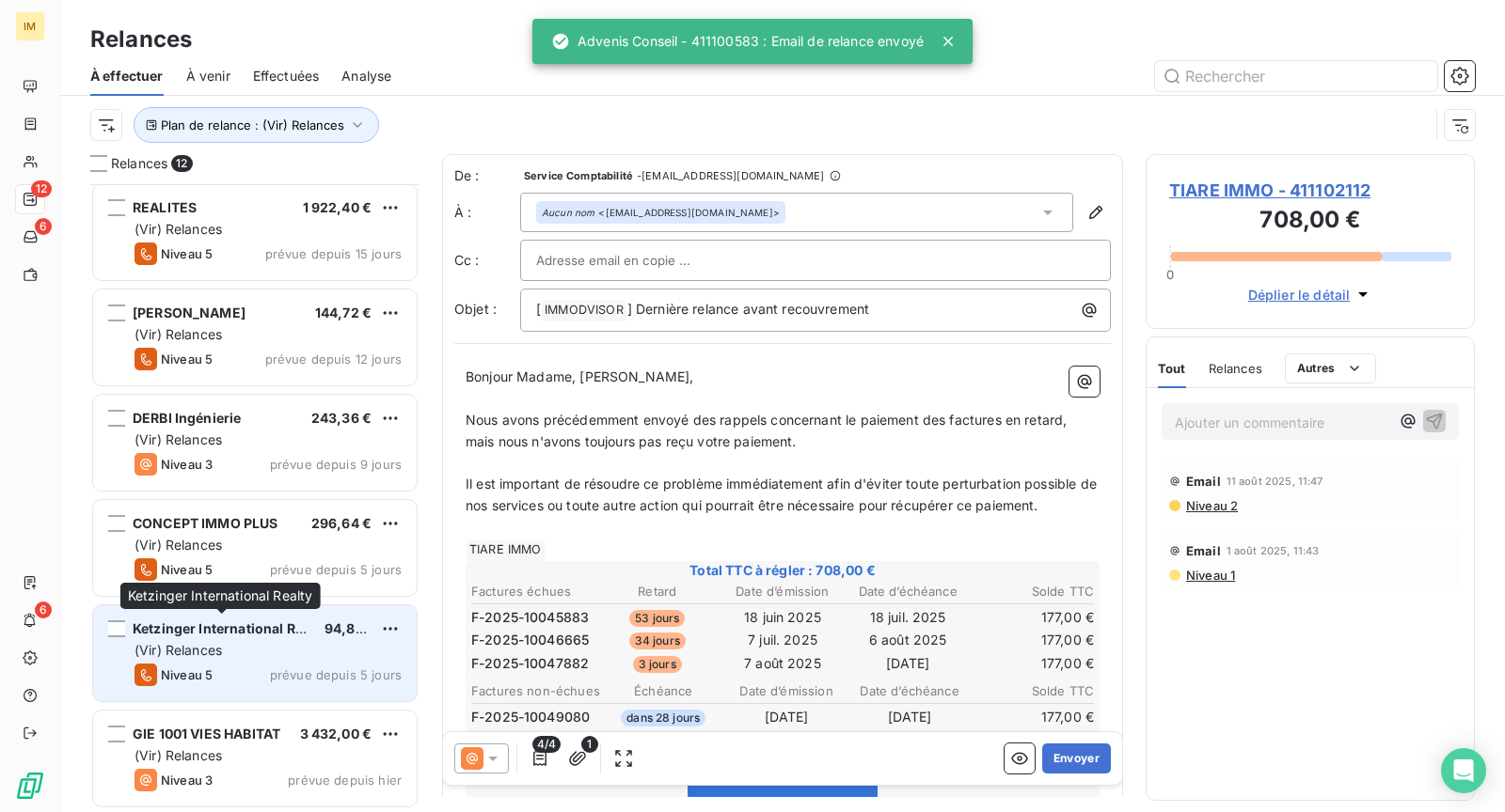
scroll to position [635, 0]
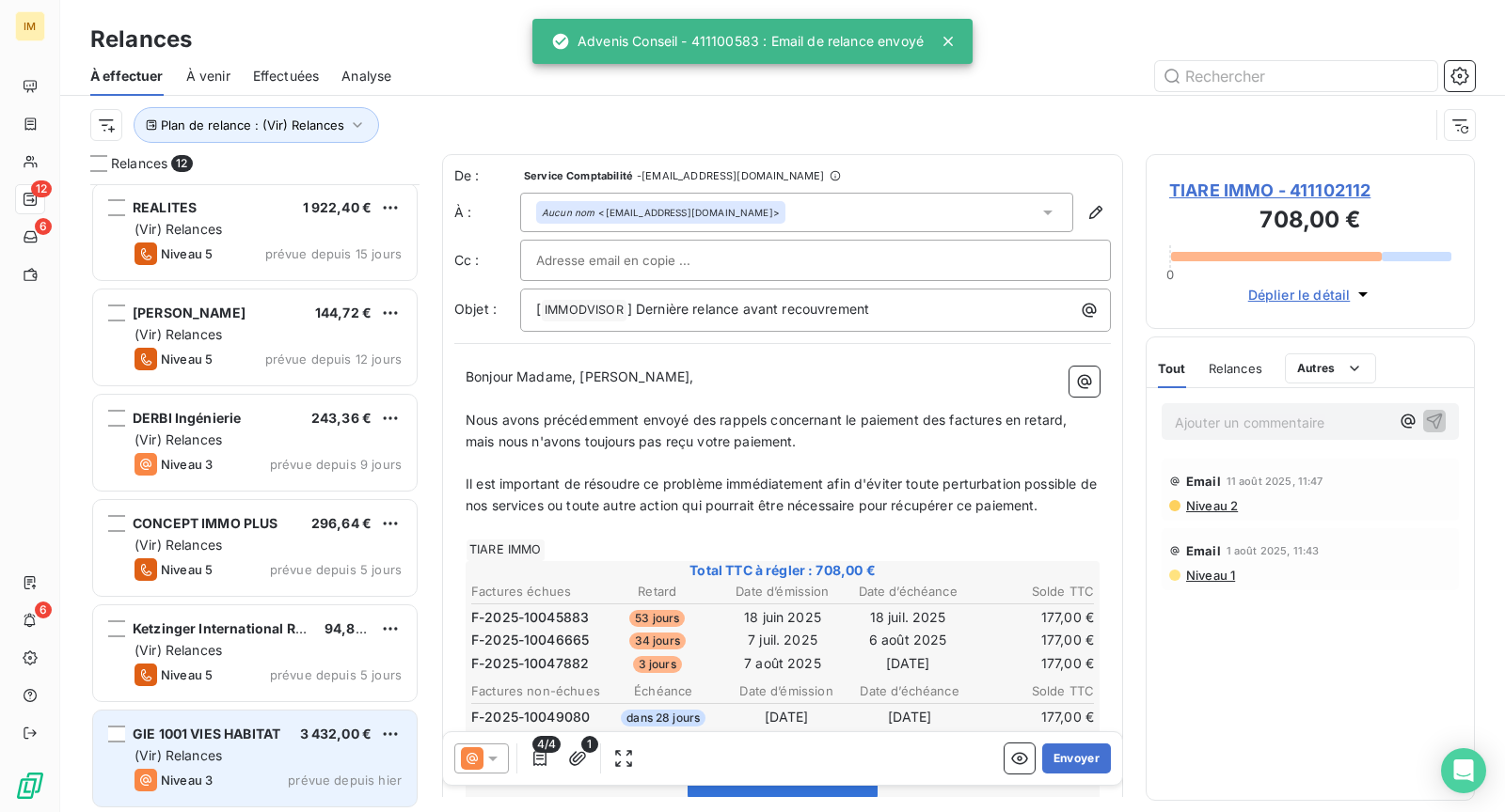
click at [230, 754] on div "(Vir) Relances" at bounding box center [268, 755] width 267 height 19
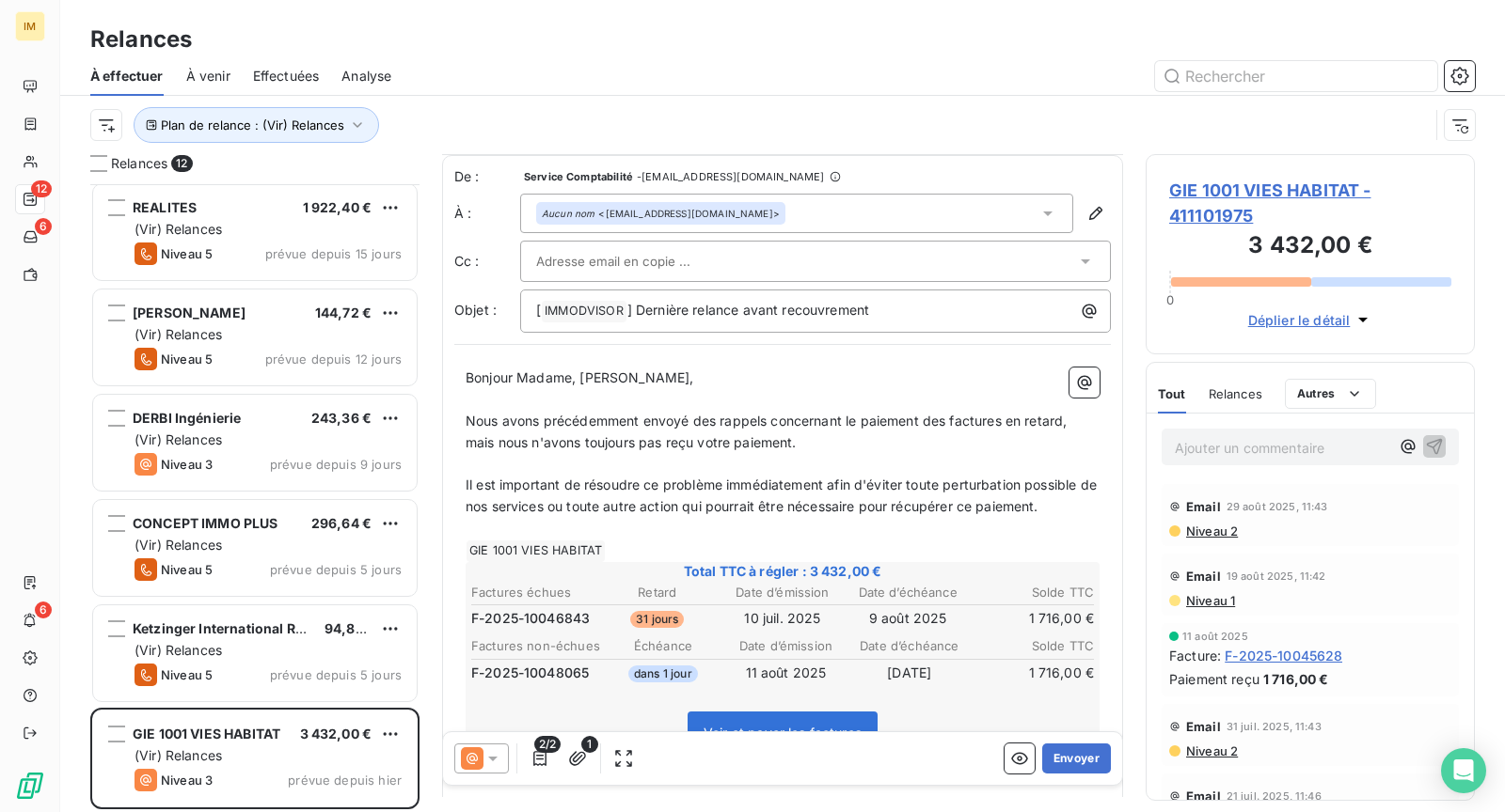
scroll to position [74, 0]
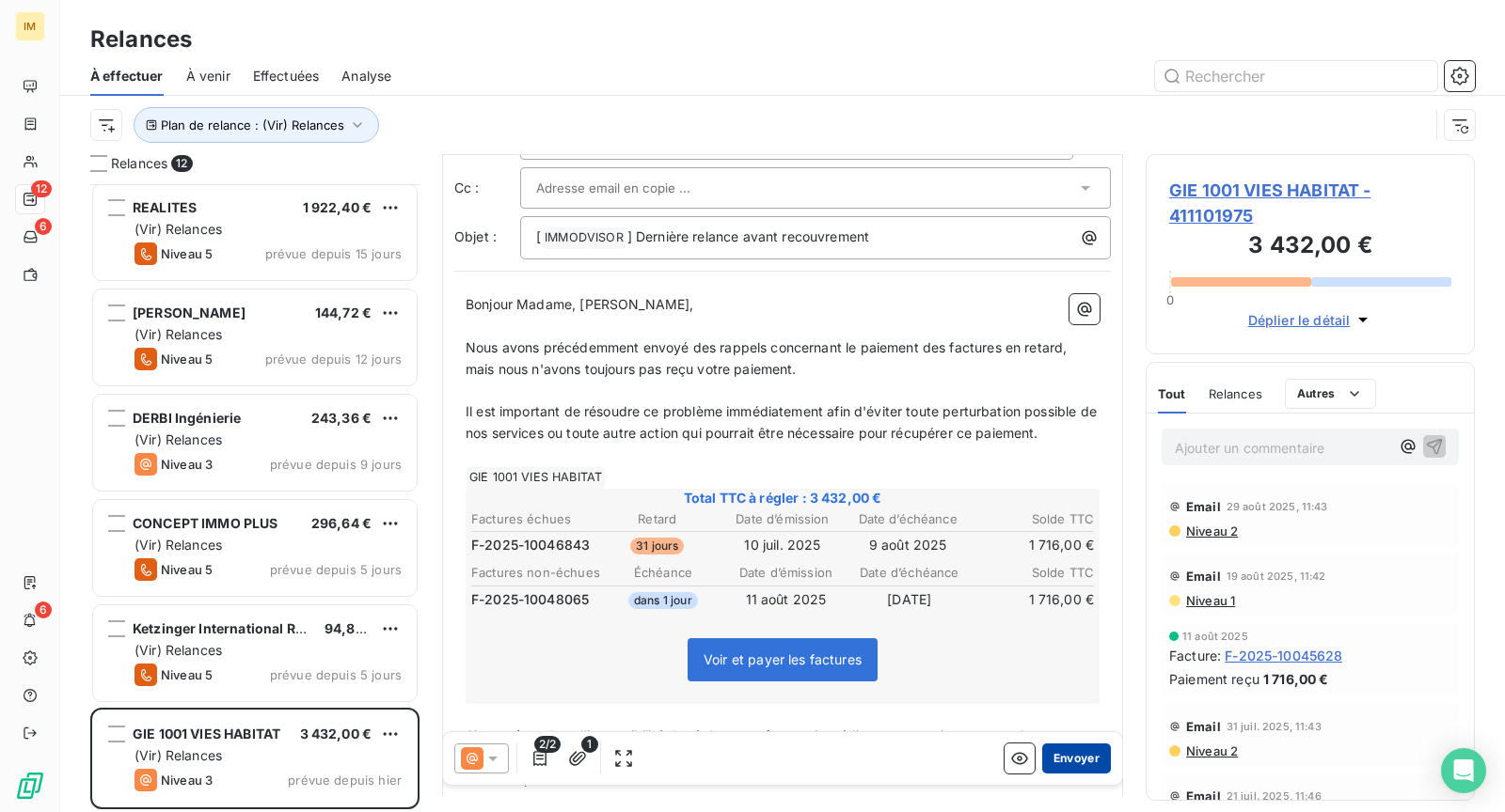
click at [1068, 769] on button "Envoyer" at bounding box center [1076, 758] width 69 height 30
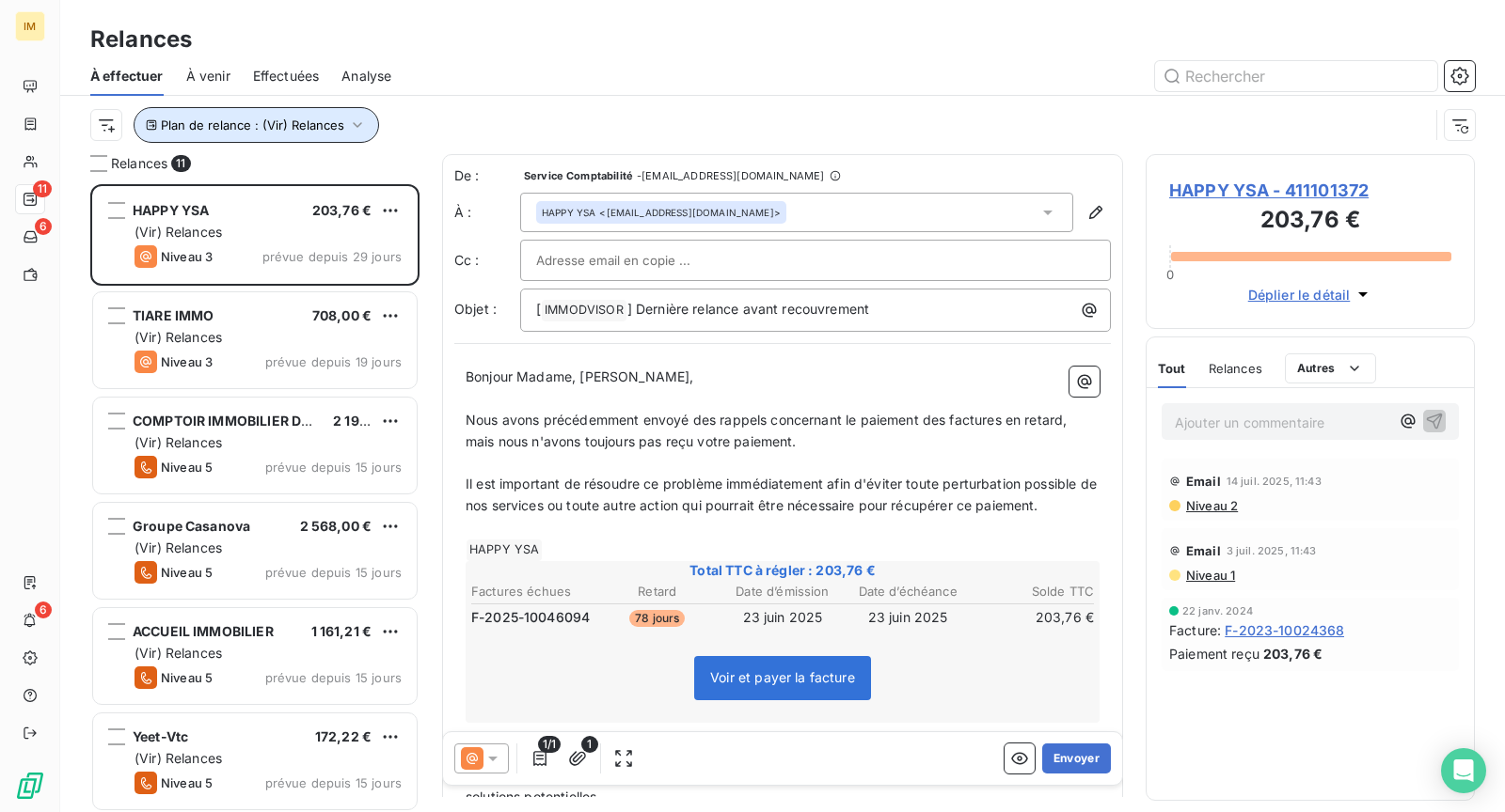
click at [296, 130] on span "Plan de relance : (Vir) Relances" at bounding box center [252, 125] width 183 height 15
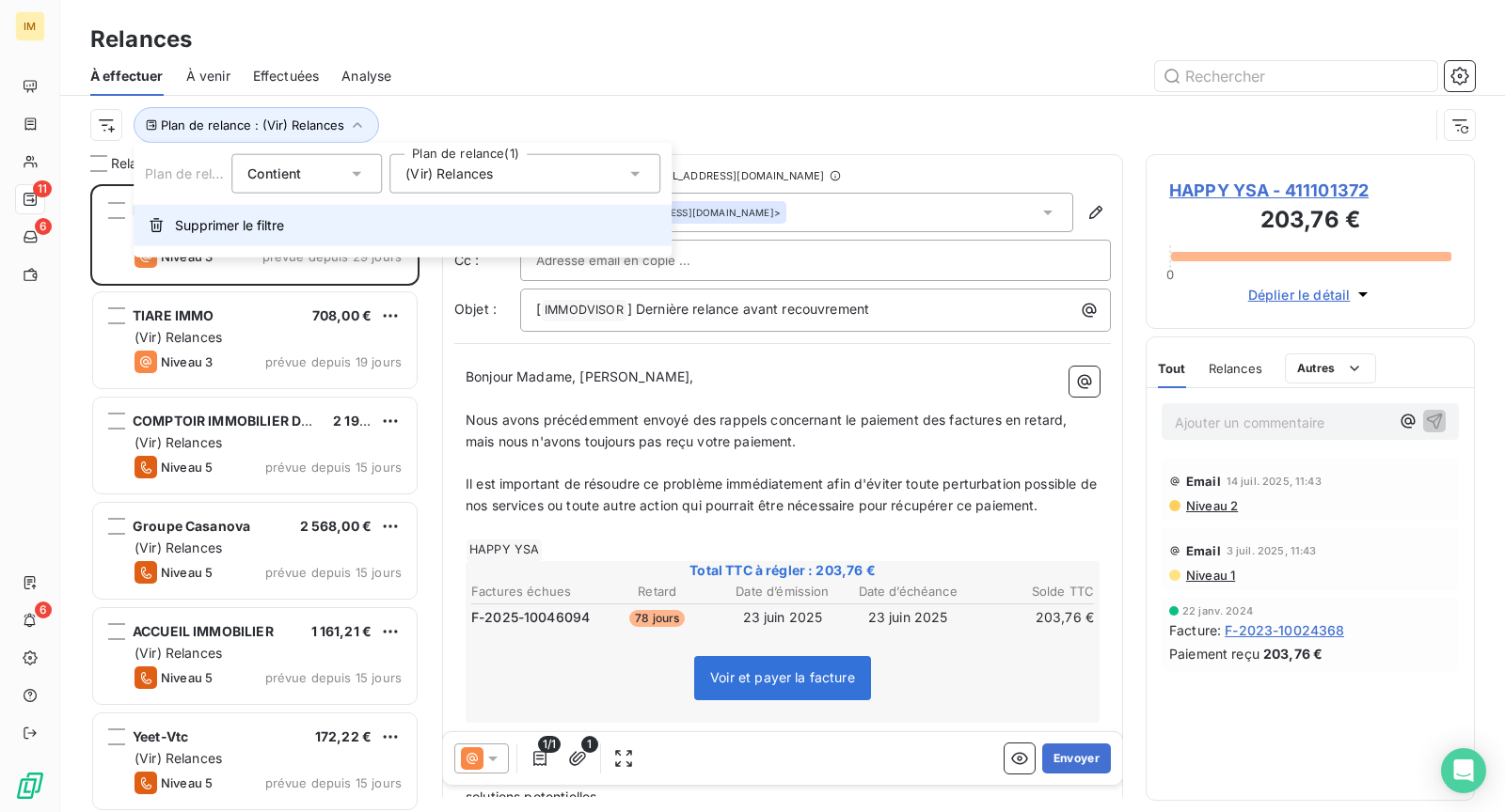
click at [269, 233] on span "Supprimer le filtre" at bounding box center [229, 226] width 109 height 19
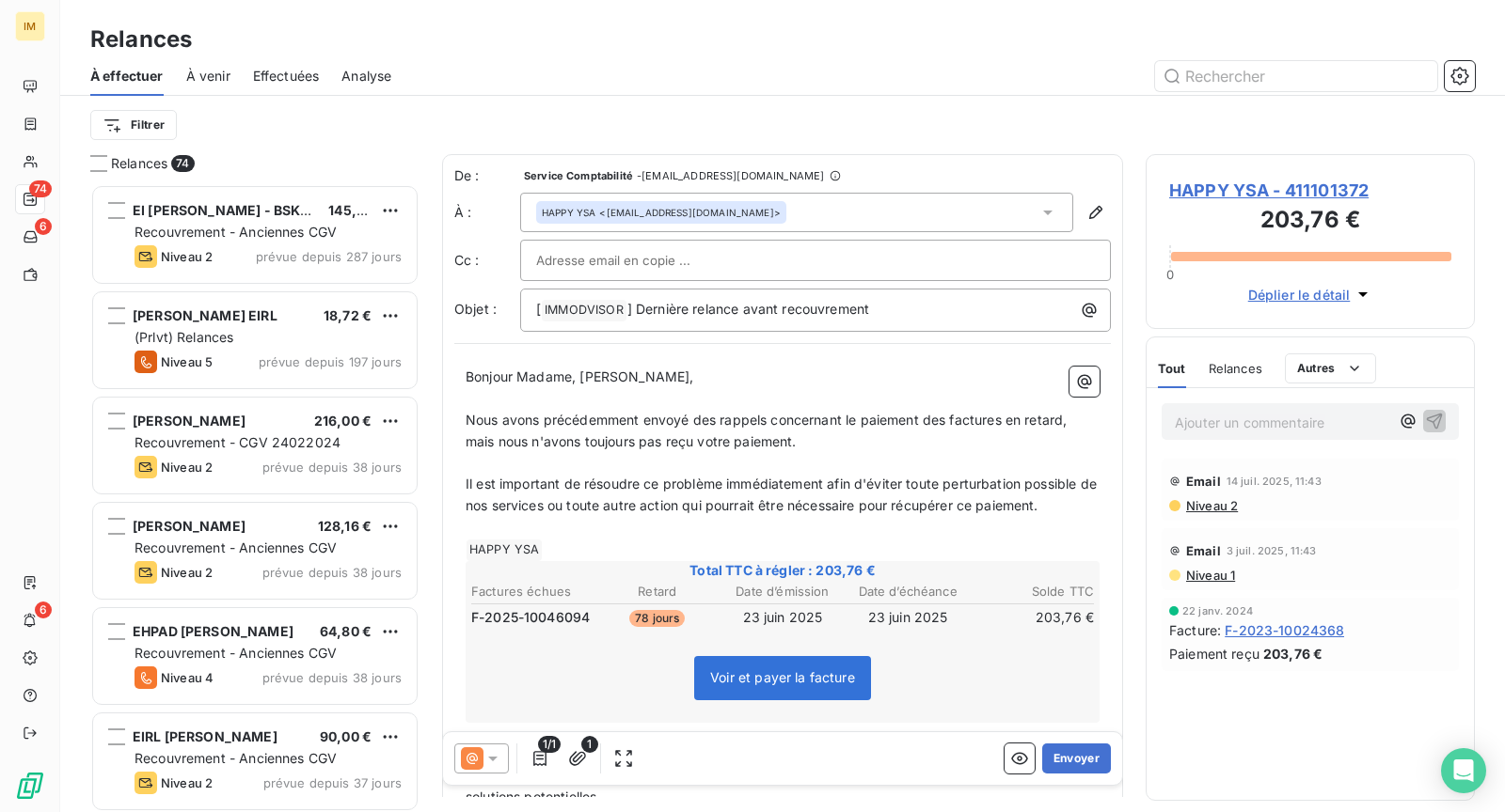
scroll to position [16, 16]
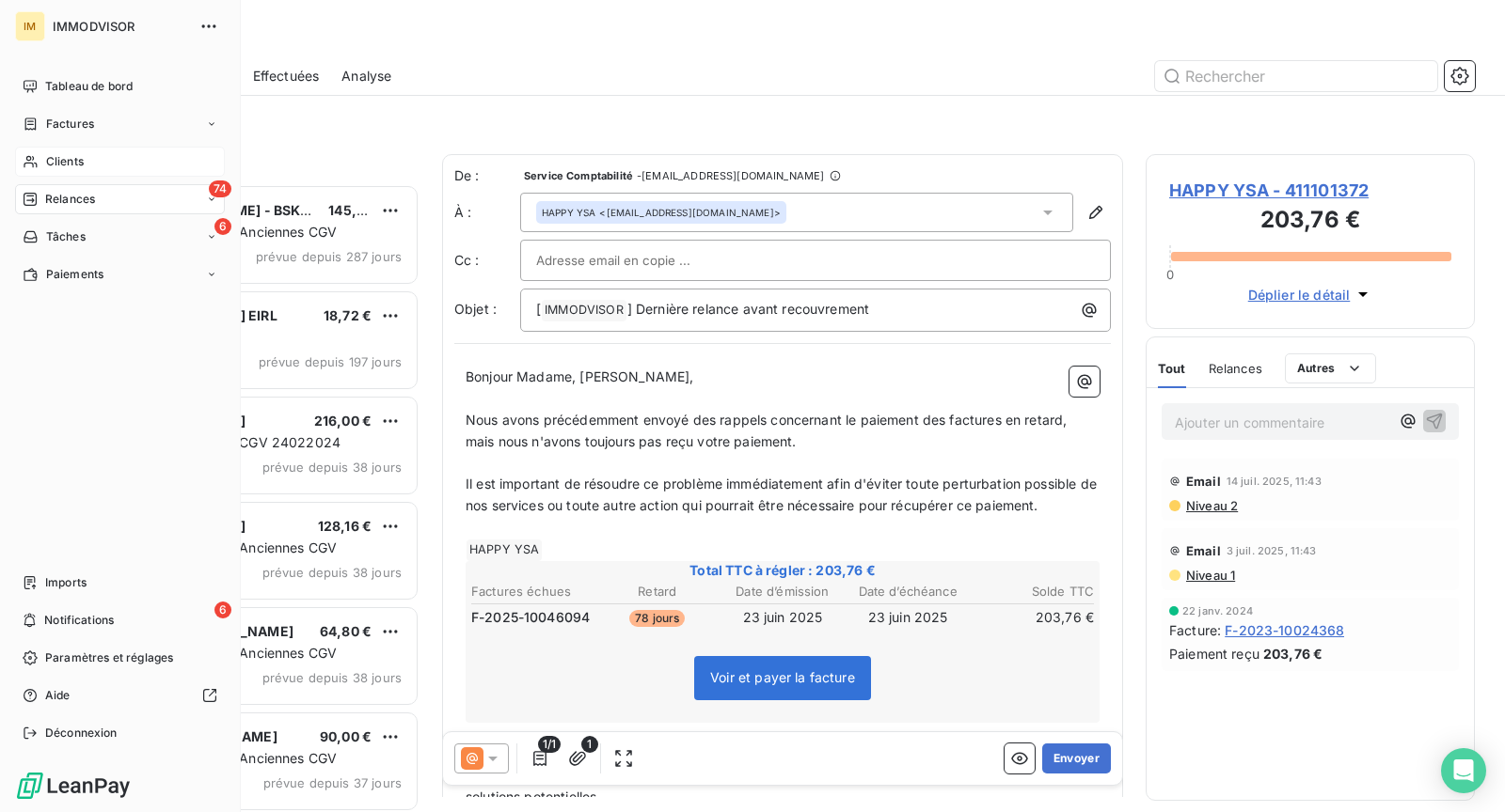
drag, startPoint x: 76, startPoint y: 165, endPoint x: 183, endPoint y: 181, distance: 108.2
click at [76, 165] on span "Clients" at bounding box center [65, 161] width 37 height 17
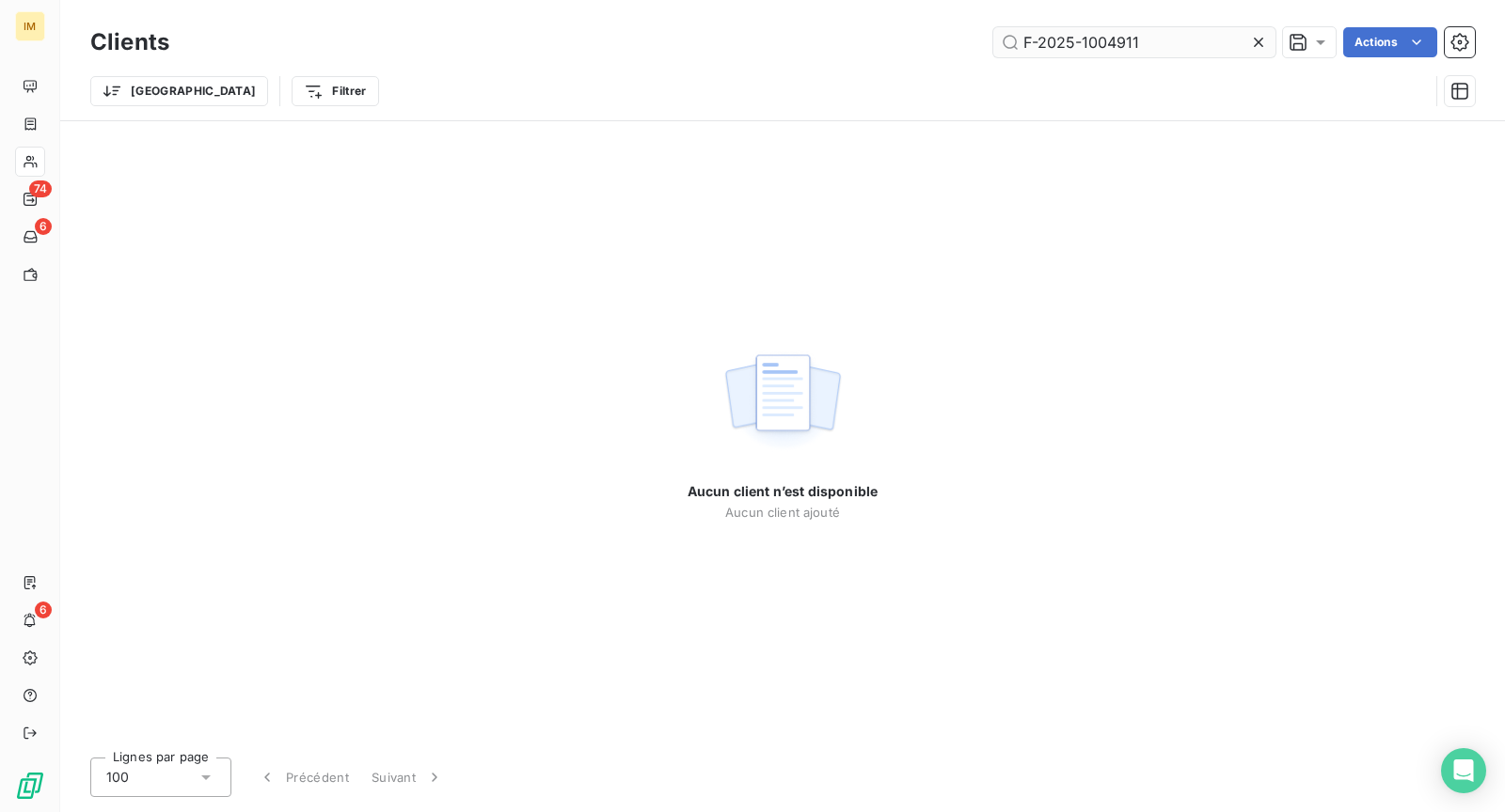
click at [1088, 42] on input "F-2025-1004911" at bounding box center [1134, 42] width 283 height 30
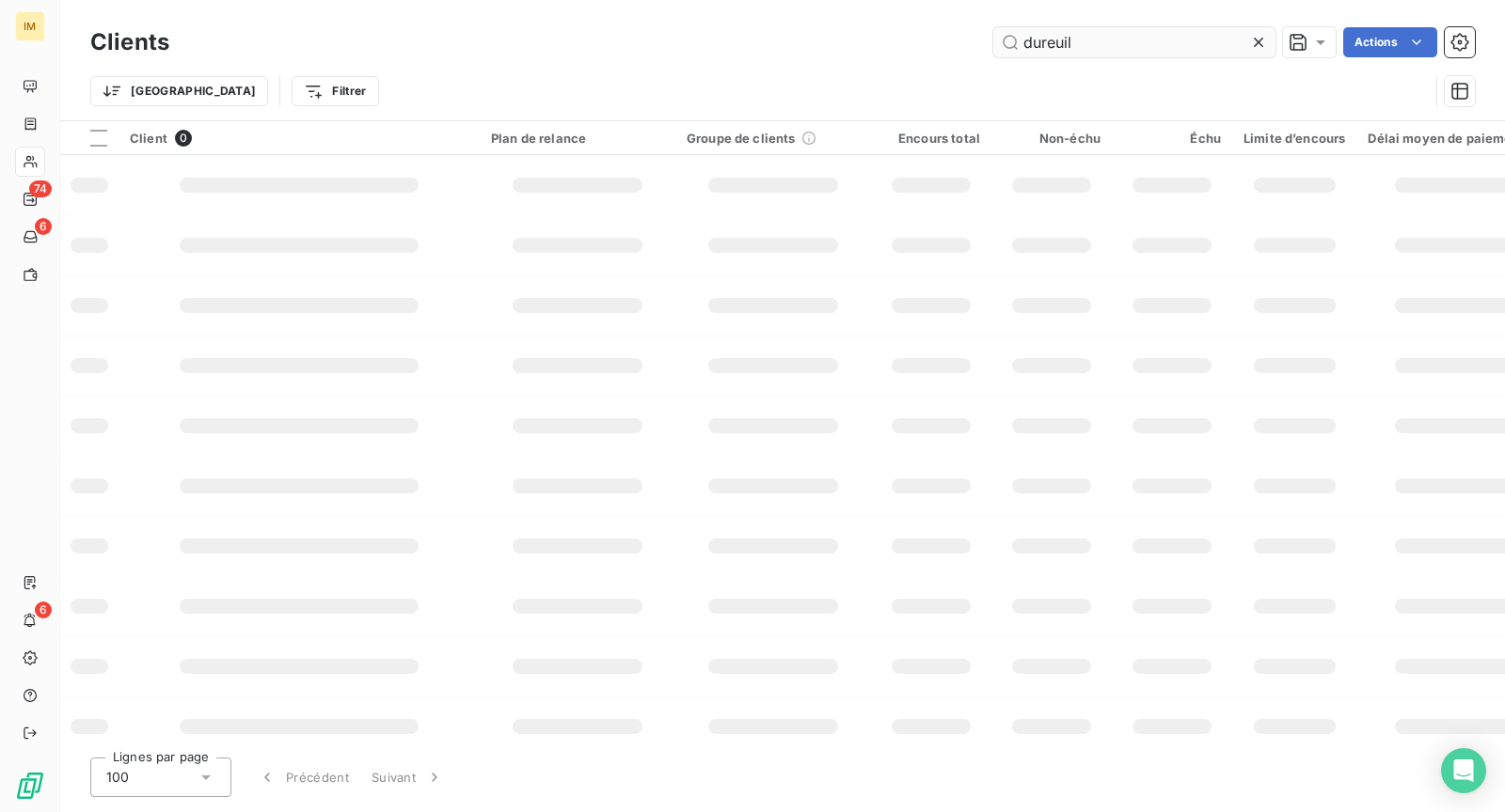
type input "dureuil"
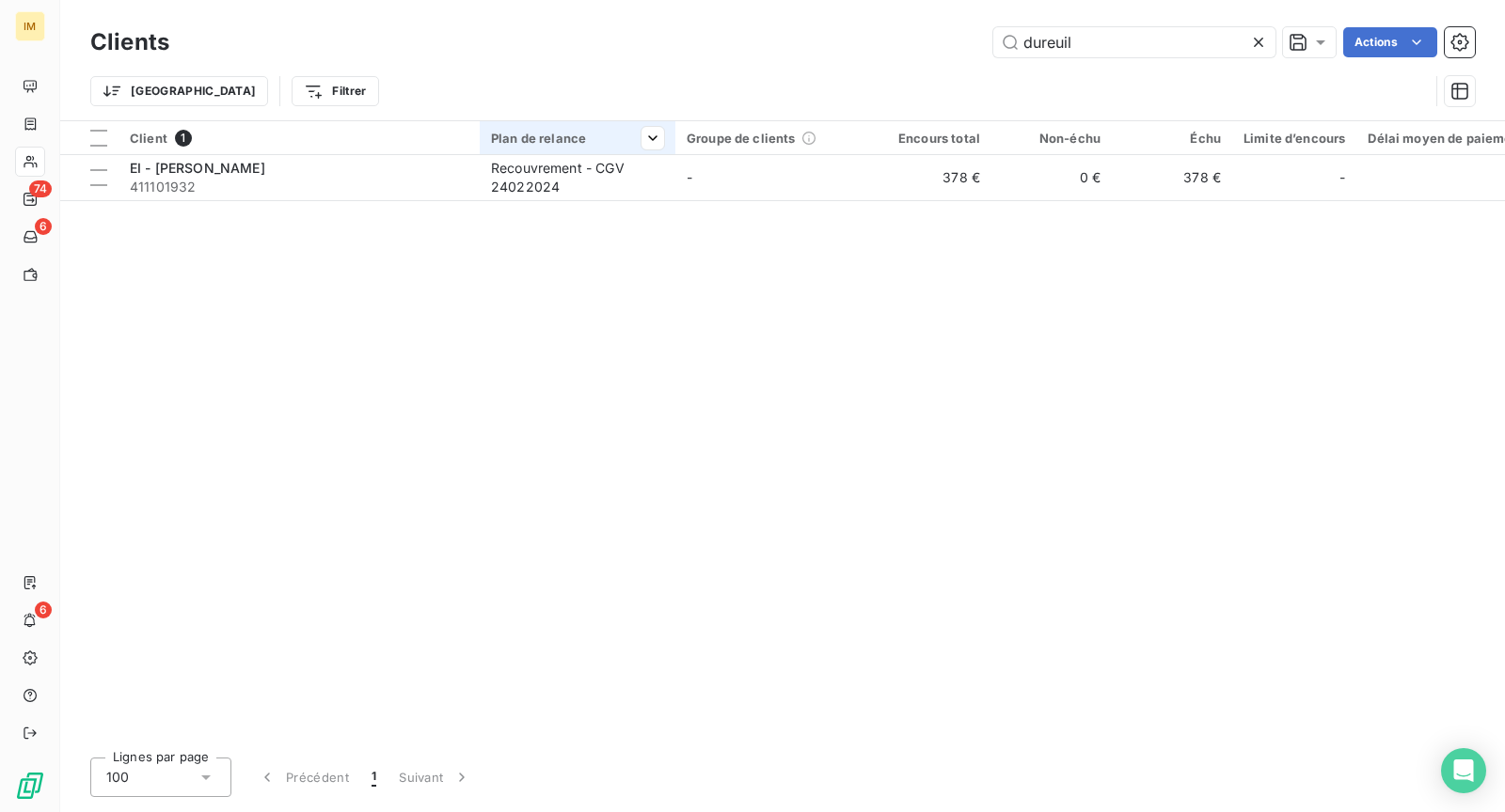
click at [610, 154] on div at bounding box center [577, 154] width 195 height 1
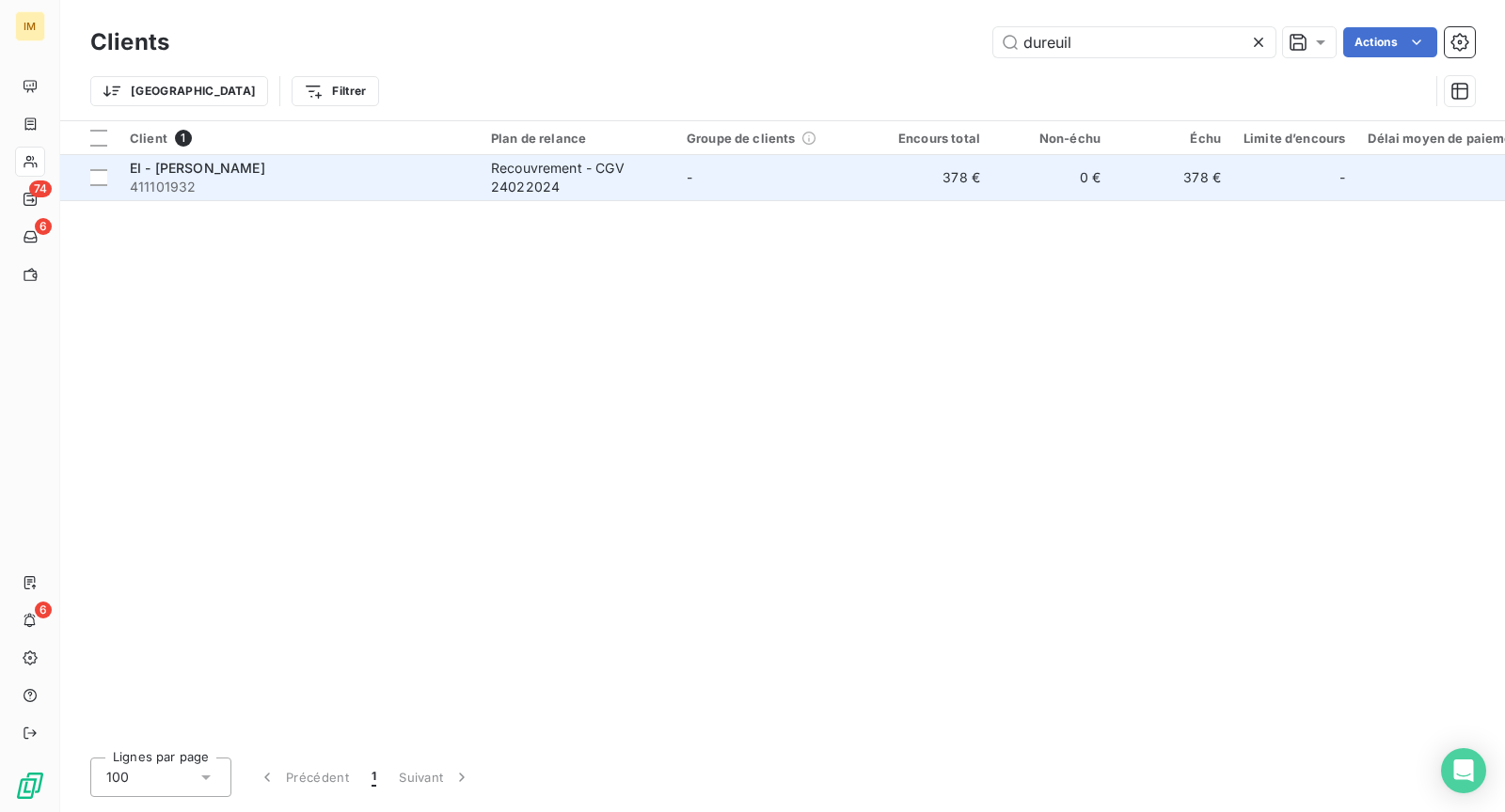
click at [615, 181] on div "Recouvrement - CGV 24022024" at bounding box center [577, 178] width 173 height 37
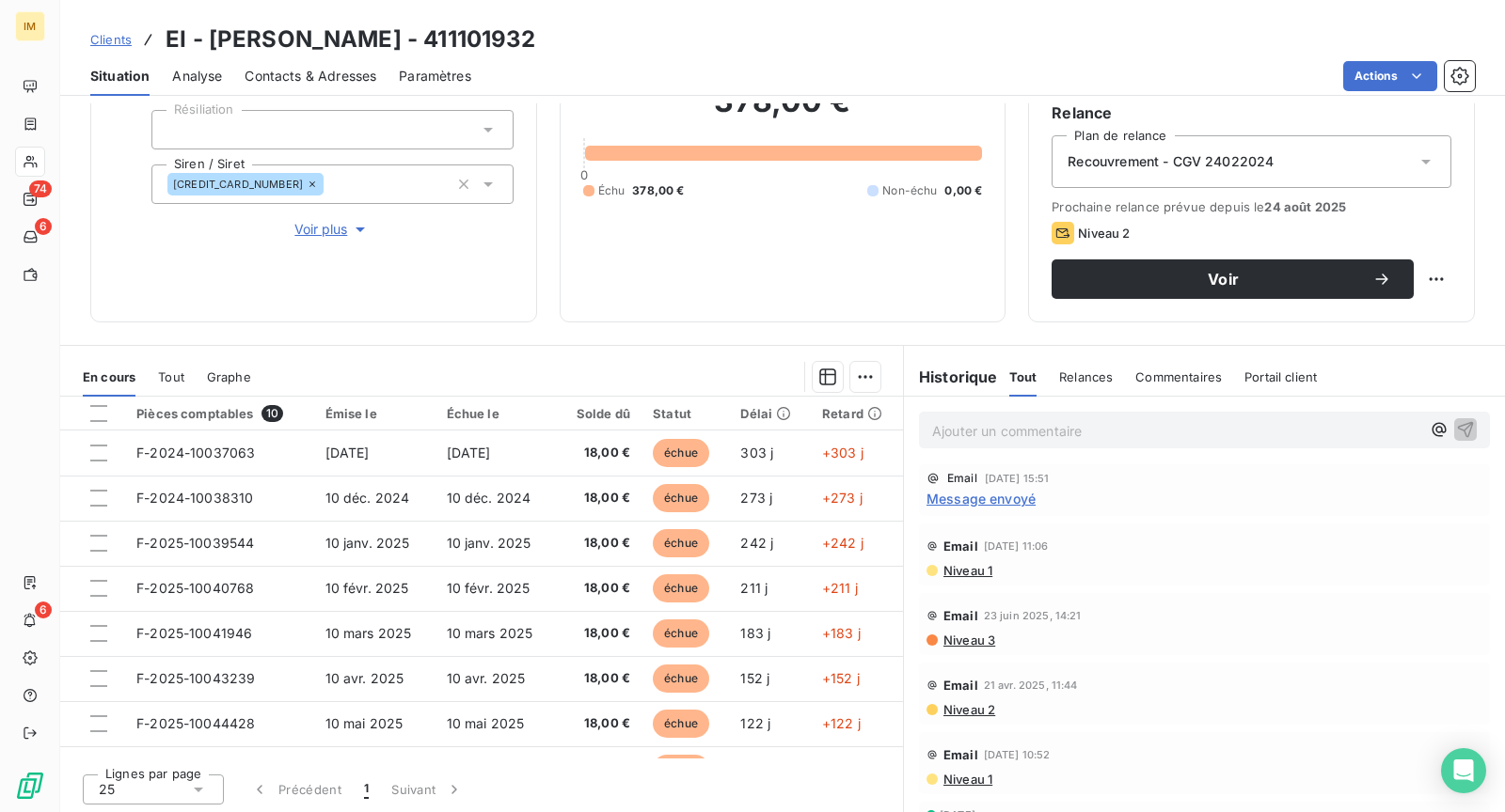
scroll to position [4, 0]
click at [1047, 443] on div "Ajouter un commentaire ﻿" at bounding box center [1205, 430] width 571 height 36
click at [1048, 424] on p "Ajouter un commentaire ﻿" at bounding box center [1176, 431] width 489 height 24
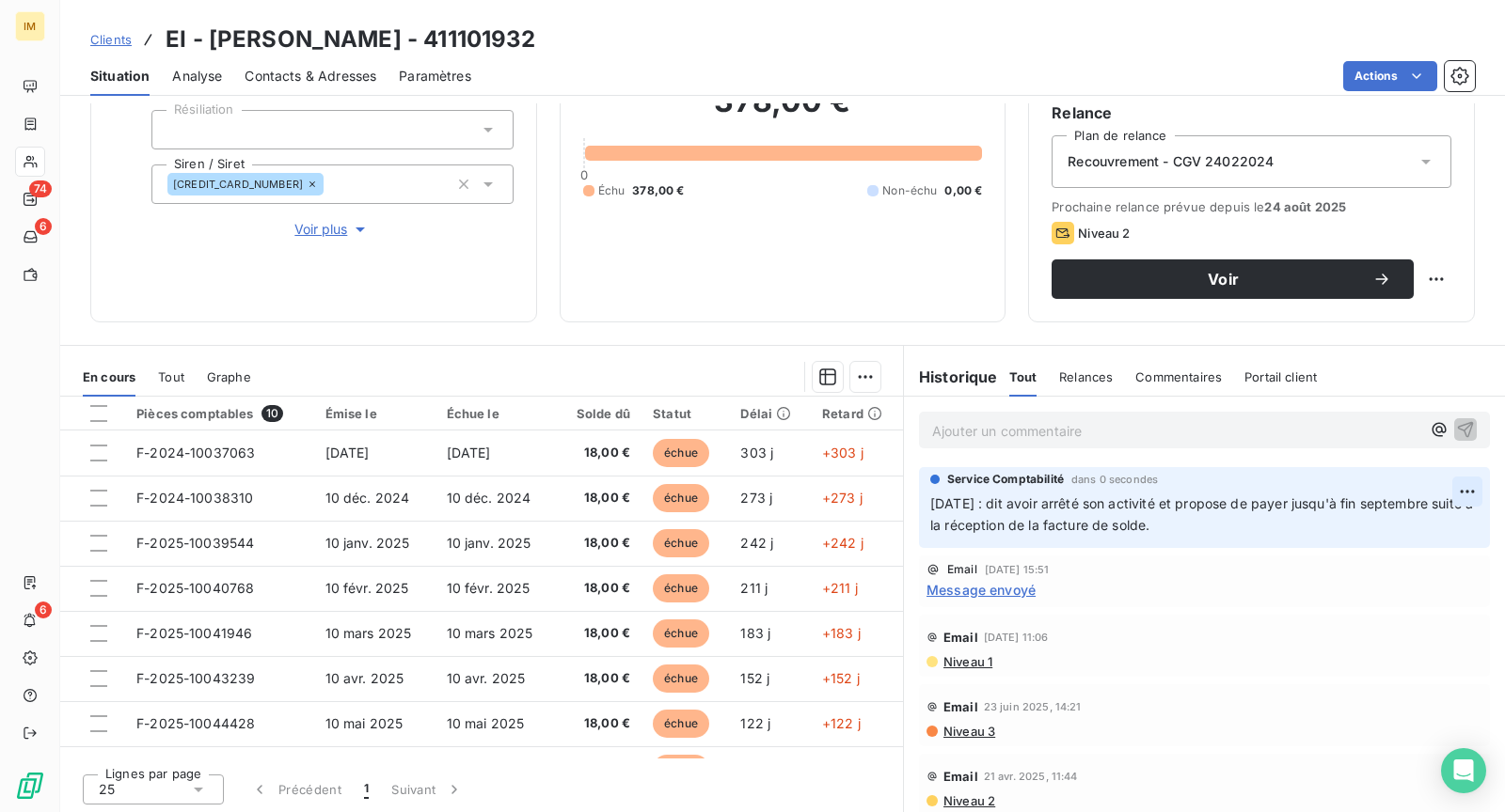
click at [1435, 483] on html "IM 74 6 6 Clients EI - [PERSON_NAME] - 411101932 Situation Analyse Contacts & A…" at bounding box center [752, 406] width 1505 height 812
click at [1415, 531] on div "Editer" at bounding box center [1389, 531] width 105 height 30
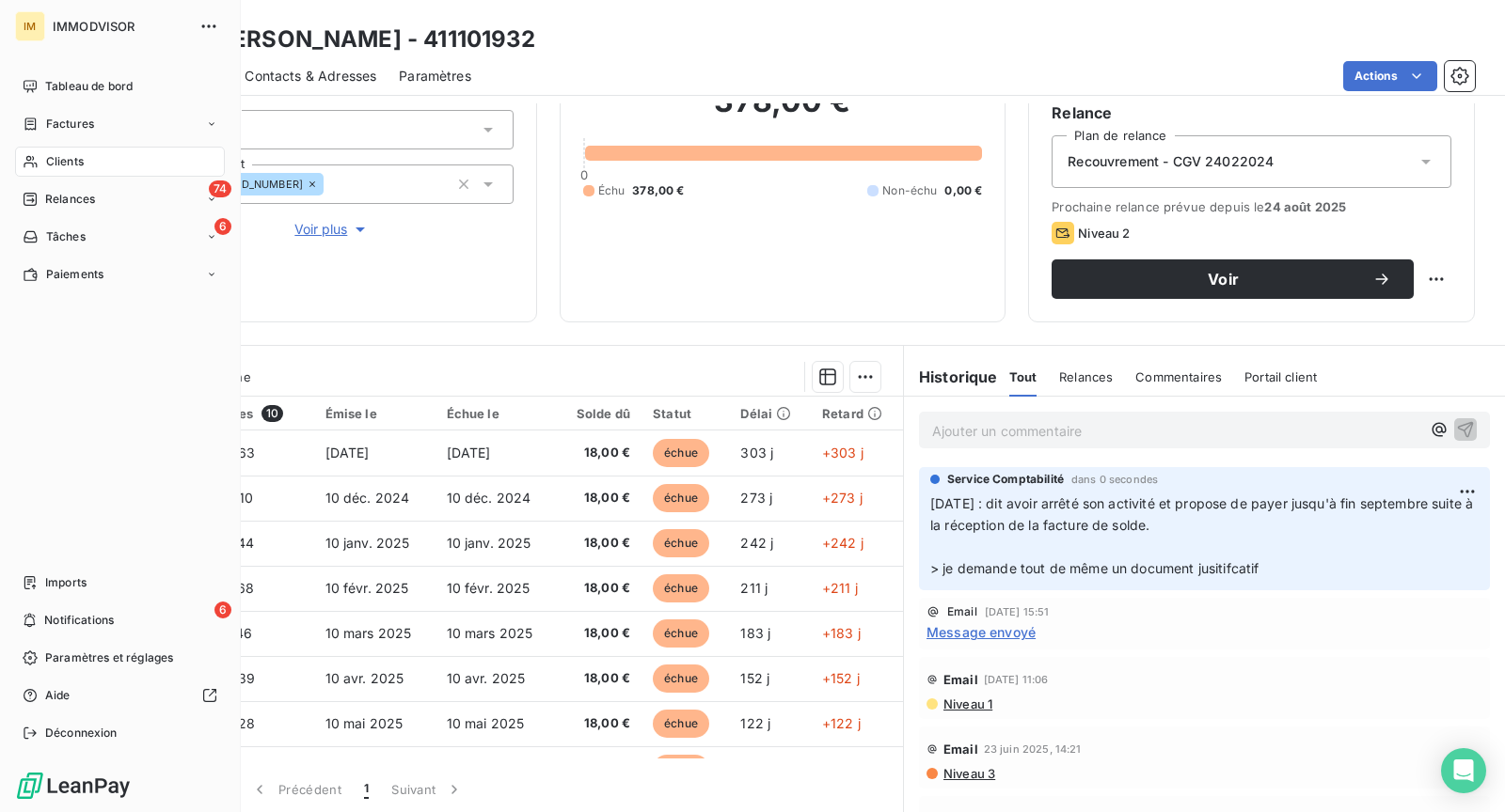
drag, startPoint x: 75, startPoint y: 169, endPoint x: 156, endPoint y: 168, distance: 81.0
click at [75, 169] on span "Clients" at bounding box center [65, 161] width 37 height 17
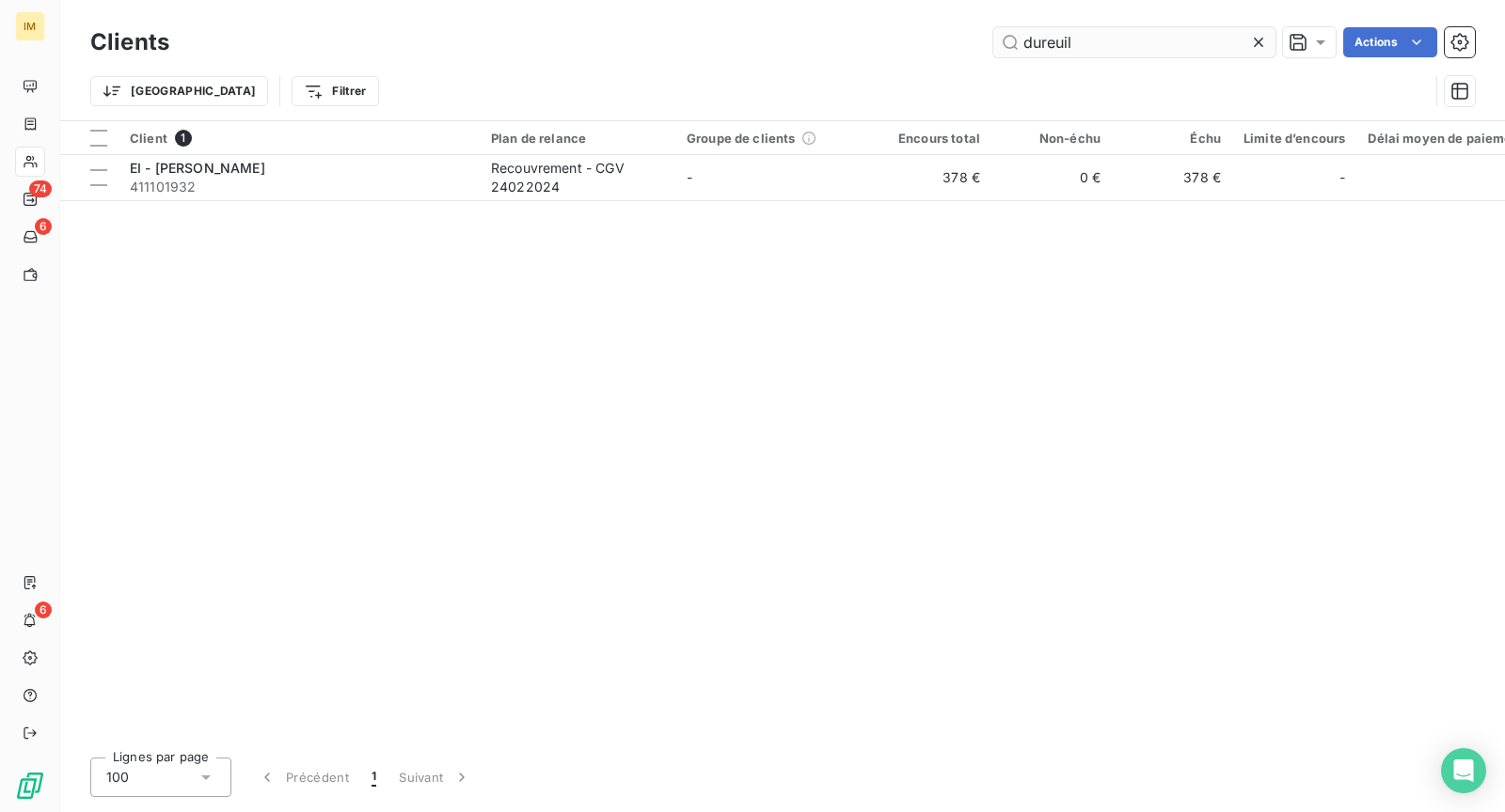
click at [1108, 47] on input "dureuil" at bounding box center [1134, 42] width 283 height 30
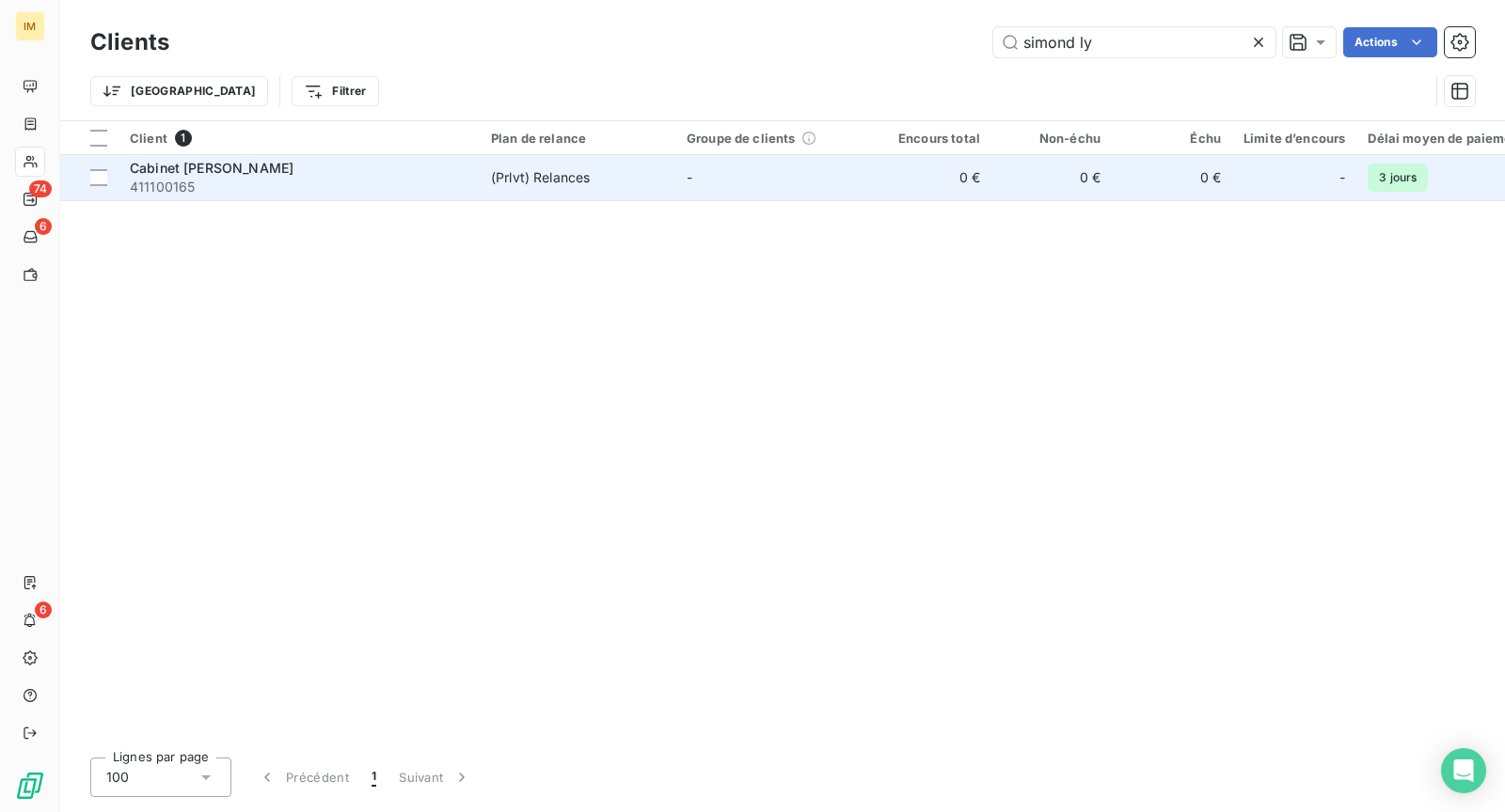
type input "simond ly"
click at [282, 176] on div "Cabinet [PERSON_NAME]" at bounding box center [298, 168] width 338 height 19
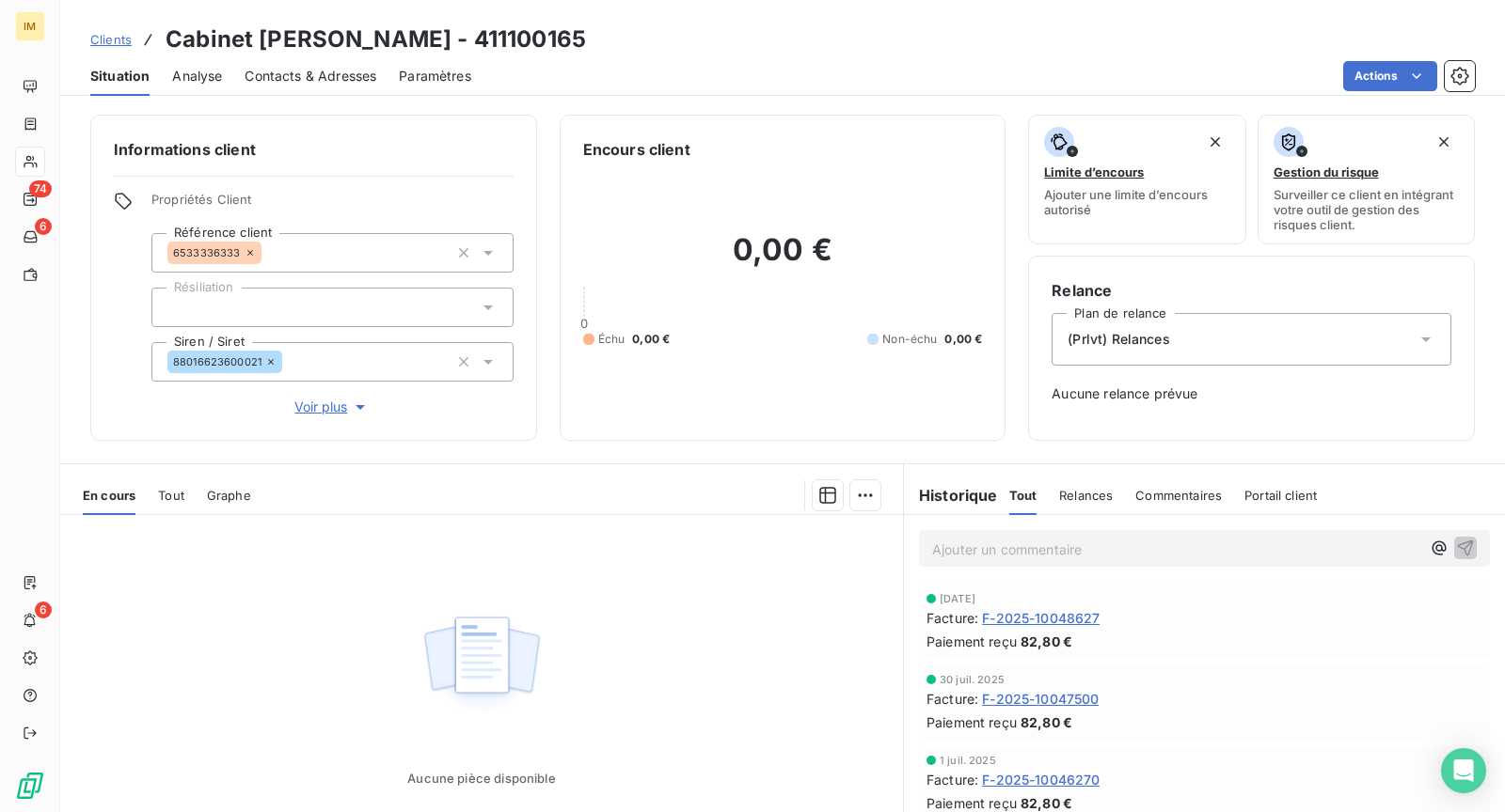
drag, startPoint x: 264, startPoint y: 306, endPoint x: 272, endPoint y: 326, distance: 21.5
click at [265, 307] on div at bounding box center [332, 307] width 362 height 39
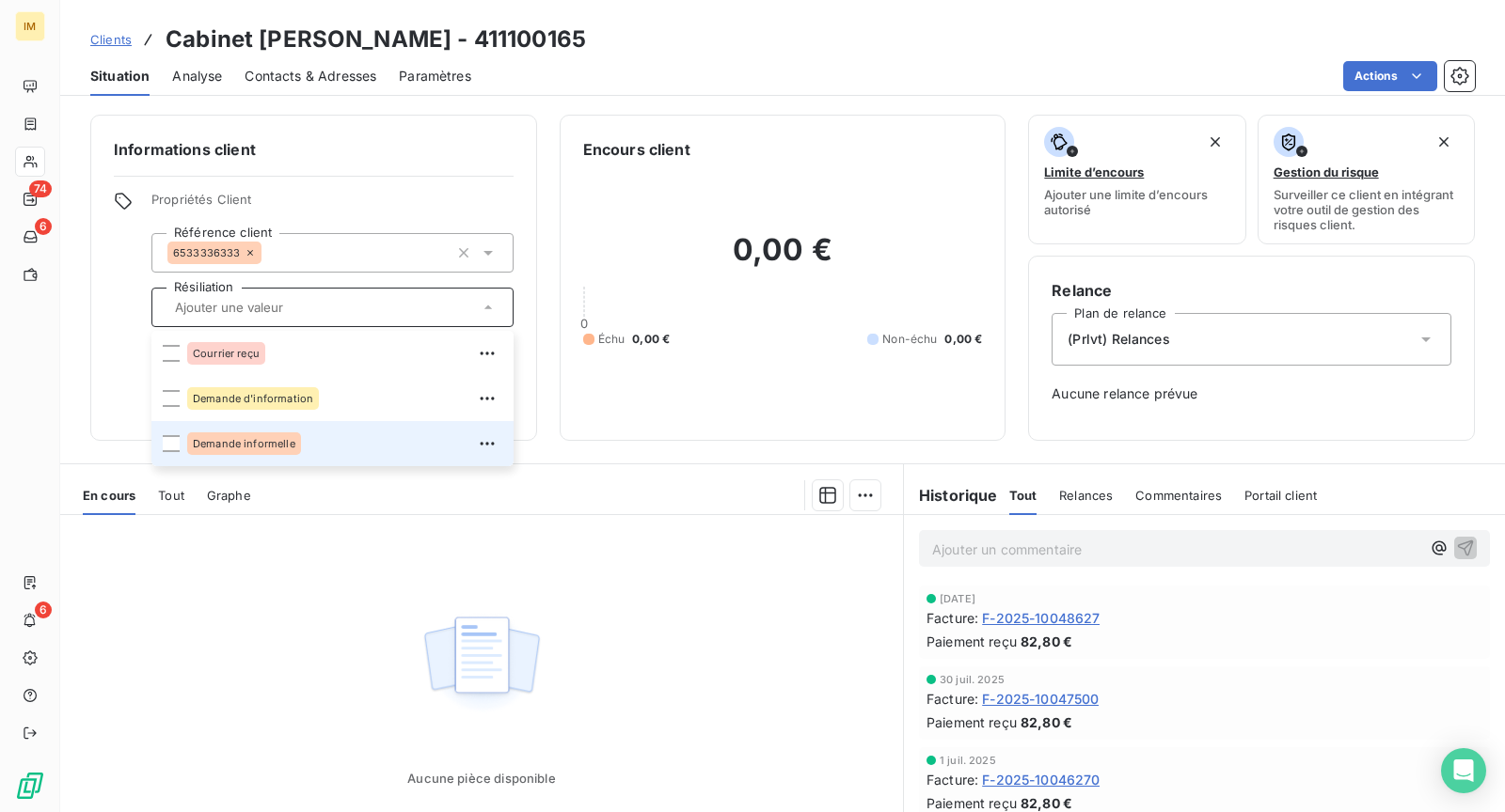
click at [285, 438] on span "Demande informelle" at bounding box center [244, 444] width 103 height 12
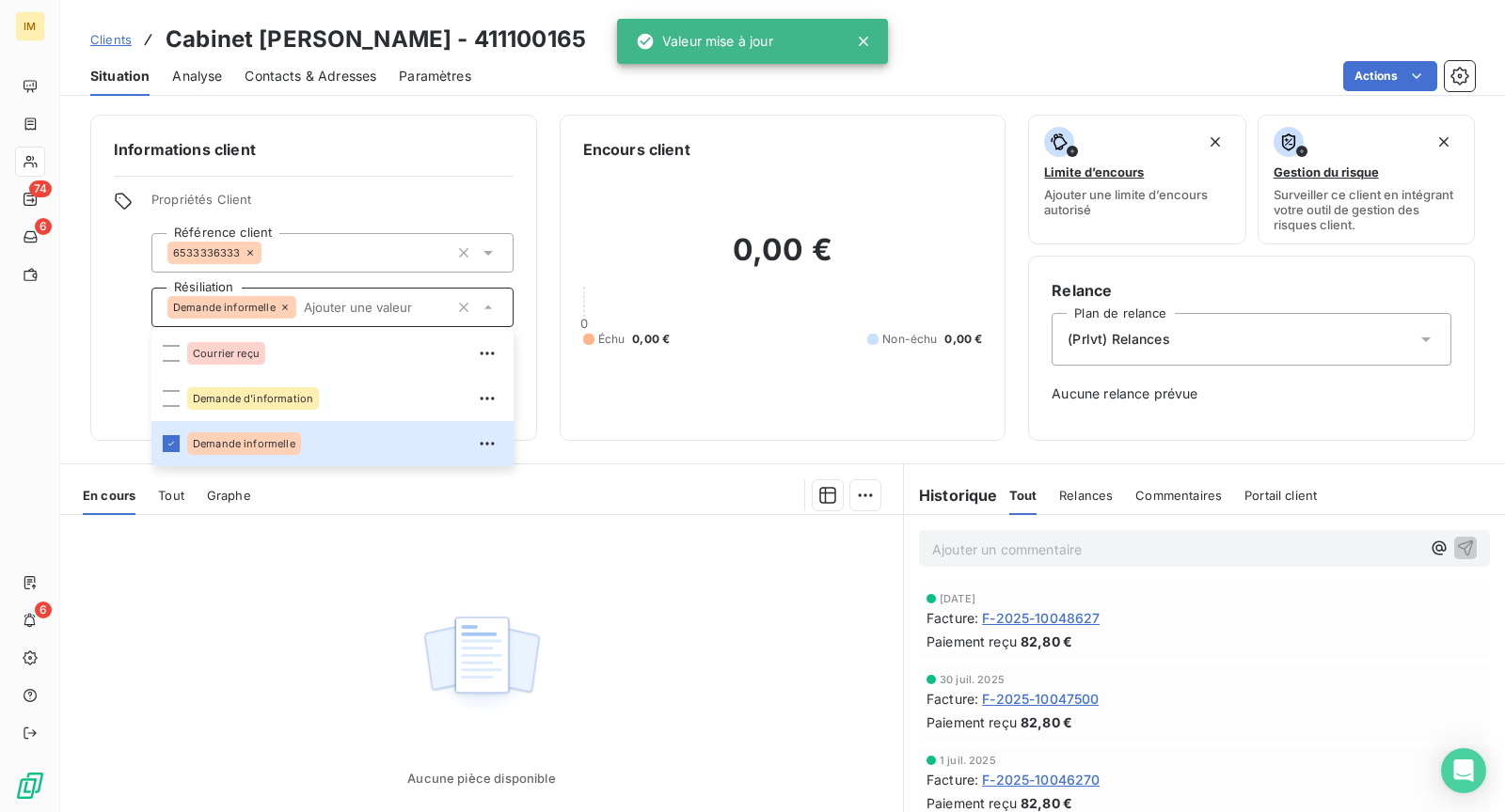
click at [715, 28] on div "Valeur mise à jour" at bounding box center [704, 41] width 137 height 34
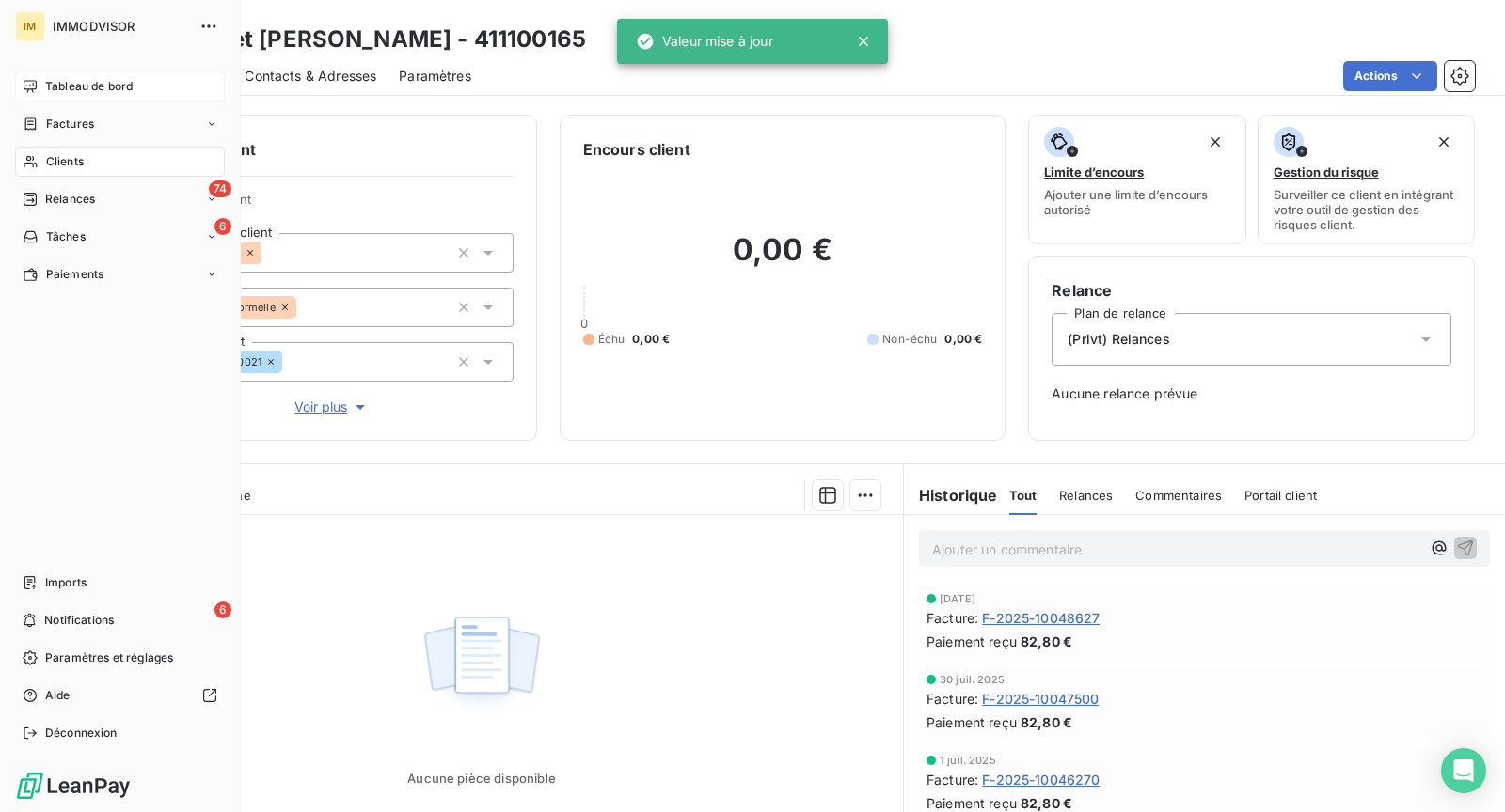
click at [93, 85] on span "Tableau de bord" at bounding box center [88, 86] width 87 height 17
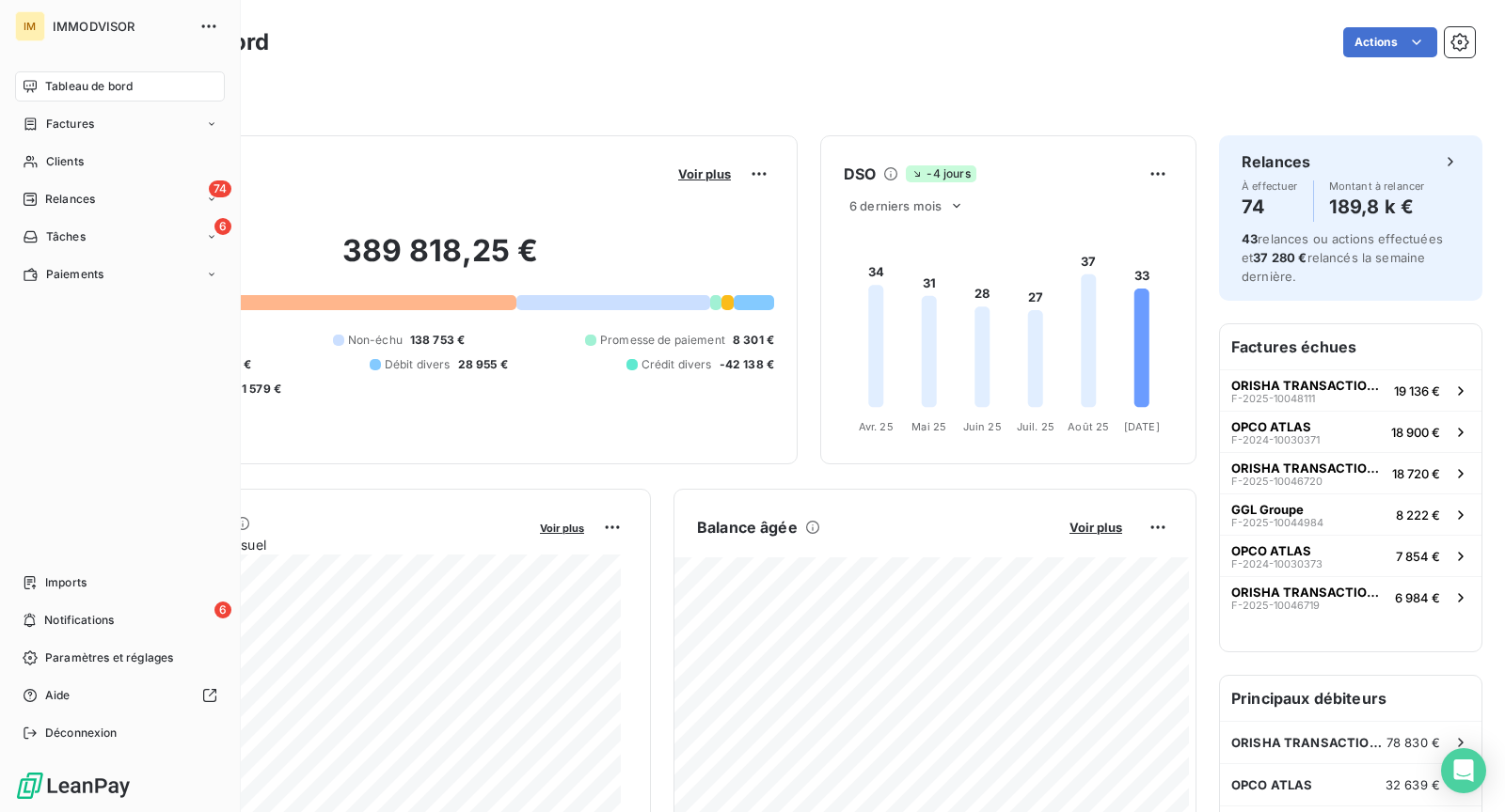
drag, startPoint x: 56, startPoint y: 148, endPoint x: 247, endPoint y: 148, distance: 191.0
click at [57, 148] on div "Clients" at bounding box center [120, 162] width 210 height 30
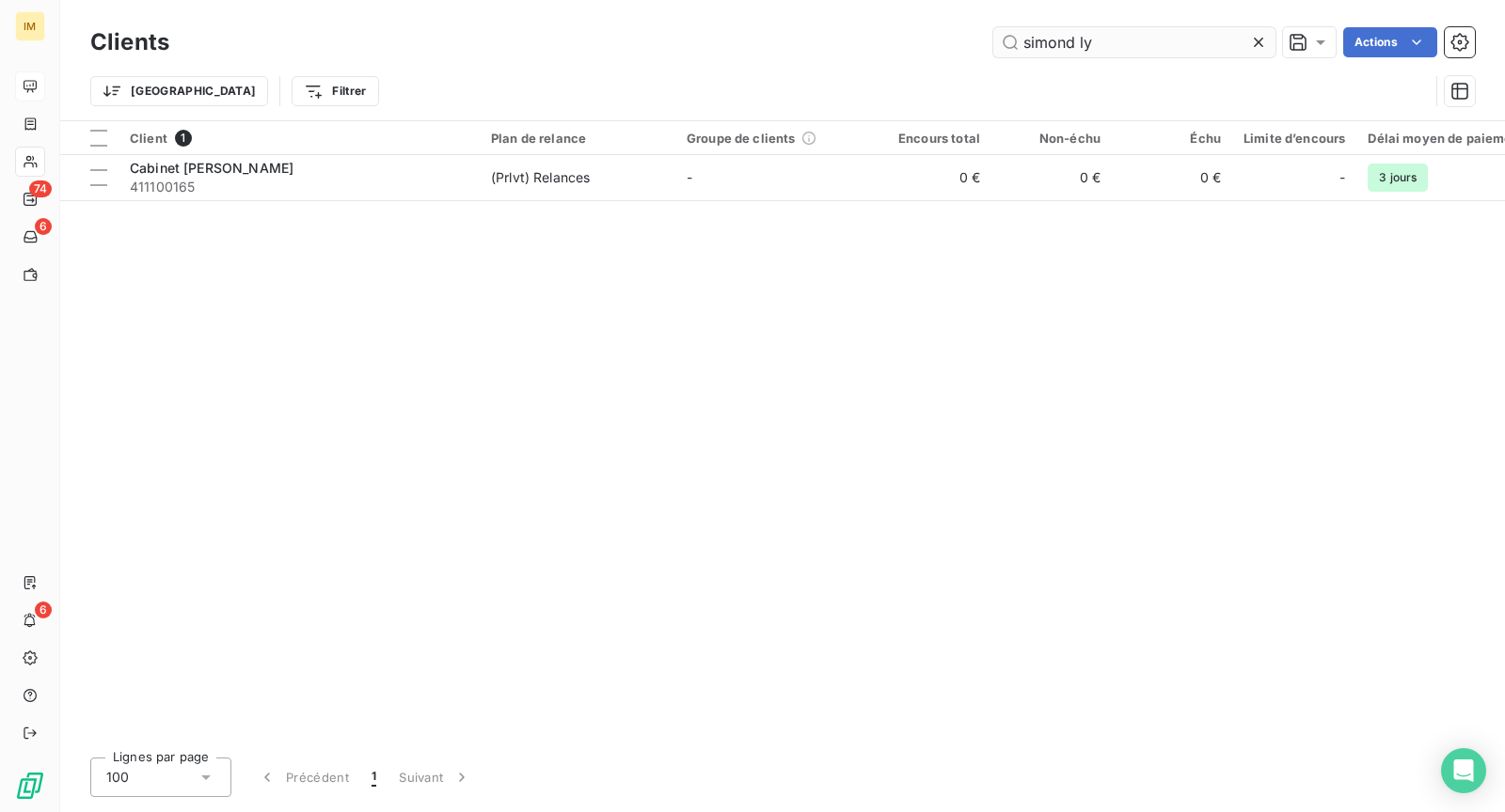
click at [1129, 50] on input "simond ly" at bounding box center [1134, 42] width 283 height 30
click at [1128, 50] on input "simond ly" at bounding box center [1134, 42] width 283 height 30
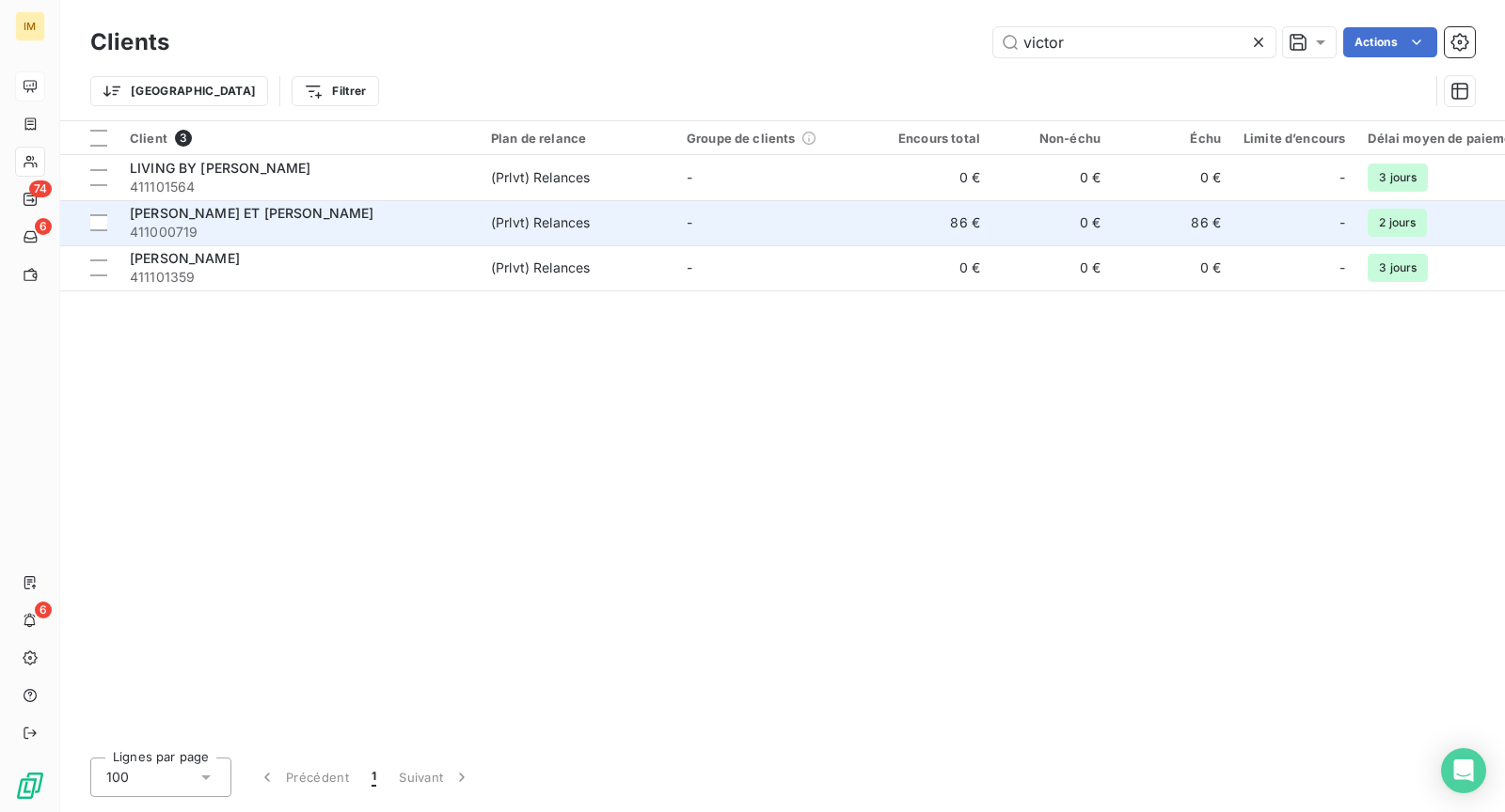
type input "victor"
click at [287, 214] on div "[PERSON_NAME] ET [PERSON_NAME]" at bounding box center [298, 213] width 338 height 19
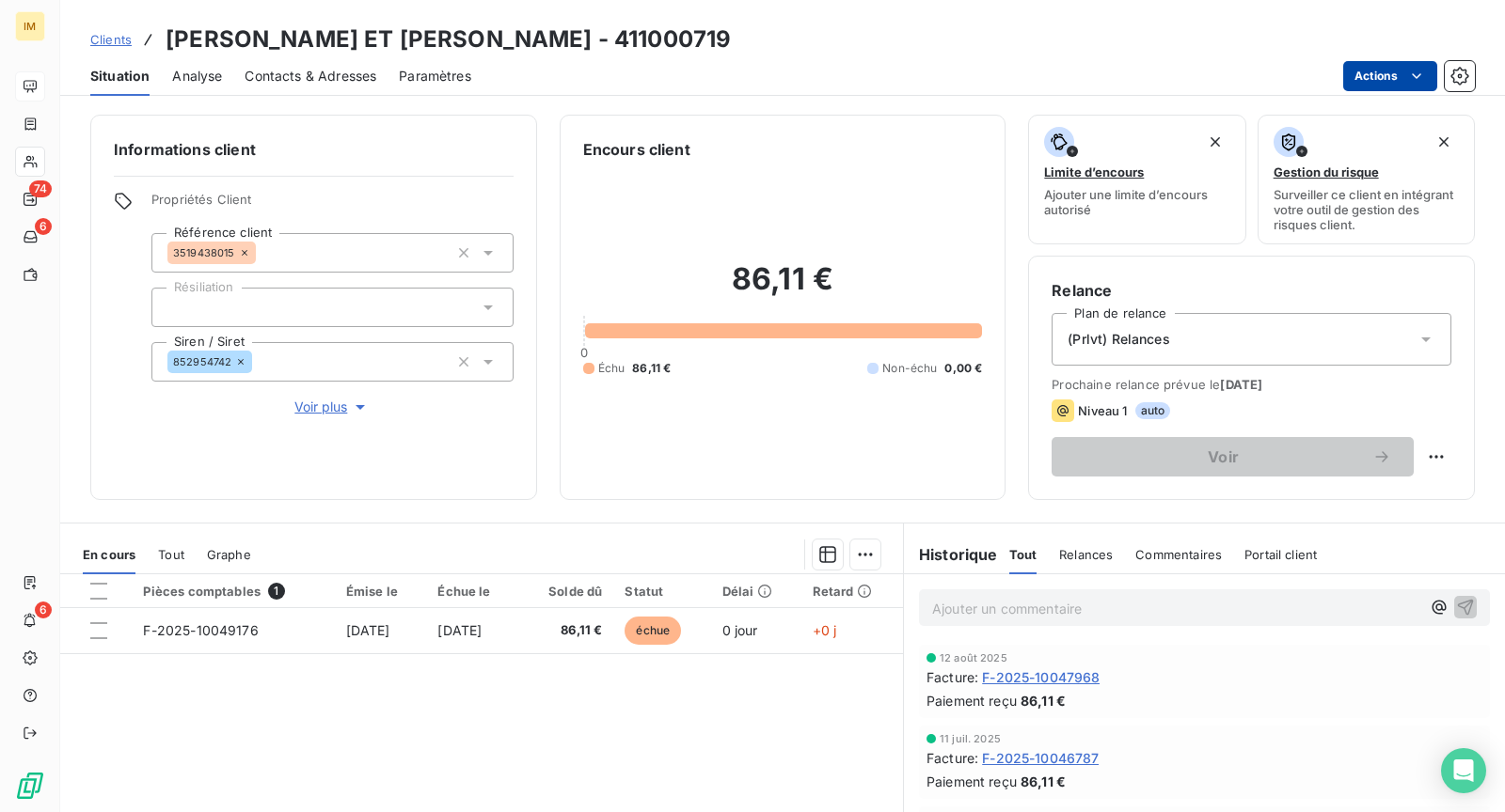
click at [1407, 65] on html "IM 74 6 6 Clients [PERSON_NAME] ET [PERSON_NAME] - 411000719 Situation Analyse …" at bounding box center [752, 406] width 1505 height 812
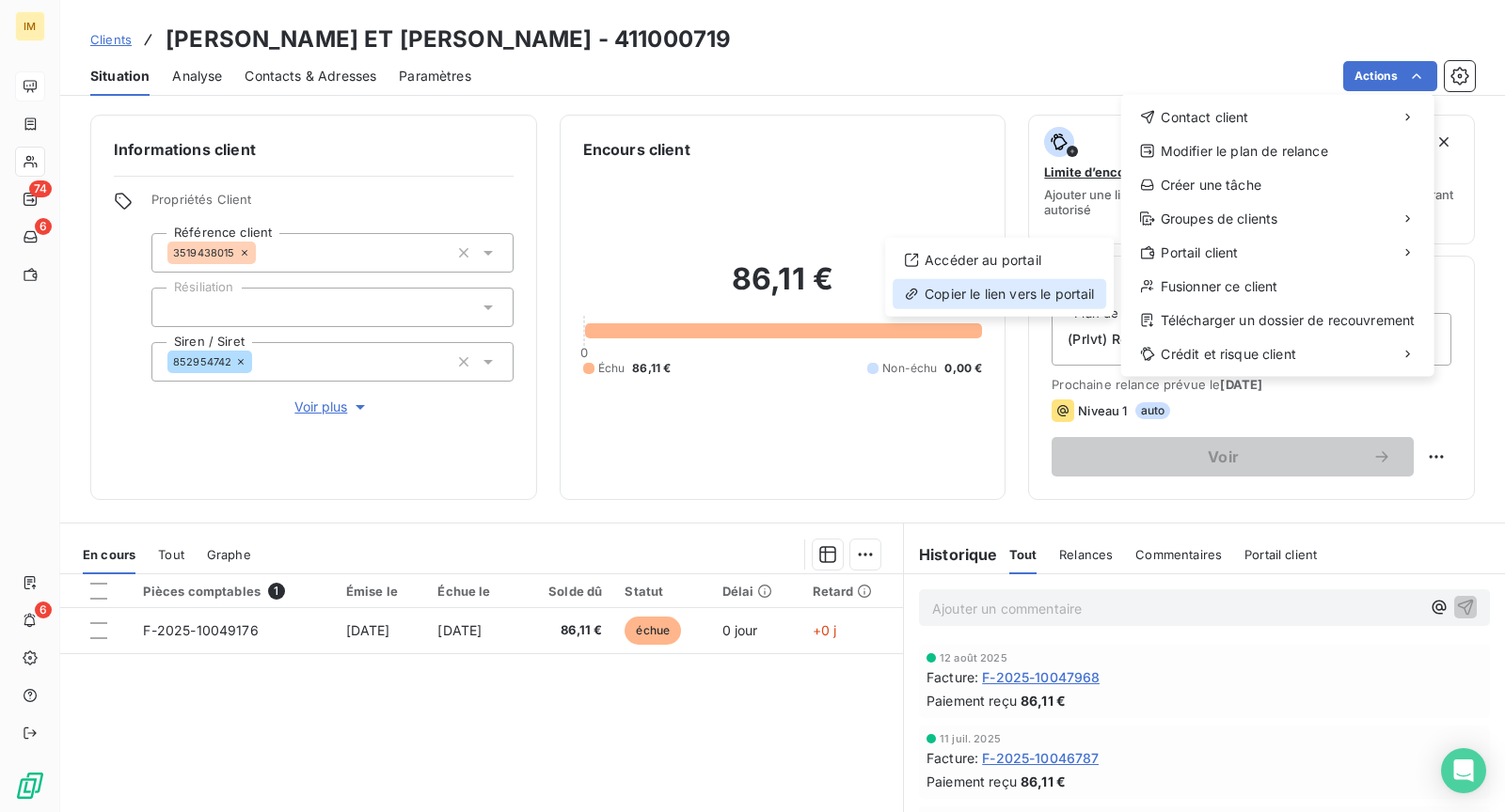
click at [1036, 290] on div "Copier le lien vers le portail" at bounding box center [1000, 294] width 214 height 30
